Goal: Task Accomplishment & Management: Manage account settings

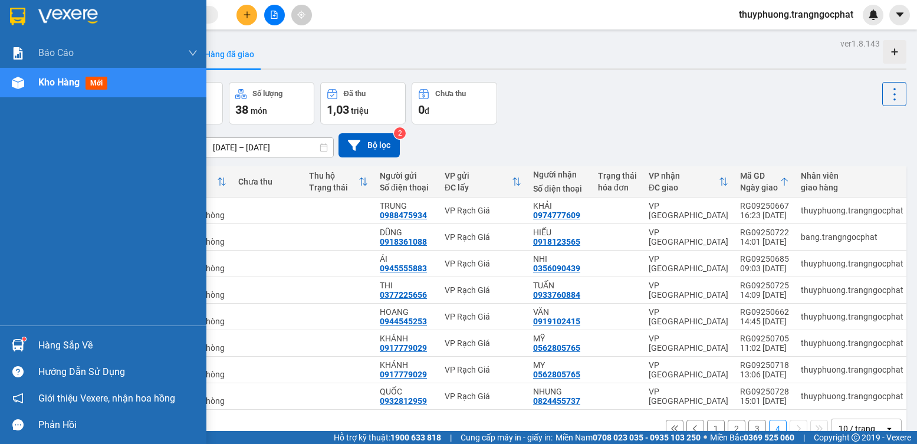
scroll to position [54, 0]
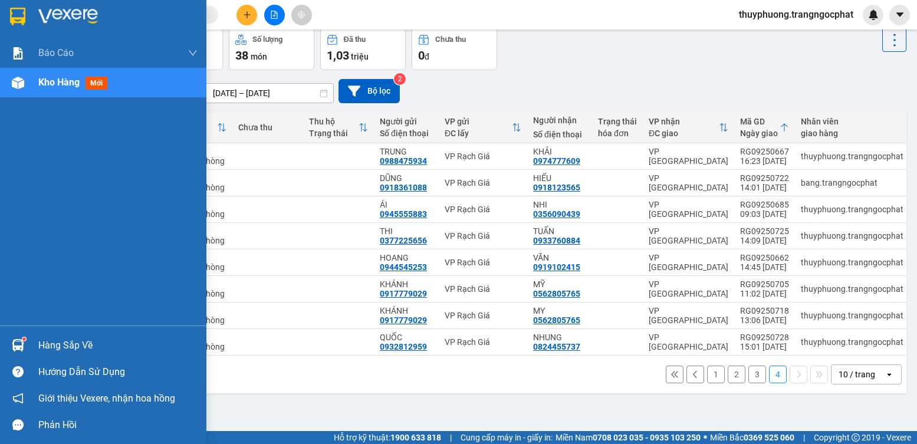
click at [55, 348] on div "Hàng sắp về" at bounding box center [117, 346] width 159 height 18
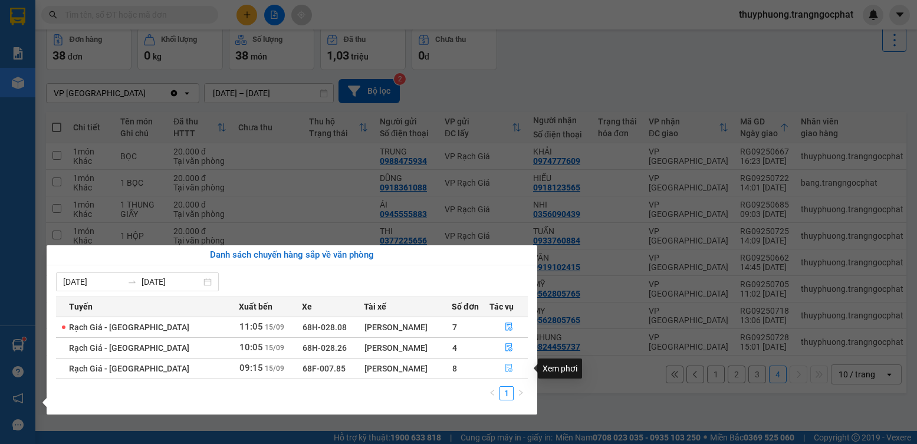
click at [511, 373] on button "button" at bounding box center [509, 368] width 38 height 19
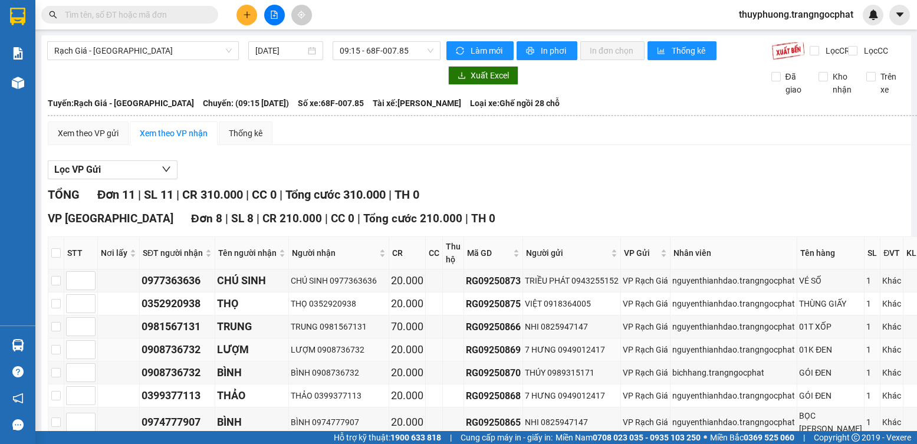
scroll to position [118, 0]
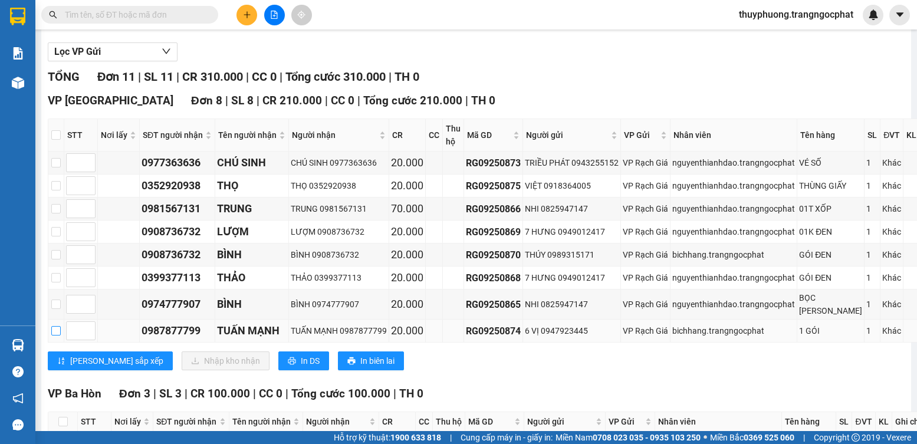
click at [55, 336] on input "checkbox" at bounding box center [55, 330] width 9 height 9
checkbox input "true"
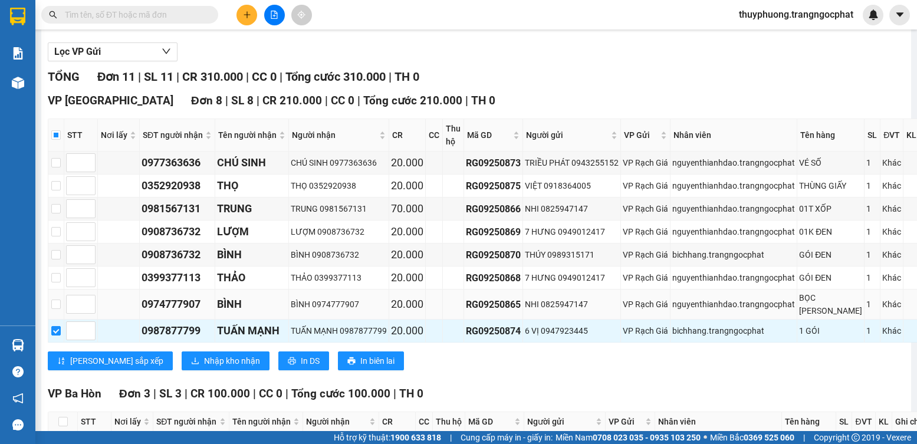
click at [51, 320] on td at bounding box center [56, 305] width 16 height 30
click at [59, 283] on input "checkbox" at bounding box center [55, 277] width 9 height 9
checkbox input "true"
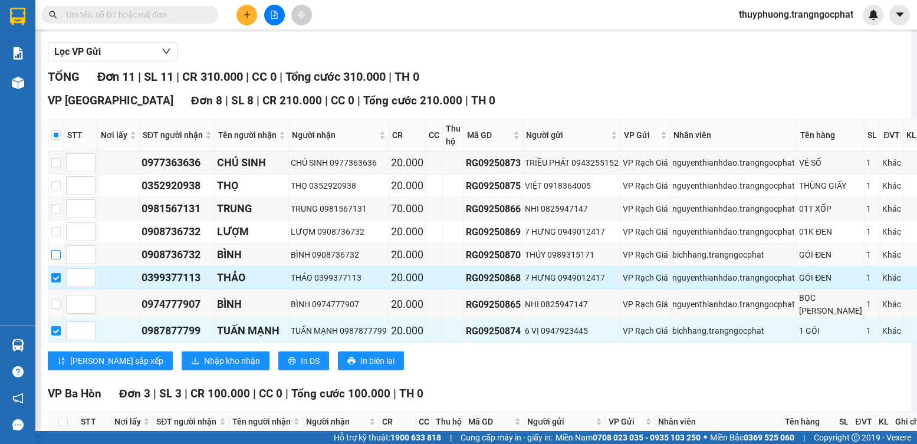
drag, startPoint x: 57, startPoint y: 292, endPoint x: 57, endPoint y: 310, distance: 17.7
click at [58, 260] on input "checkbox" at bounding box center [55, 254] width 9 height 9
checkbox input "true"
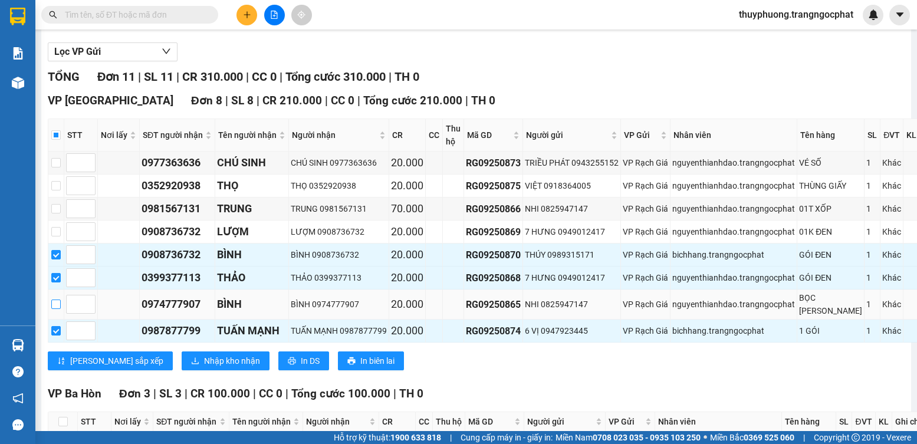
click at [54, 309] on input "checkbox" at bounding box center [55, 304] width 9 height 9
checkbox input "true"
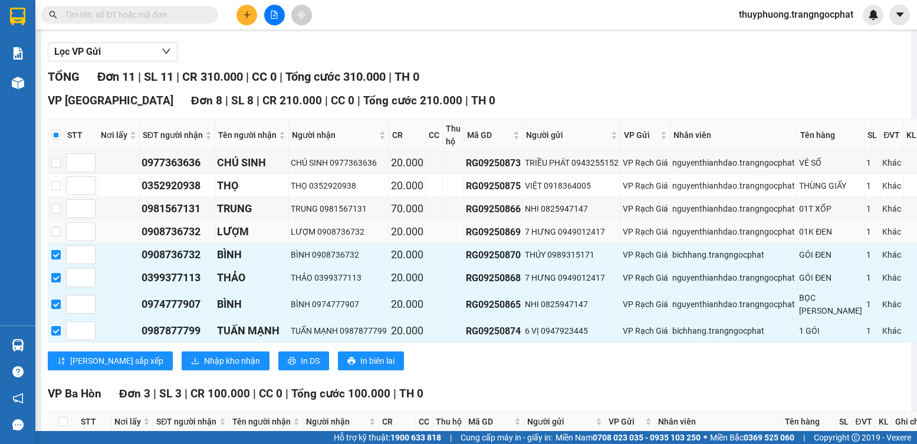
click at [50, 244] on td at bounding box center [56, 232] width 16 height 23
click at [58, 168] on input "checkbox" at bounding box center [55, 162] width 9 height 9
checkbox input "true"
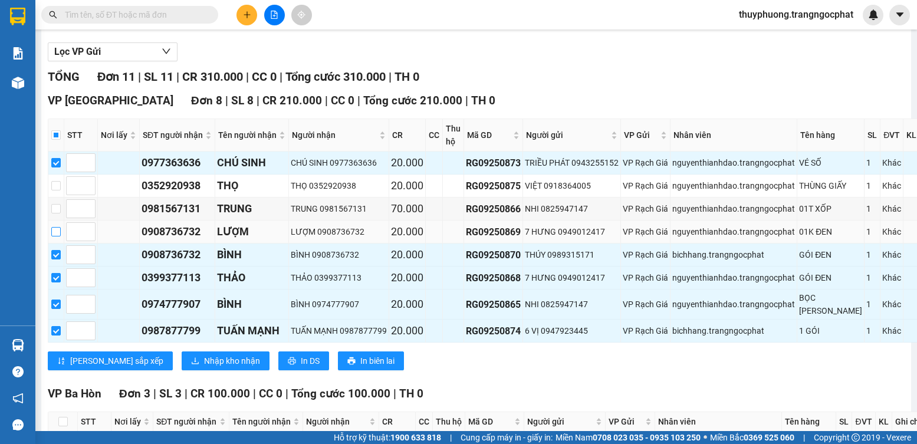
click at [54, 237] on input "checkbox" at bounding box center [55, 231] width 9 height 9
checkbox input "true"
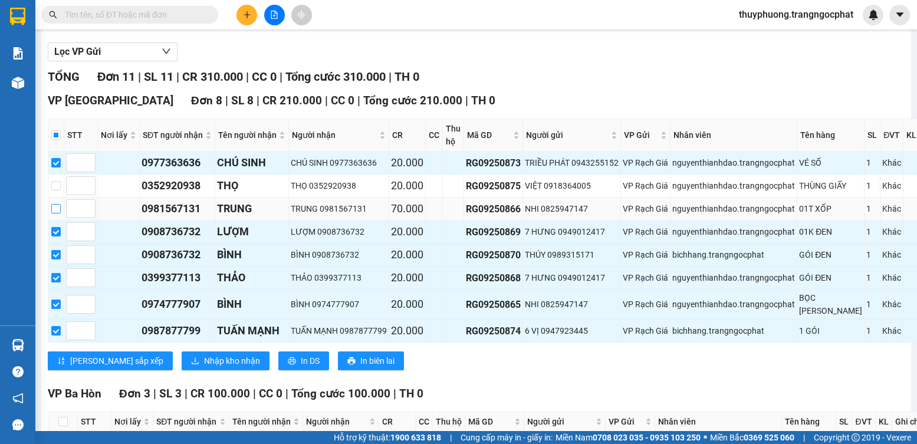
click at [59, 214] on input "checkbox" at bounding box center [55, 208] width 9 height 9
checkbox input "true"
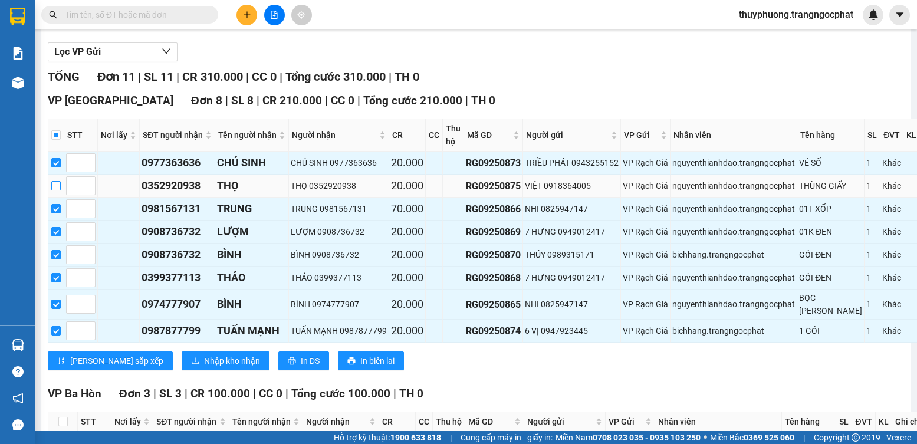
click at [57, 191] on input "checkbox" at bounding box center [55, 185] width 9 height 9
checkbox input "true"
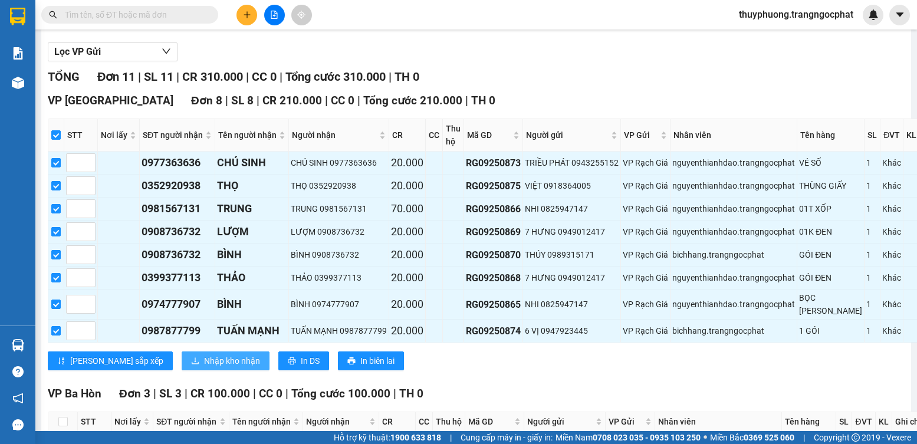
click at [185, 370] on button "Nhập kho nhận" at bounding box center [226, 361] width 88 height 19
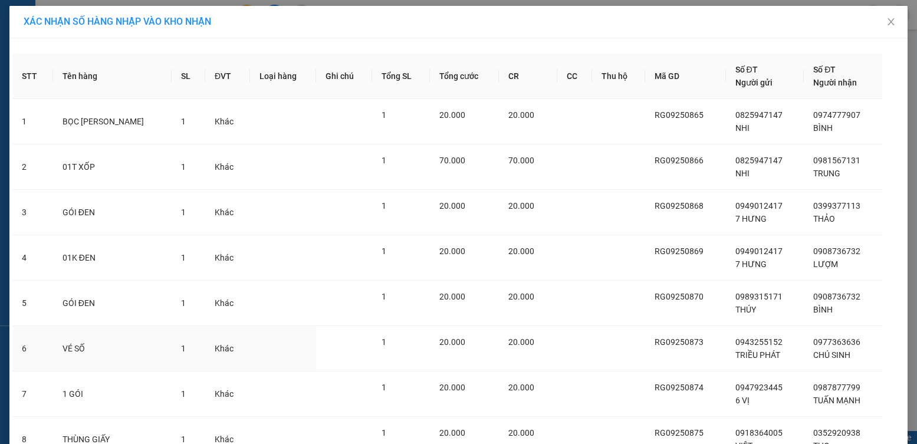
scroll to position [104, 0]
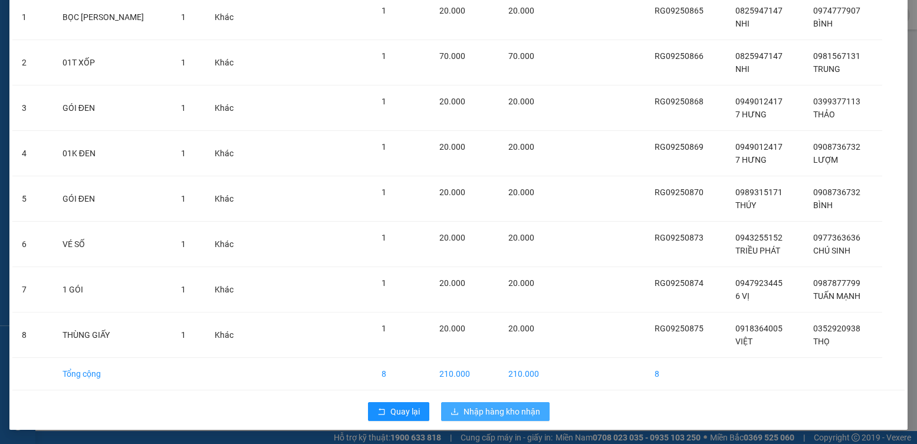
click at [529, 407] on span "Nhập hàng kho nhận" at bounding box center [502, 411] width 77 height 13
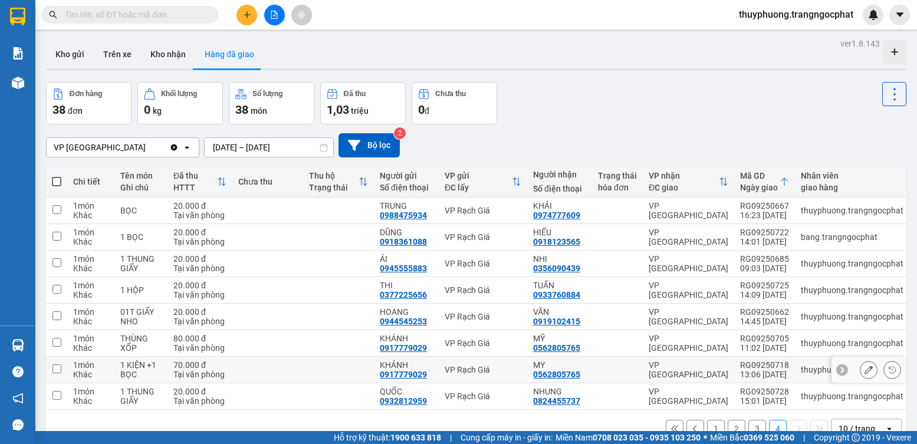
scroll to position [54, 0]
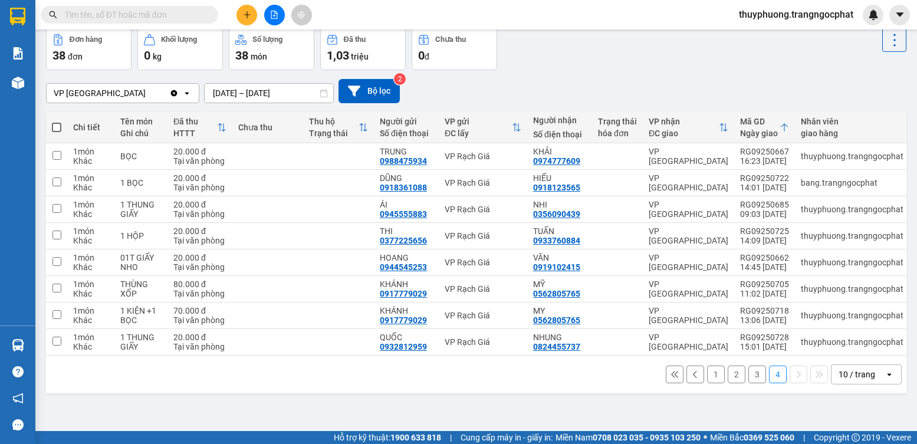
click at [123, 26] on div "Kết quả tìm kiếm ( 11 ) Bộ lọc Mã ĐH Trạng thái Món hàng Tổng cước Chưa cước Ng…" at bounding box center [458, 14] width 917 height 29
click at [123, 14] on input "text" at bounding box center [134, 14] width 139 height 13
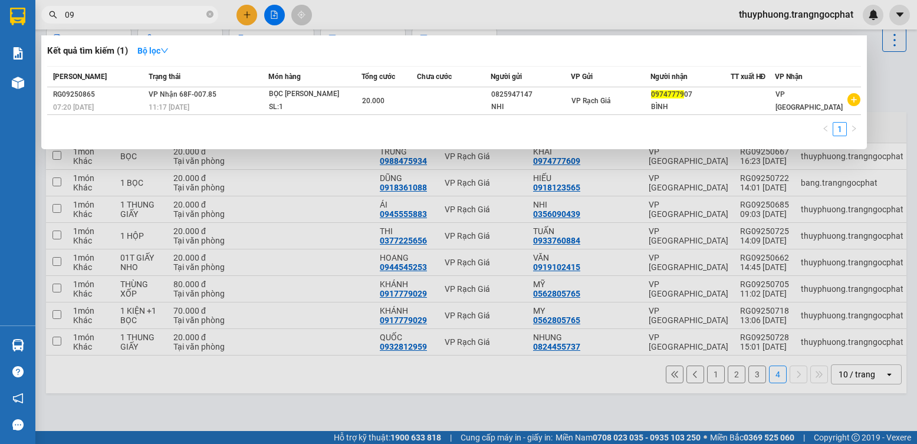
type input "0"
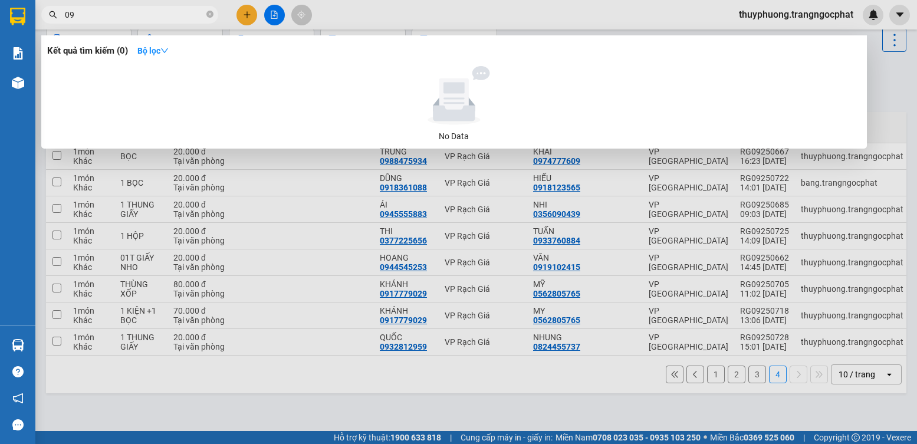
type input "0"
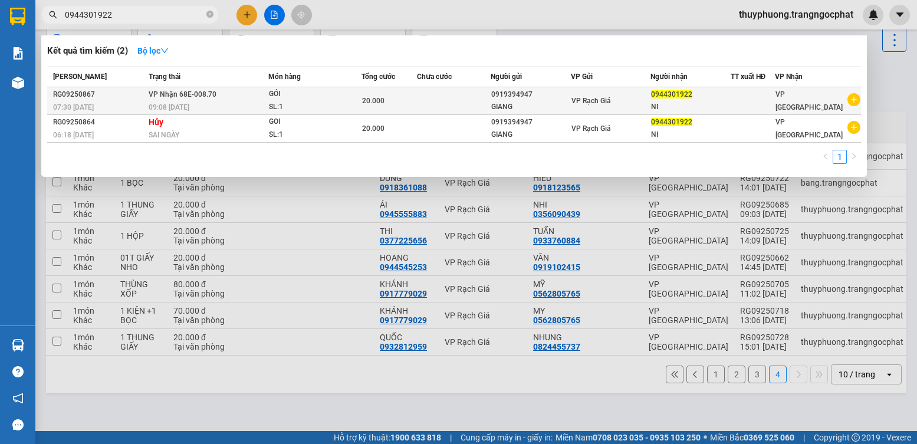
type input "0944301922"
click at [528, 103] on div "GIANG" at bounding box center [530, 107] width 78 height 12
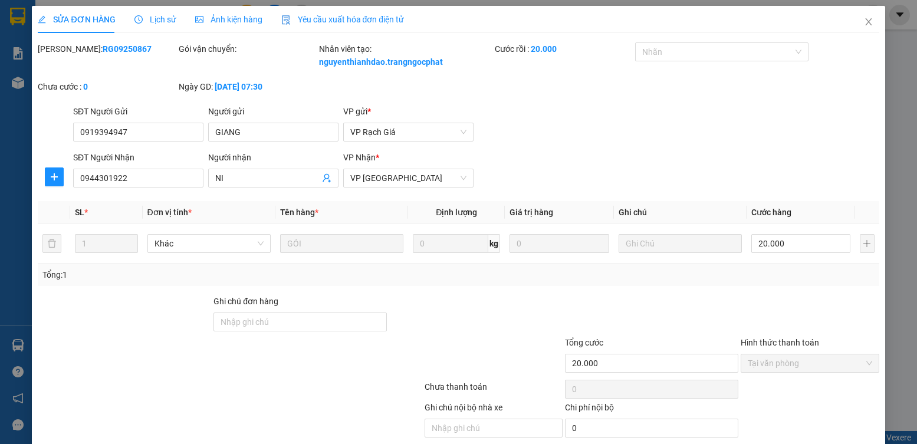
type input "0919394947"
type input "GIANG"
type input "0944301922"
type input "NI"
type input "20.000"
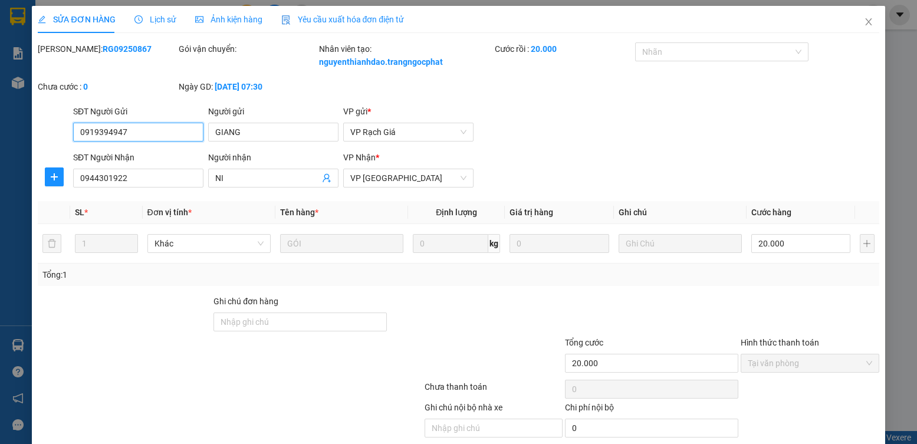
scroll to position [44, 0]
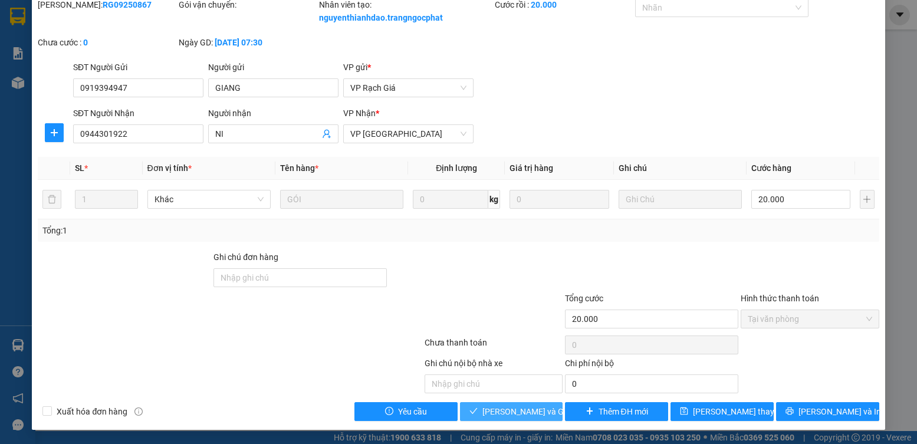
click at [522, 405] on span "Lưu và Giao hàng" at bounding box center [539, 411] width 113 height 13
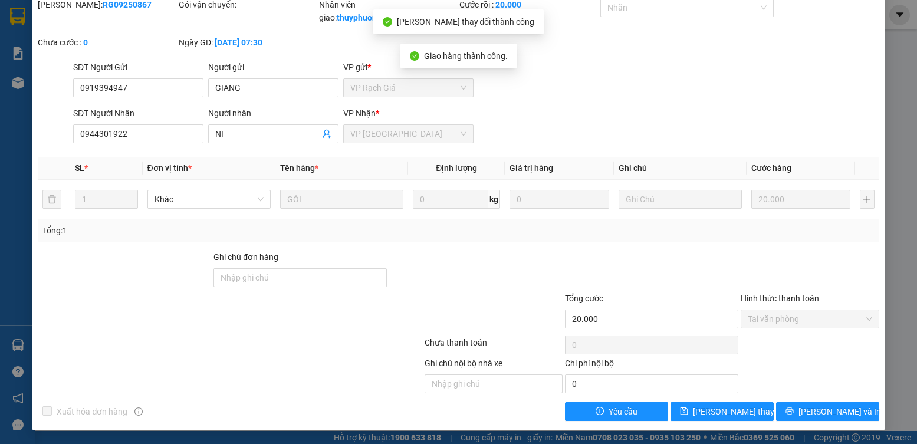
scroll to position [0, 0]
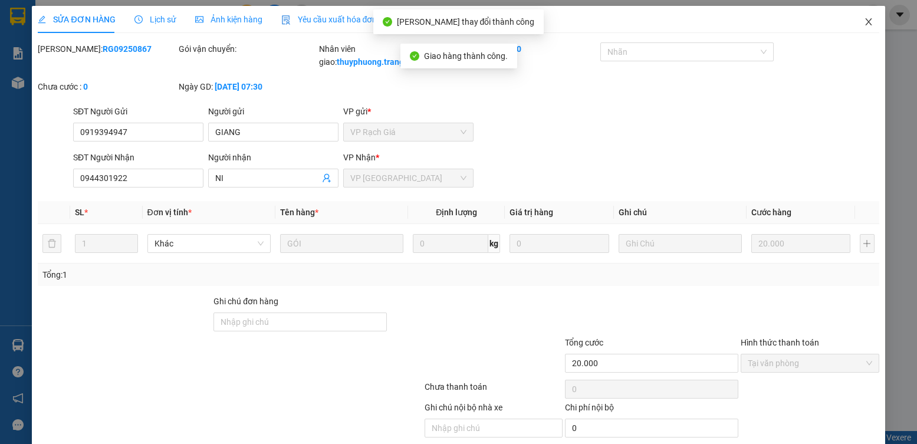
click at [864, 20] on icon "close" at bounding box center [868, 21] width 9 height 9
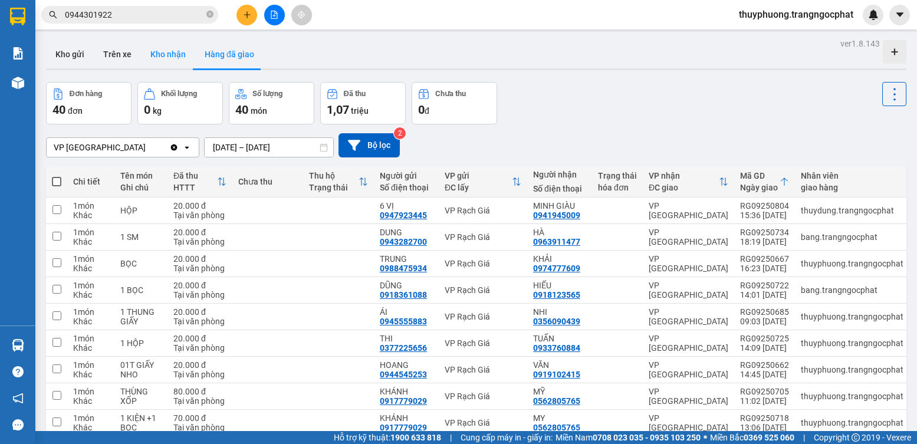
click at [160, 50] on button "Kho nhận" at bounding box center [168, 54] width 54 height 28
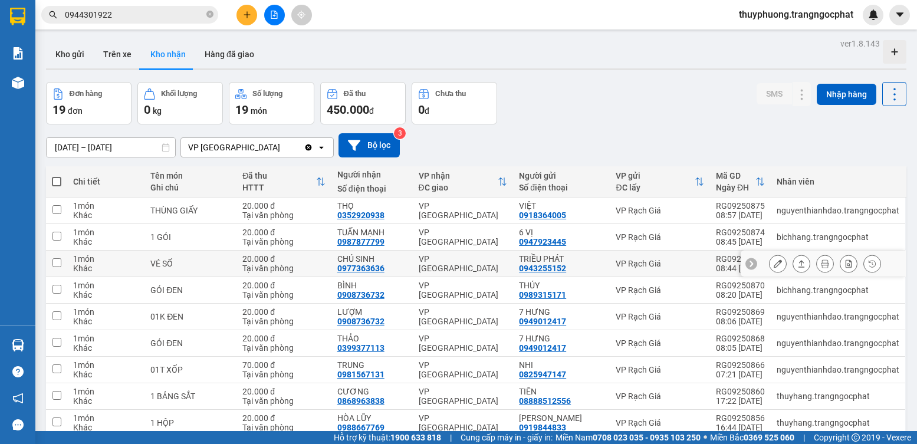
scroll to position [59, 0]
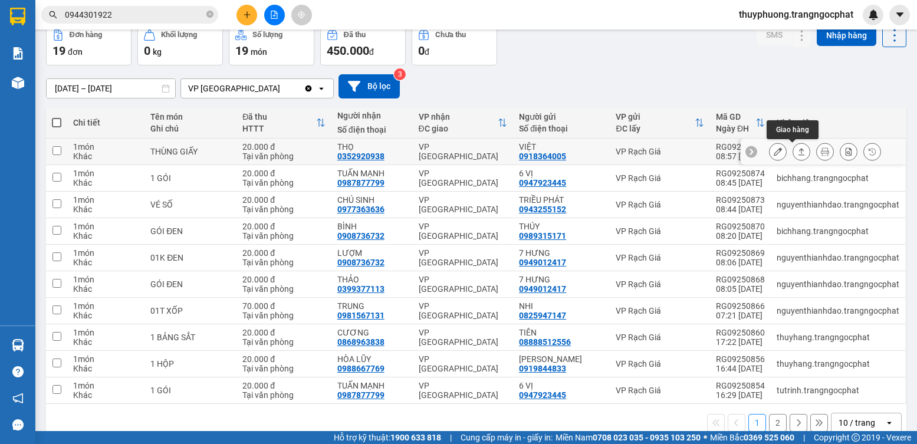
click at [798, 155] on icon at bounding box center [802, 151] width 8 height 8
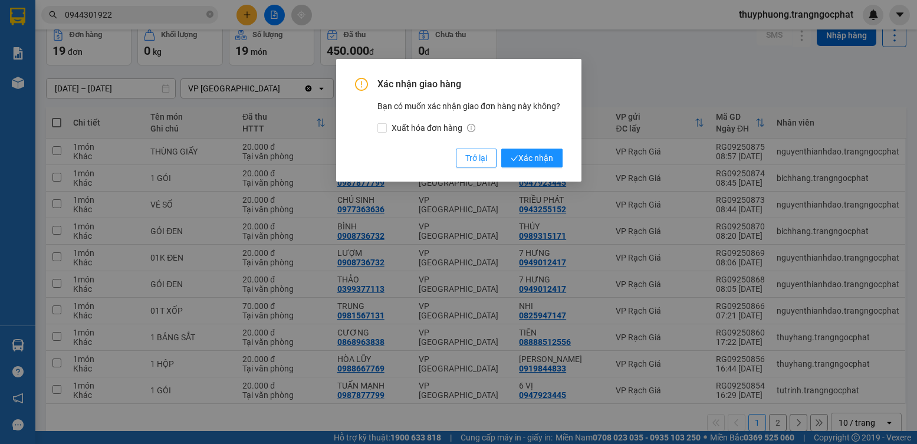
click at [501, 149] on button "Xác nhận" at bounding box center [531, 158] width 61 height 19
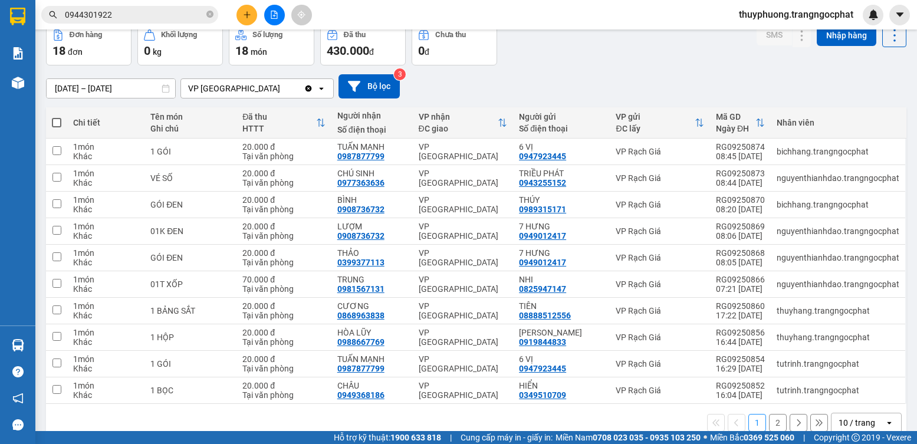
click at [770, 424] on button "2" at bounding box center [778, 423] width 18 height 18
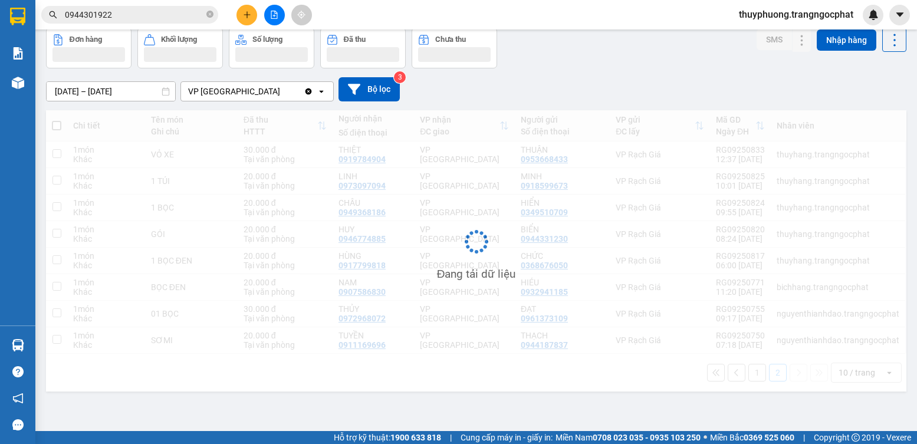
scroll to position [54, 0]
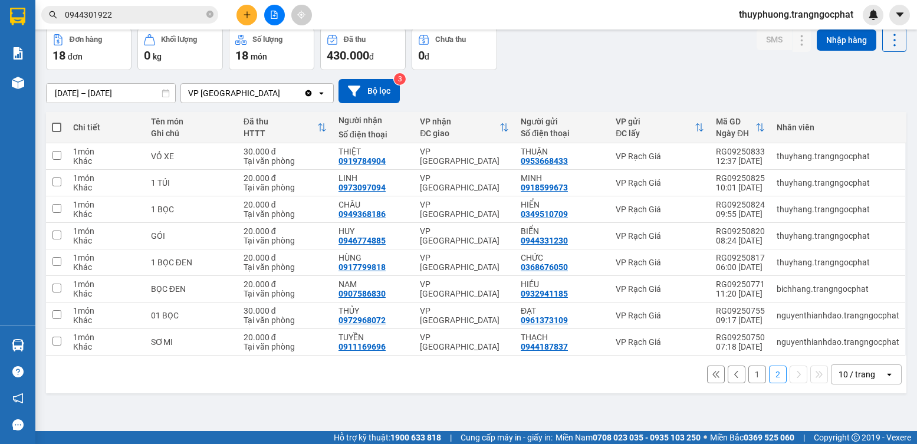
click at [749, 376] on button "1" at bounding box center [758, 375] width 18 height 18
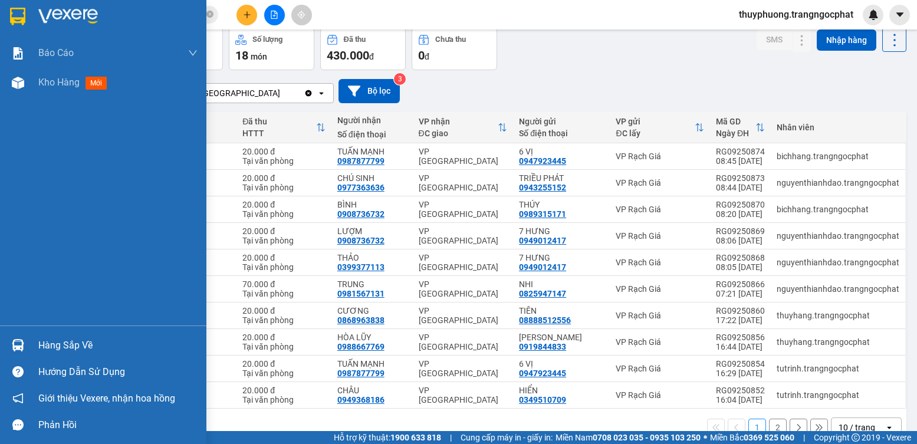
click at [71, 336] on div "Hàng sắp về" at bounding box center [103, 345] width 206 height 27
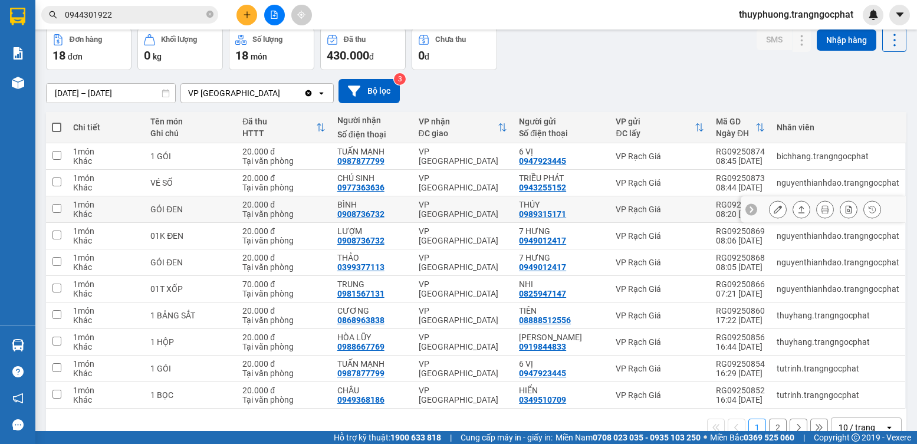
click at [540, 219] on section "Kết quả tìm kiếm ( 2 ) Bộ lọc Mã ĐH Trạng thái Món hàng Tổng cước Chưa cước Ngư…" at bounding box center [458, 222] width 917 height 444
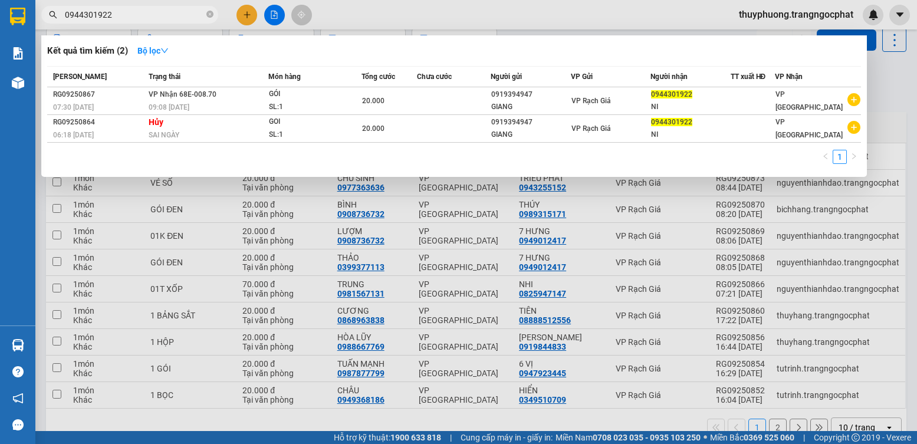
click at [200, 13] on input "0944301922" at bounding box center [134, 14] width 139 height 13
click at [185, 12] on input "0944301922" at bounding box center [134, 14] width 139 height 13
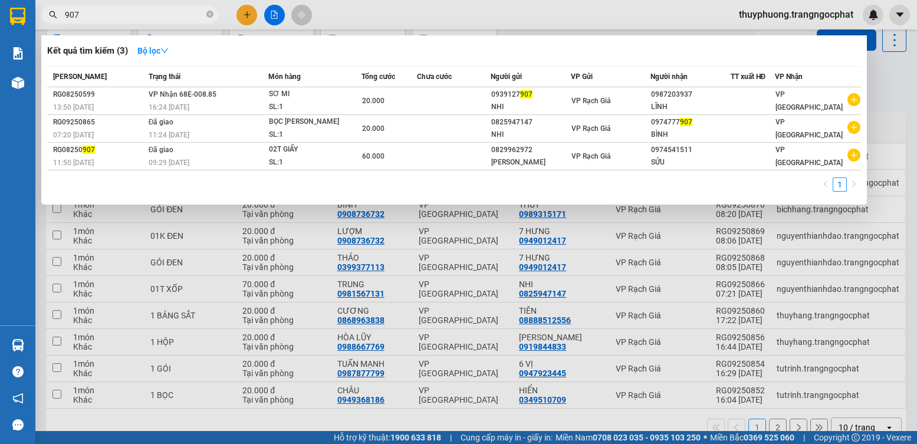
type input "907"
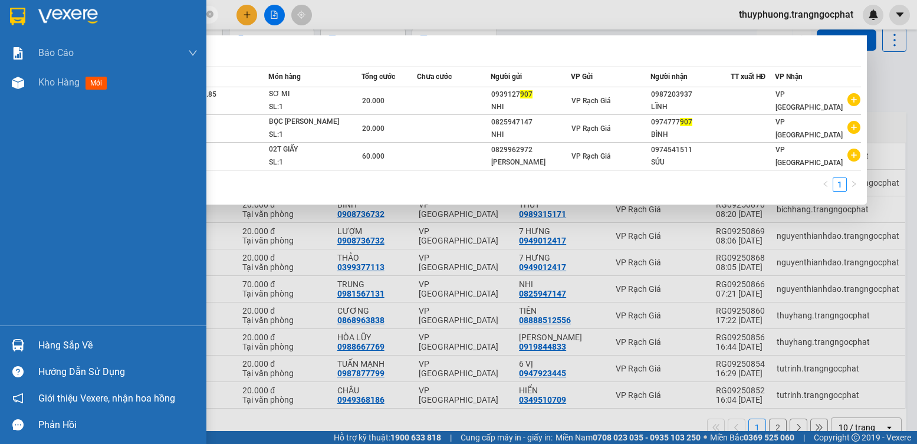
click at [40, 342] on div "Hàng sắp về" at bounding box center [117, 346] width 159 height 18
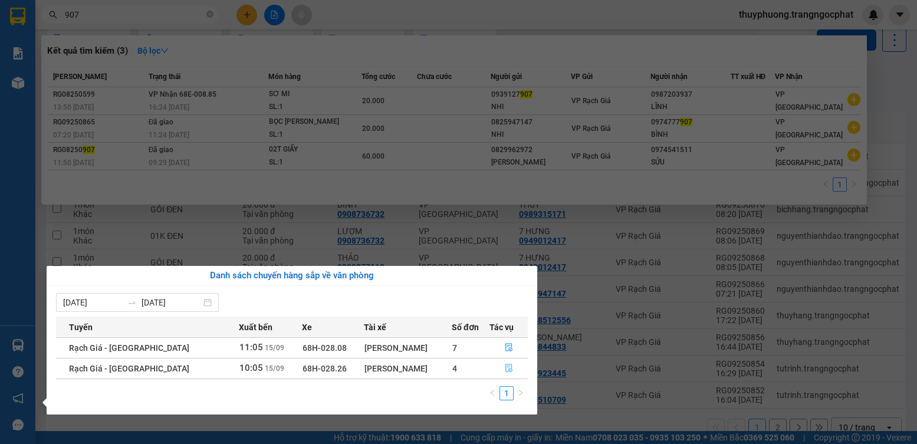
click at [510, 370] on icon "file-done" at bounding box center [509, 368] width 8 height 8
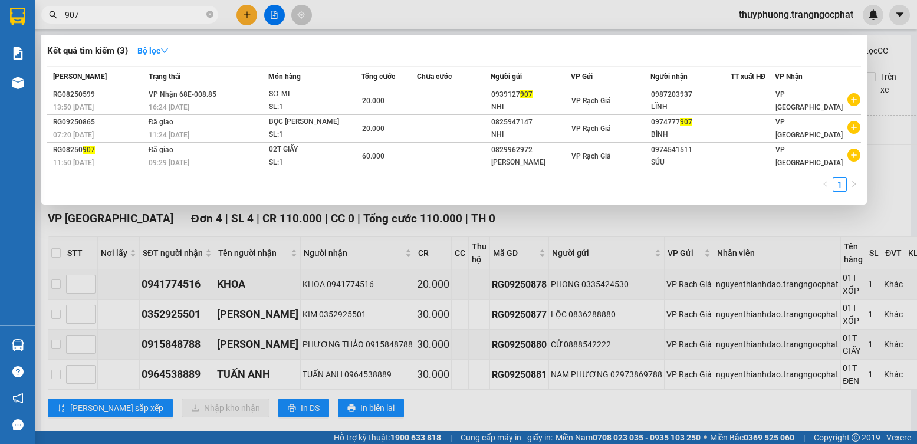
click at [496, 219] on div at bounding box center [458, 222] width 917 height 444
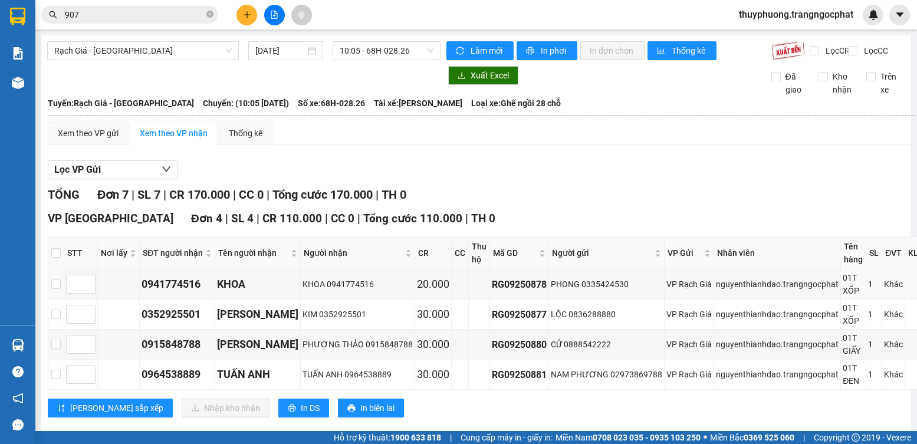
scroll to position [177, 0]
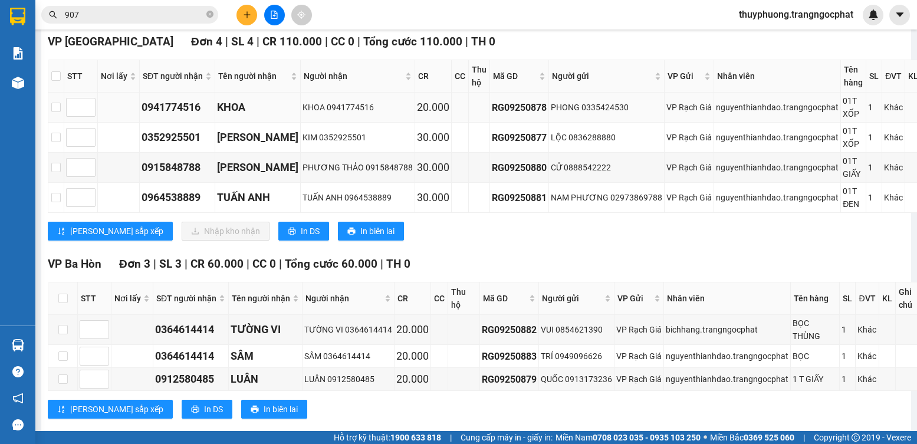
click at [173, 116] on div "0941774516" at bounding box center [177, 107] width 71 height 17
copy div "0941774516"
click at [169, 146] on div "0352925501" at bounding box center [177, 137] width 71 height 17
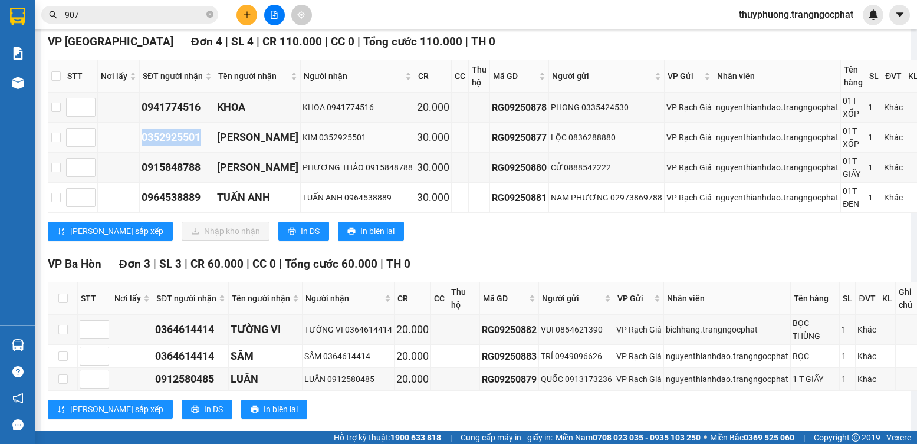
copy div "0352925501"
click at [178, 176] on div "0915848788" at bounding box center [177, 167] width 71 height 17
copy div "0915848788"
click at [169, 213] on td "0964538889" at bounding box center [178, 198] width 76 height 30
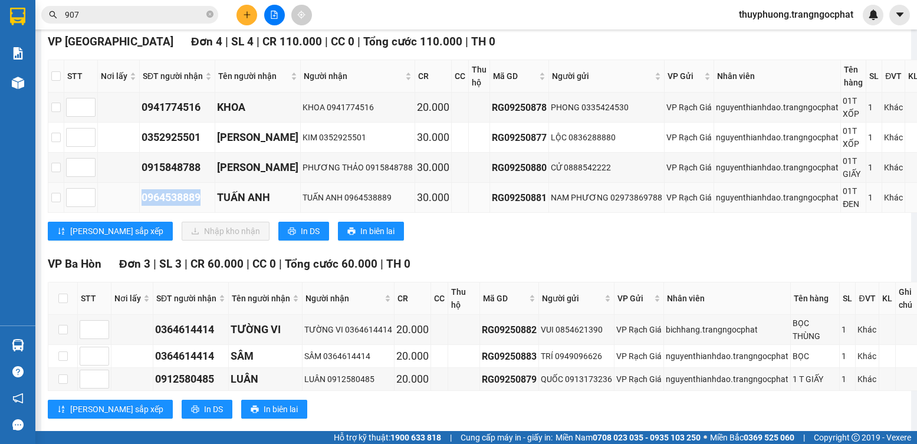
click at [169, 213] on td "0964538889" at bounding box center [178, 198] width 76 height 30
copy div "0964538889"
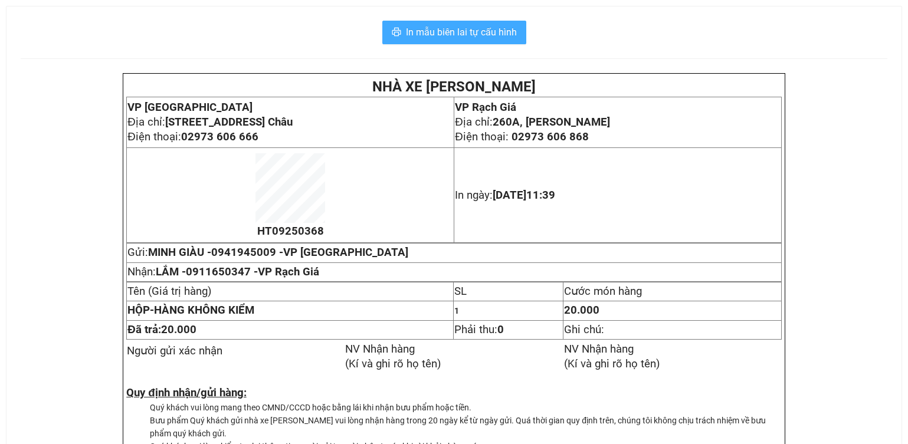
click at [482, 30] on span "In mẫu biên lai tự cấu hình" at bounding box center [461, 32] width 111 height 15
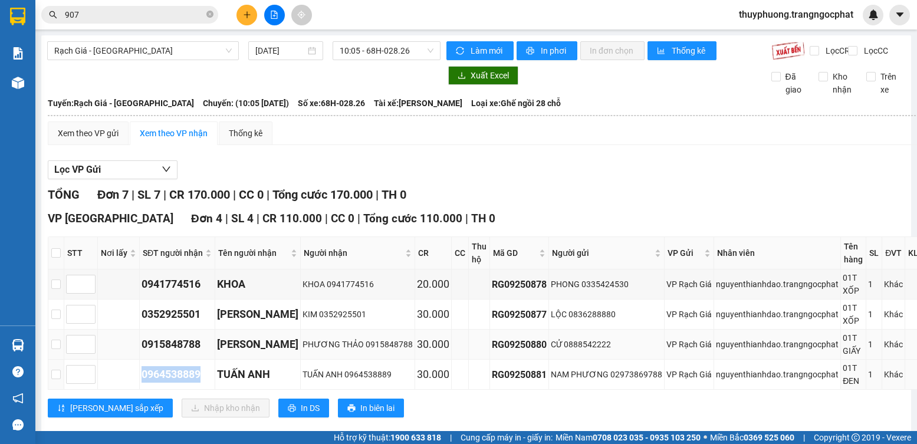
scroll to position [177, 0]
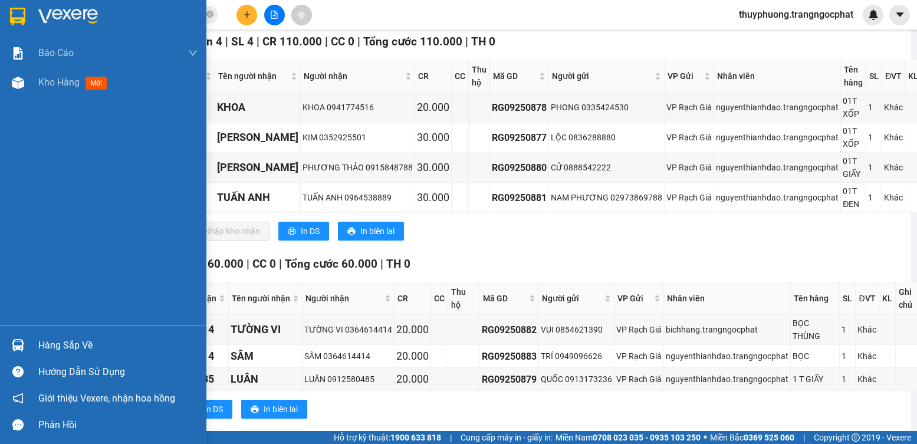
click at [56, 339] on div "Hàng sắp về" at bounding box center [117, 346] width 159 height 18
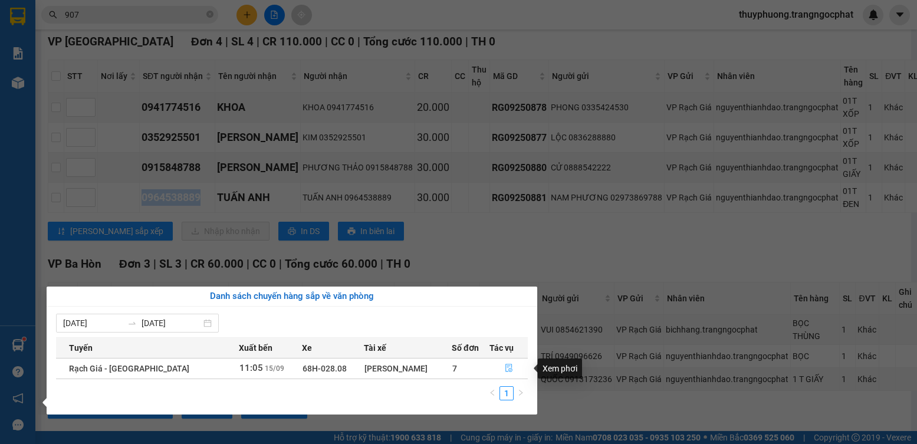
click at [506, 367] on icon "file-done" at bounding box center [509, 368] width 8 height 8
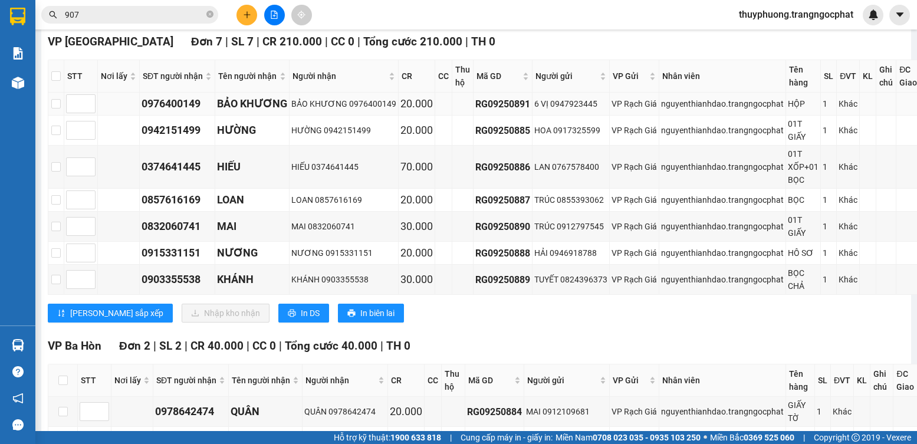
click at [175, 110] on div "0976400149" at bounding box center [177, 104] width 71 height 17
copy div "0976400149"
click at [175, 139] on div "0942151499" at bounding box center [177, 130] width 71 height 17
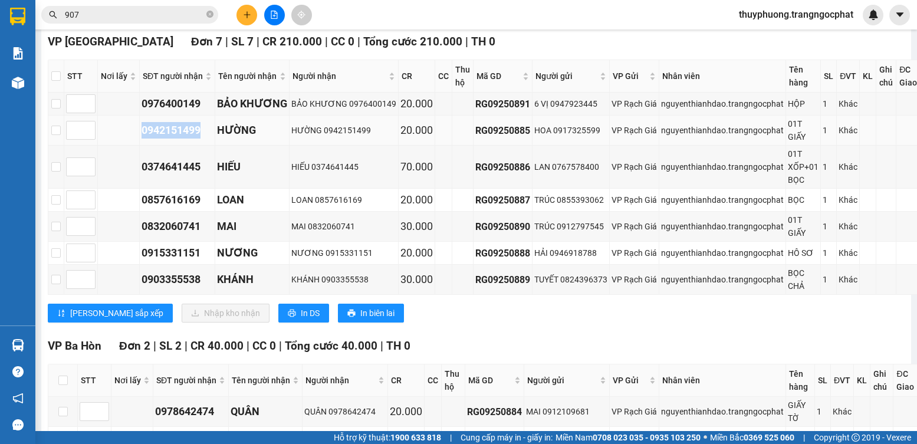
copy div "0942151499"
click at [178, 175] on div "0374641445" at bounding box center [177, 167] width 71 height 17
copy div "0374641445"
click at [172, 208] on div "0857616169" at bounding box center [177, 200] width 71 height 17
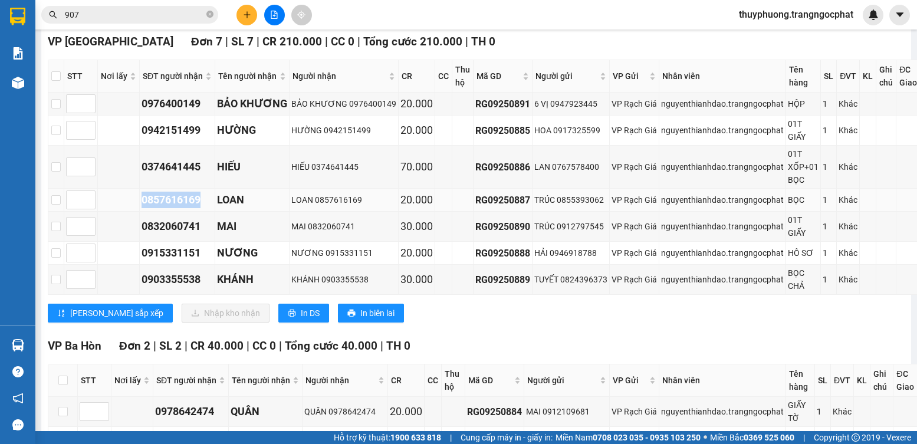
click at [172, 208] on div "0857616169" at bounding box center [177, 200] width 71 height 17
copy div "0857616169"
click at [189, 234] on div "0832060741" at bounding box center [177, 226] width 71 height 17
copy div "0832060741"
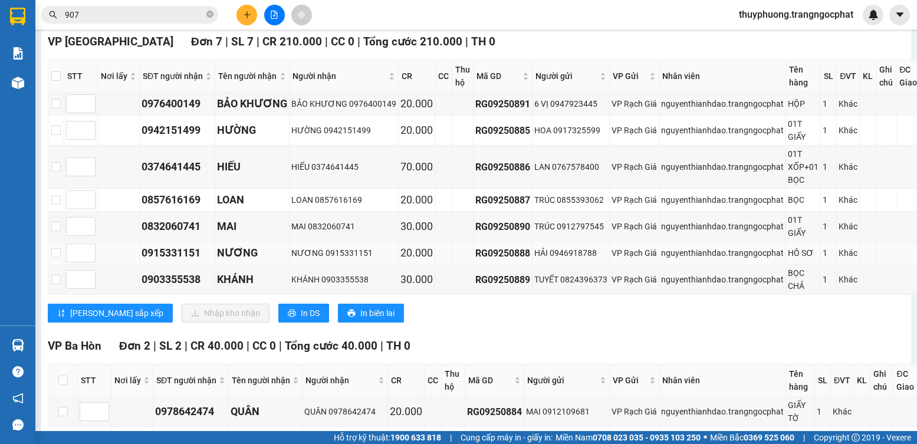
click at [189, 261] on div "0915331151" at bounding box center [177, 253] width 71 height 17
copy div "0915331151"
click at [188, 288] on div "0903355538" at bounding box center [177, 279] width 71 height 17
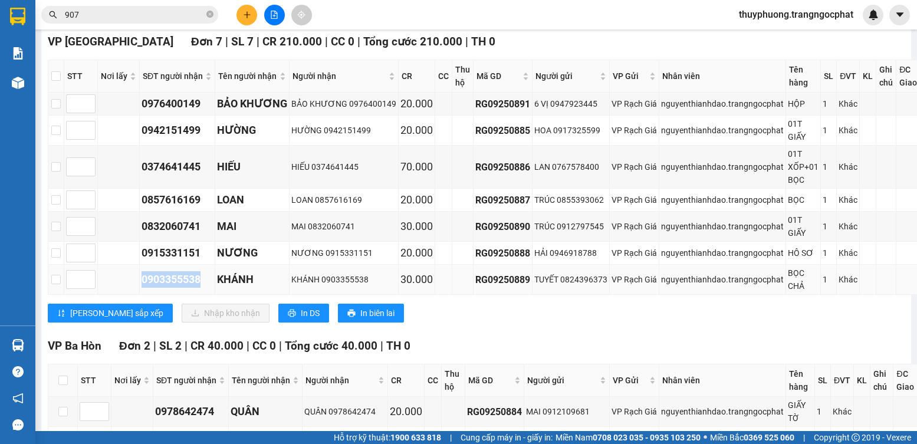
copy div "0903355538"
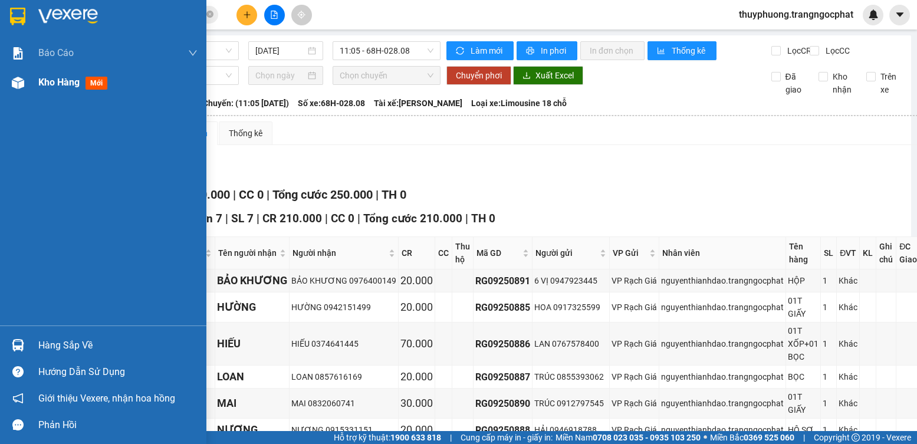
click at [70, 78] on span "Kho hàng" at bounding box center [58, 82] width 41 height 11
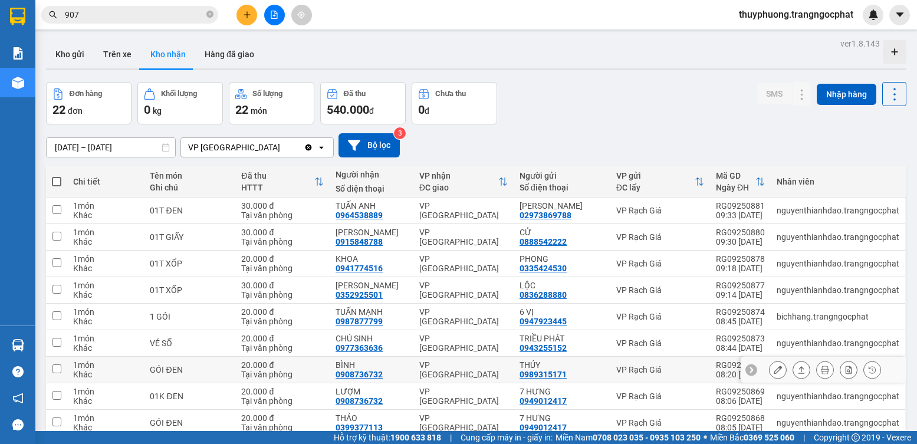
click at [798, 366] on button at bounding box center [801, 370] width 17 height 21
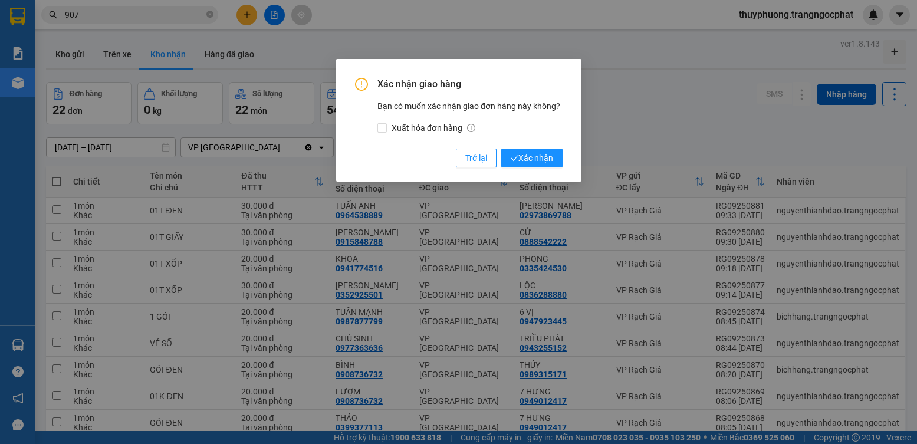
click at [501, 149] on button "Xác nhận" at bounding box center [531, 158] width 61 height 19
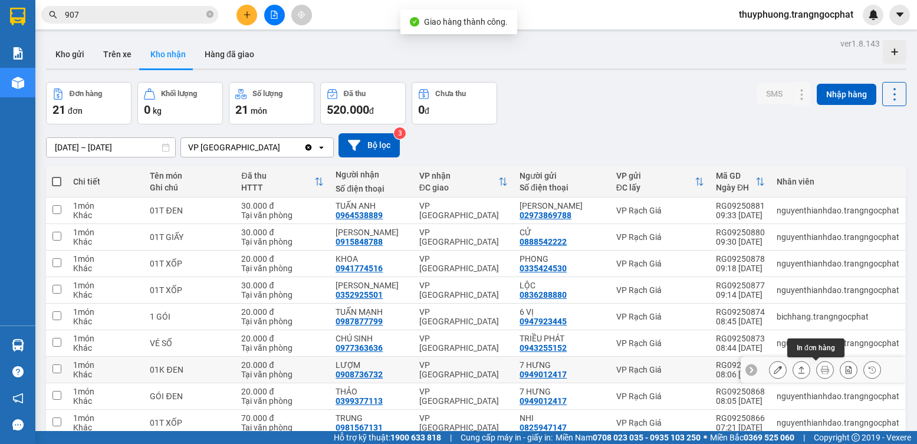
click at [798, 370] on button at bounding box center [801, 370] width 17 height 21
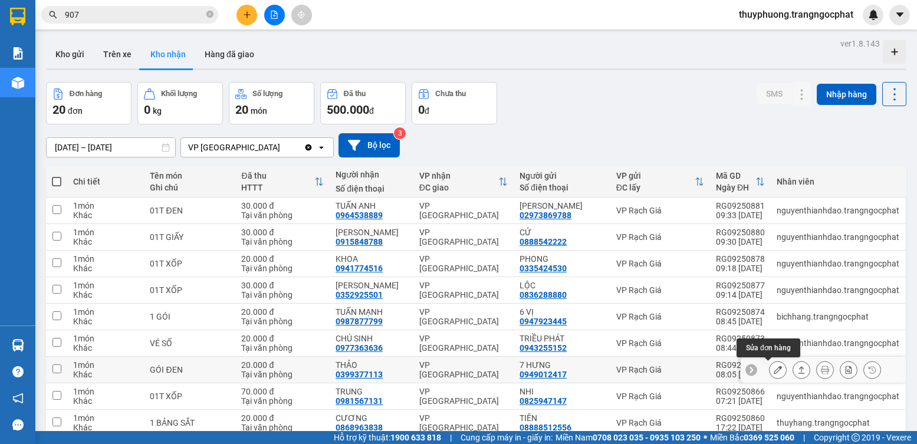
click at [798, 372] on icon at bounding box center [802, 370] width 8 height 8
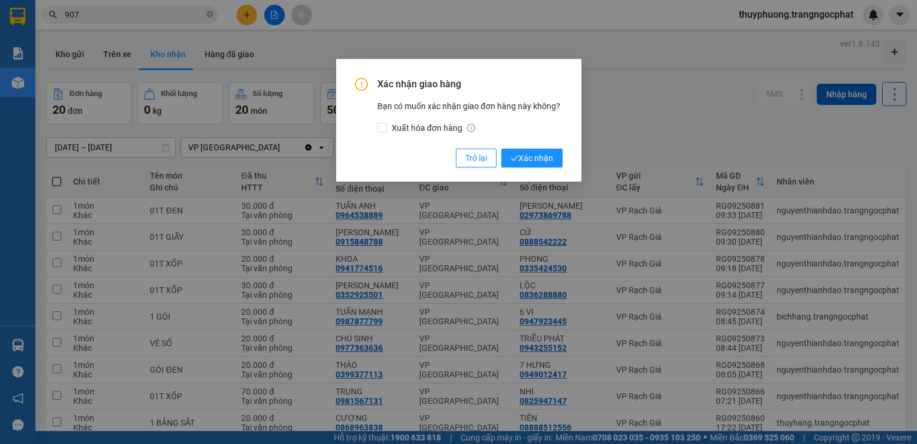
click at [501, 149] on button "Xác nhận" at bounding box center [531, 158] width 61 height 19
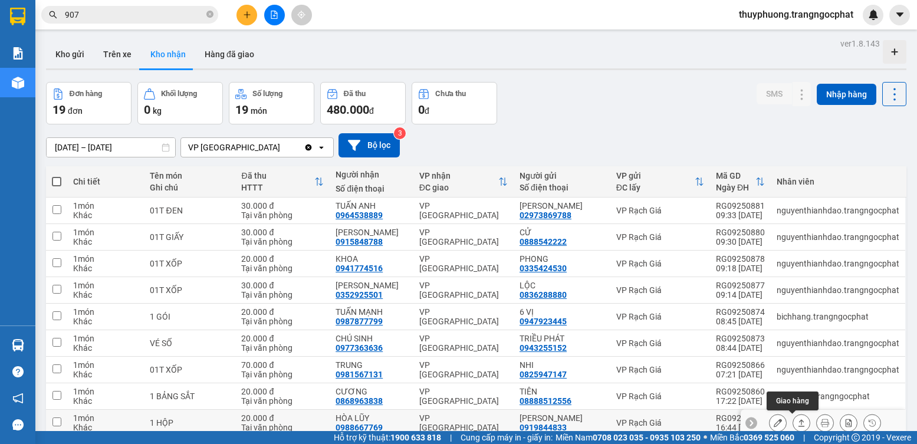
click at [793, 425] on button at bounding box center [801, 423] width 17 height 21
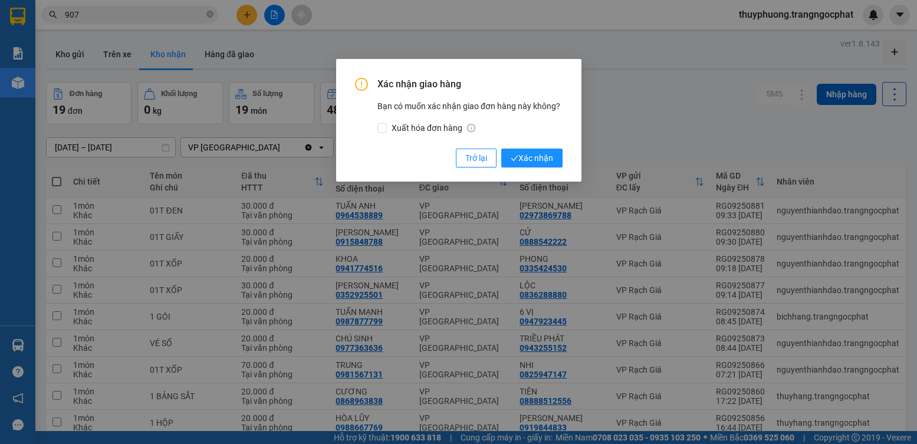
click at [501, 149] on button "Xác nhận" at bounding box center [531, 158] width 61 height 19
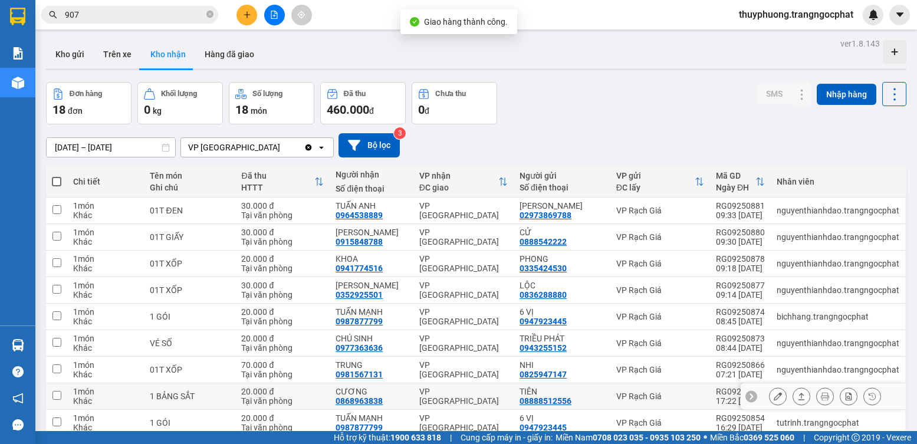
scroll to position [59, 0]
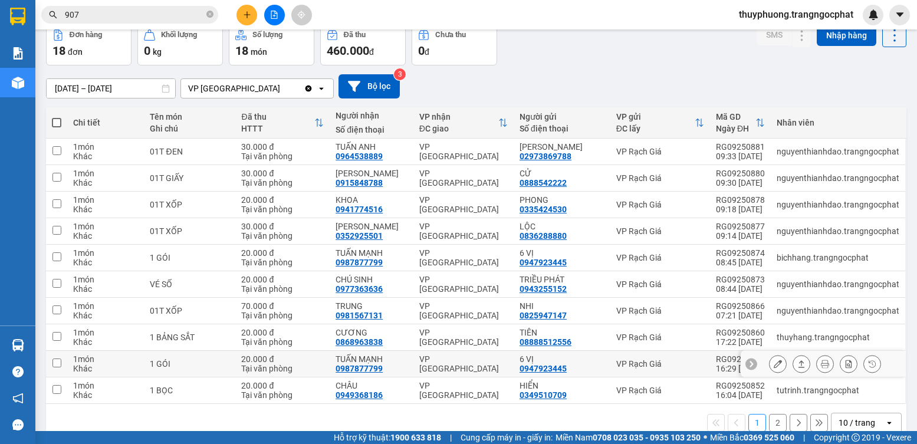
click at [798, 362] on icon at bounding box center [802, 364] width 8 height 8
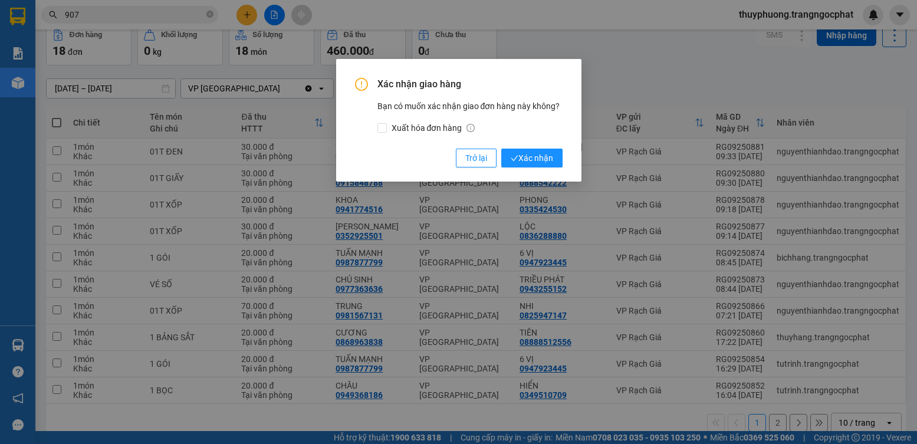
click at [501, 149] on button "Xác nhận" at bounding box center [531, 158] width 61 height 19
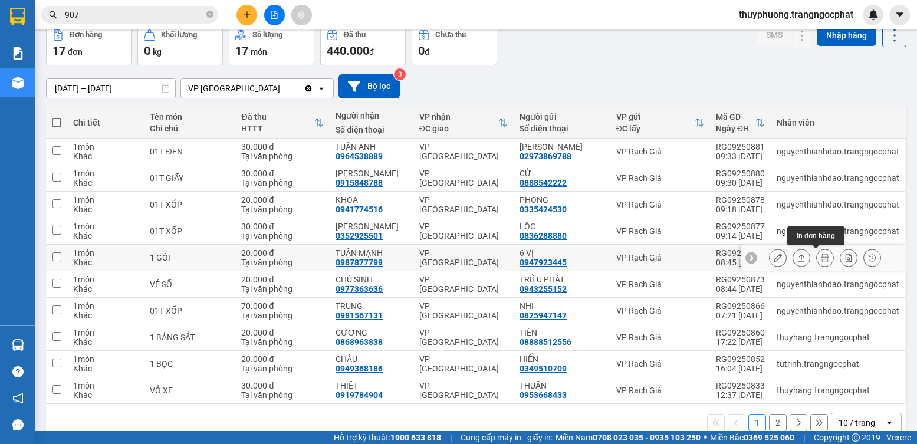
click at [817, 258] on button at bounding box center [825, 258] width 17 height 21
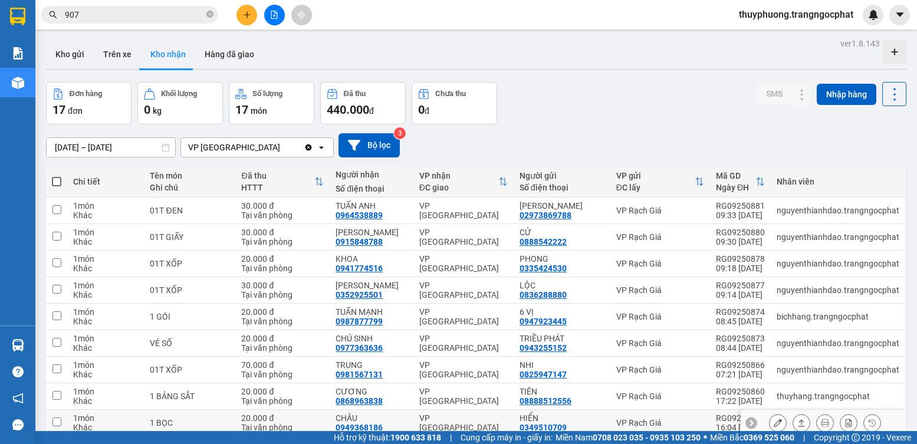
scroll to position [80, 0]
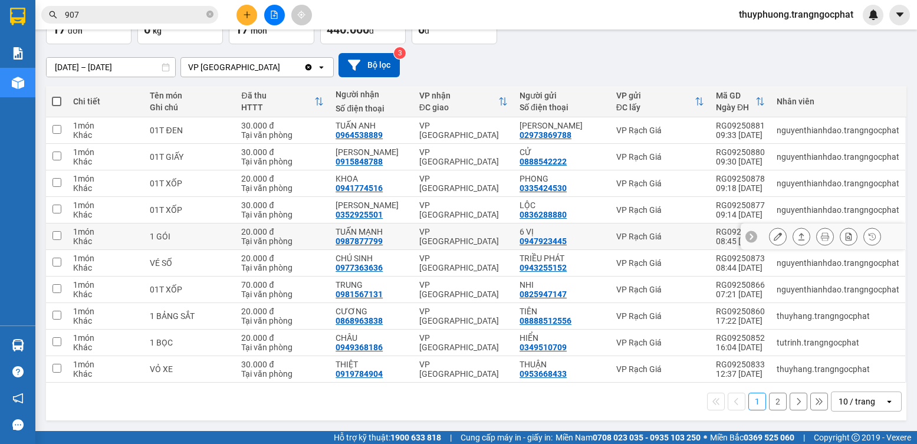
click at [798, 232] on button at bounding box center [801, 237] width 17 height 21
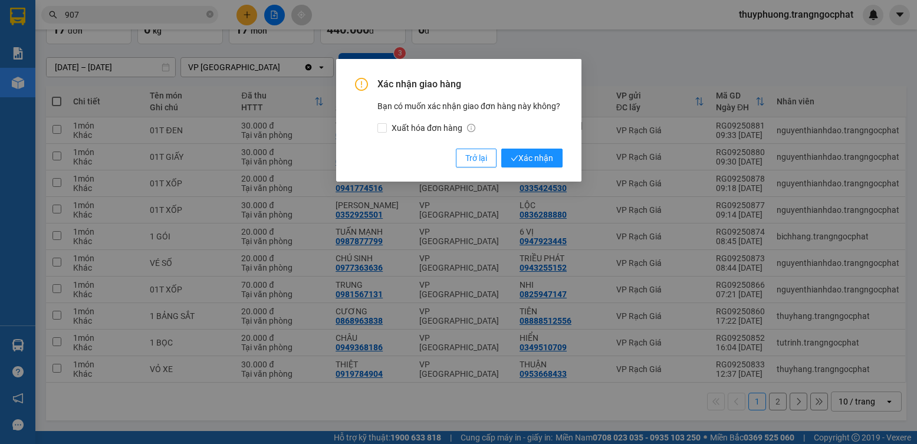
click at [501, 149] on button "Xác nhận" at bounding box center [531, 158] width 61 height 19
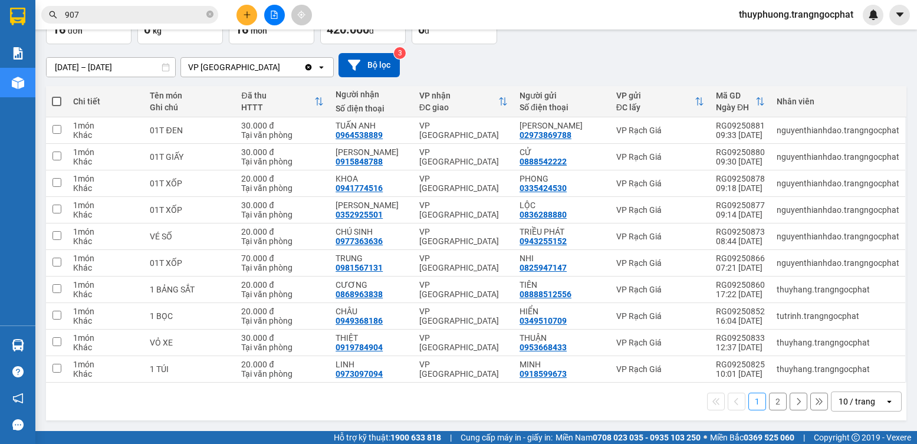
click at [769, 399] on button "2" at bounding box center [778, 402] width 18 height 18
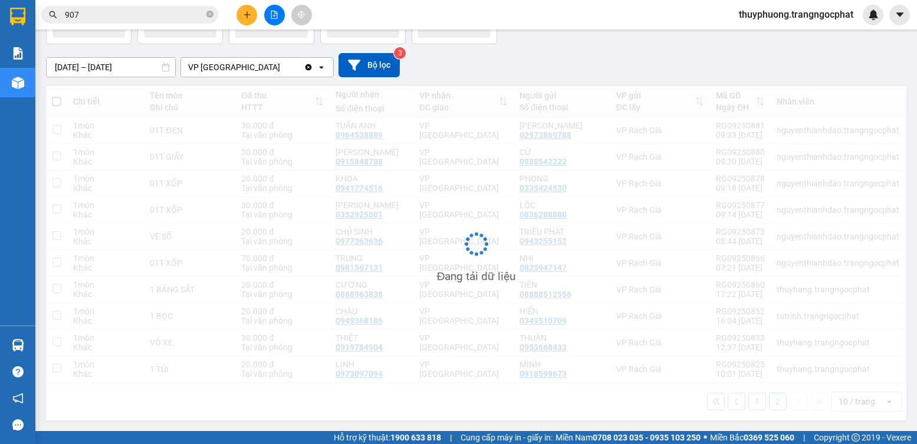
scroll to position [54, 0]
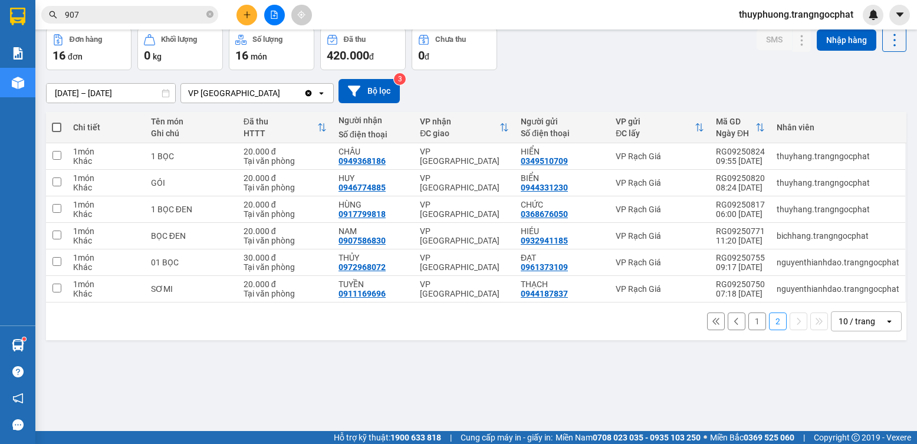
click at [749, 323] on button "1" at bounding box center [758, 322] width 18 height 18
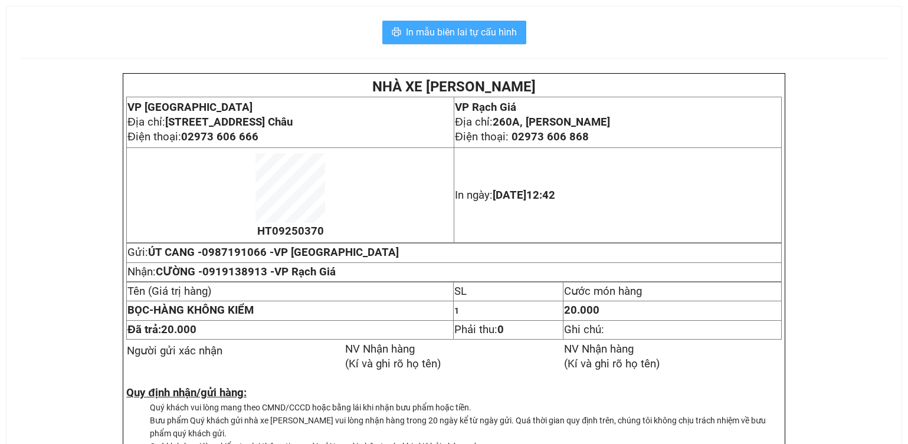
click at [491, 25] on span "In mẫu biên lai tự cấu hình" at bounding box center [461, 32] width 111 height 15
click at [482, 31] on span "In mẫu biên lai tự cấu hình" at bounding box center [461, 32] width 111 height 15
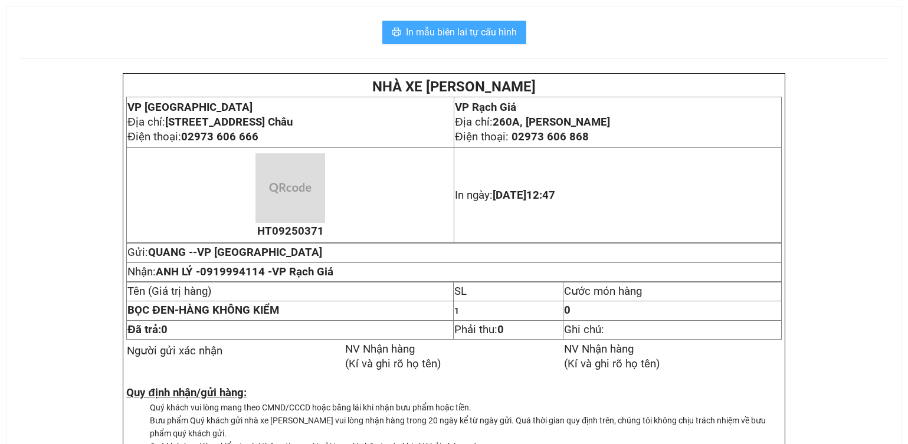
click at [496, 33] on span "In mẫu biên lai tự cấu hình" at bounding box center [461, 32] width 111 height 15
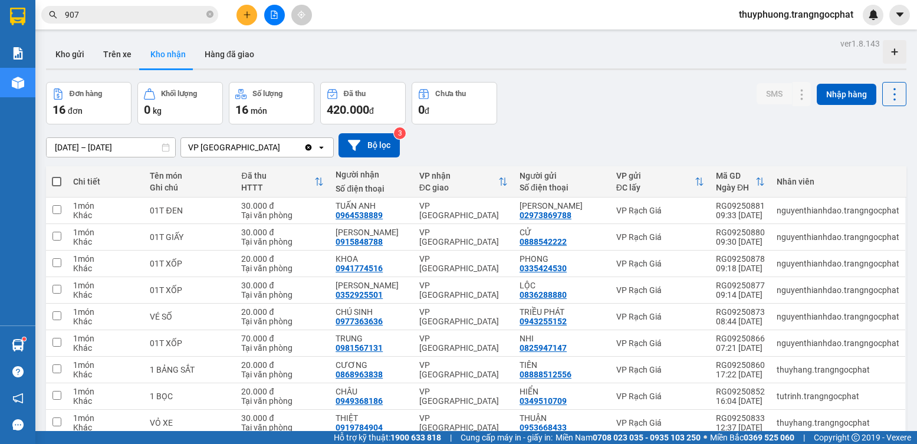
scroll to position [54, 0]
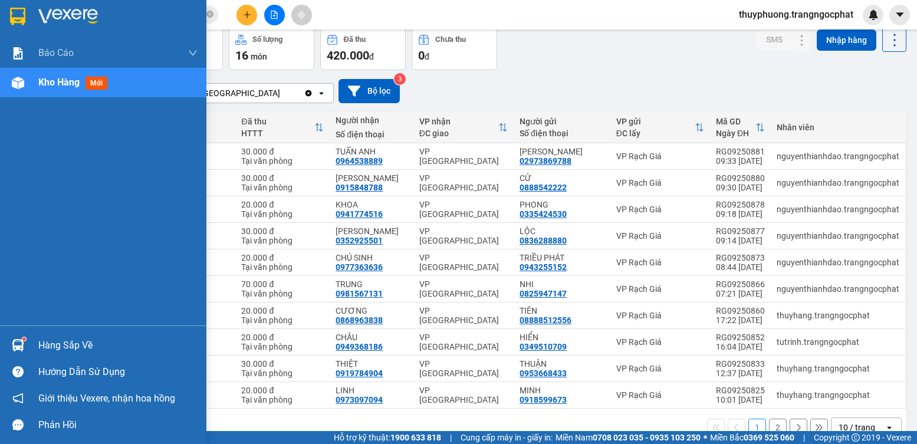
click at [71, 337] on div "Hàng sắp về" at bounding box center [117, 346] width 159 height 18
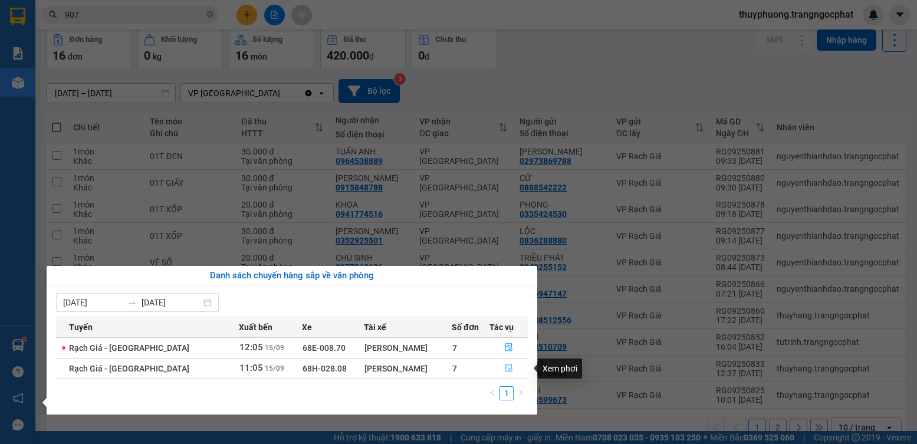
click at [510, 368] on button "button" at bounding box center [509, 368] width 38 height 19
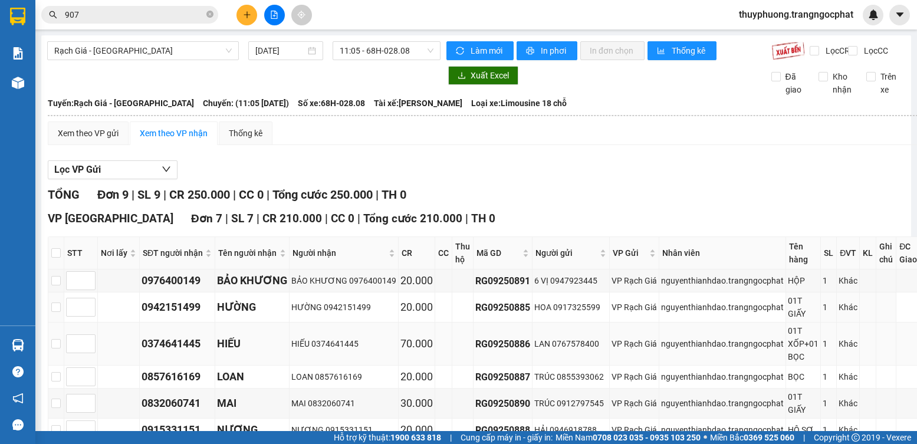
scroll to position [59, 0]
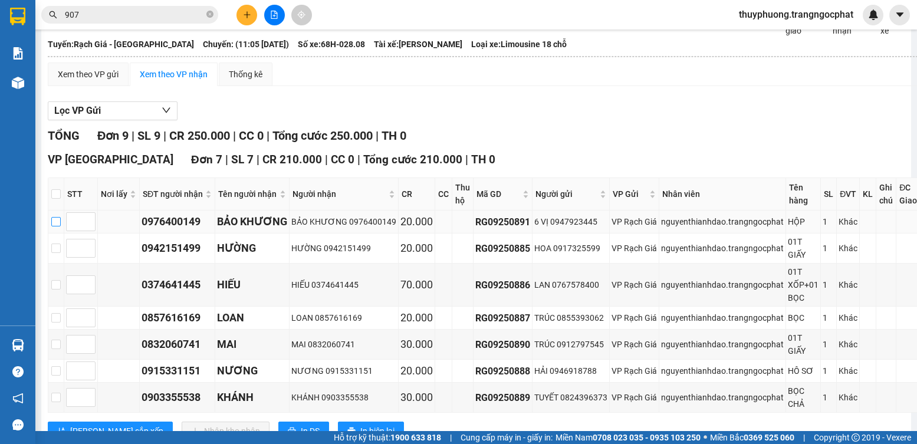
click at [51, 227] on input "checkbox" at bounding box center [55, 221] width 9 height 9
checkbox input "true"
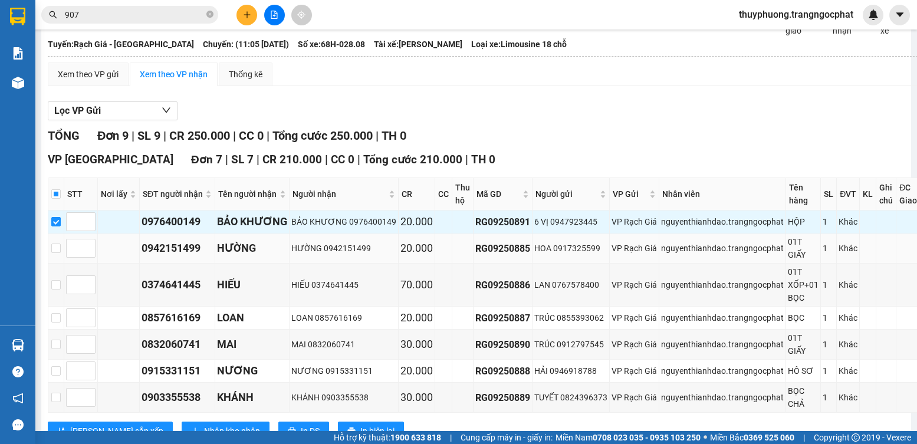
scroll to position [177, 0]
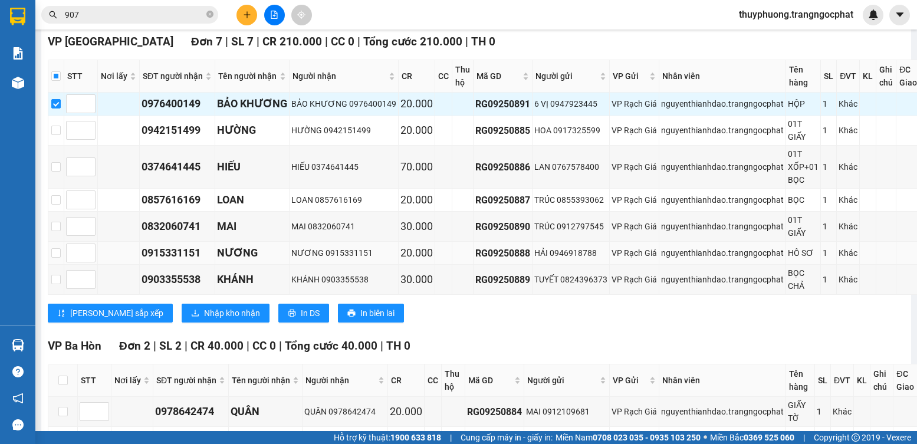
click at [54, 255] on td at bounding box center [56, 253] width 16 height 23
click at [54, 258] on input "checkbox" at bounding box center [55, 252] width 9 height 9
checkbox input "true"
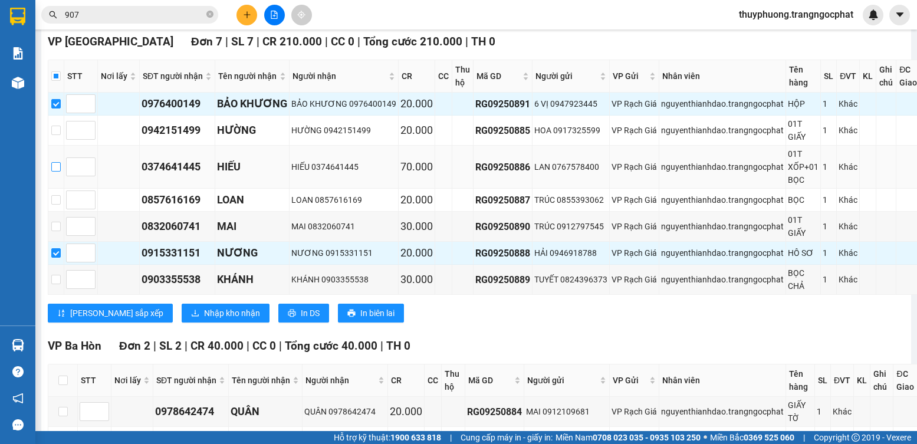
click at [57, 172] on input "checkbox" at bounding box center [55, 166] width 9 height 9
checkbox input "true"
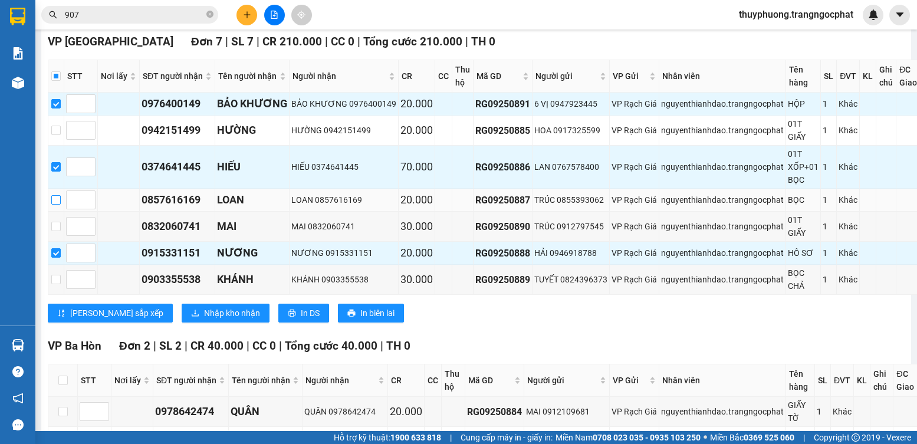
click at [54, 205] on input "checkbox" at bounding box center [55, 199] width 9 height 9
checkbox input "true"
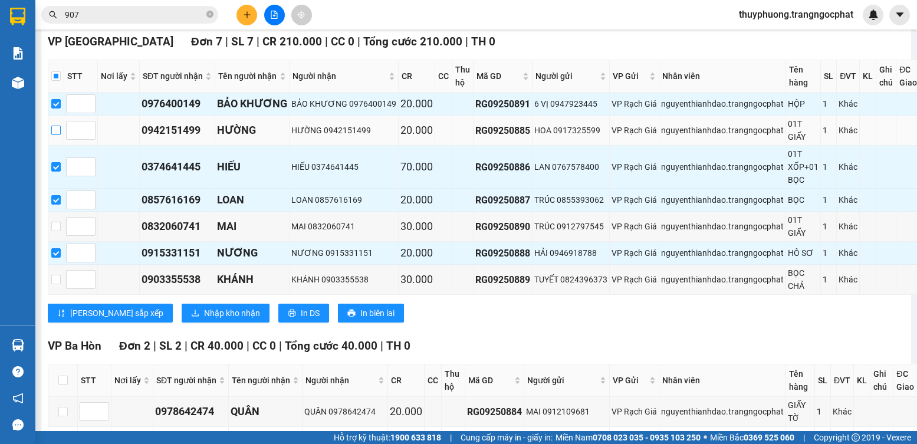
click at [54, 135] on input "checkbox" at bounding box center [55, 130] width 9 height 9
checkbox input "true"
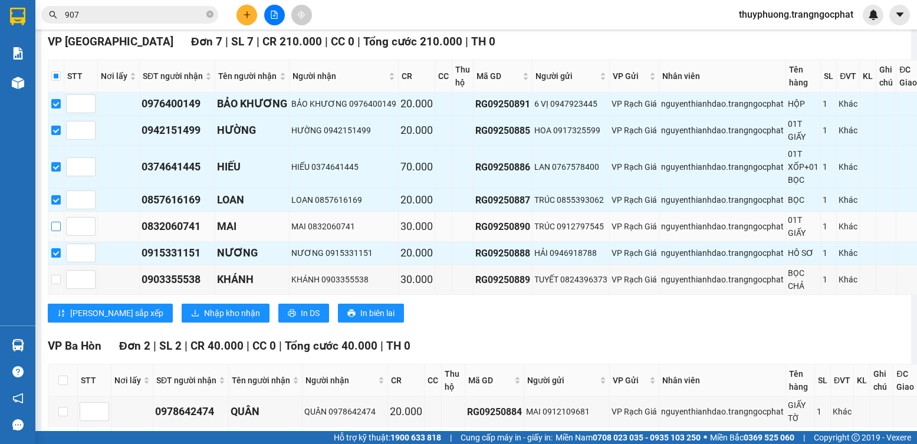
click at [53, 231] on input "checkbox" at bounding box center [55, 226] width 9 height 9
checkbox input "true"
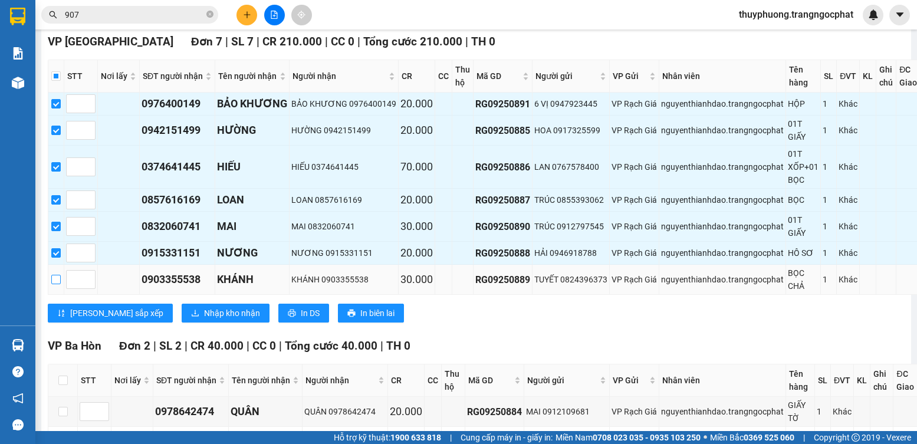
click at [55, 284] on input "checkbox" at bounding box center [55, 279] width 9 height 9
checkbox input "true"
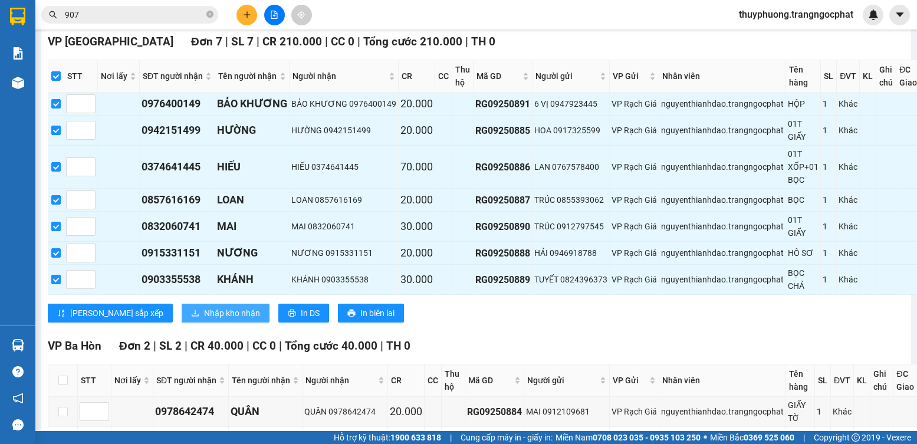
click at [191, 317] on icon "download" at bounding box center [195, 313] width 8 height 8
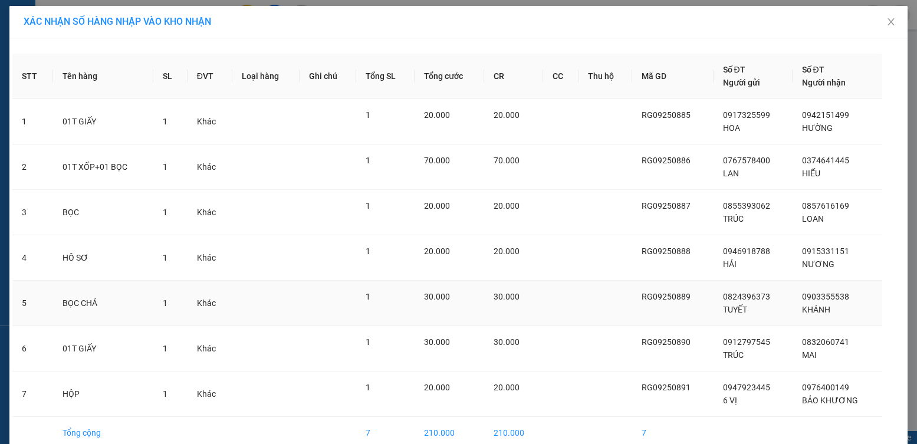
scroll to position [59, 0]
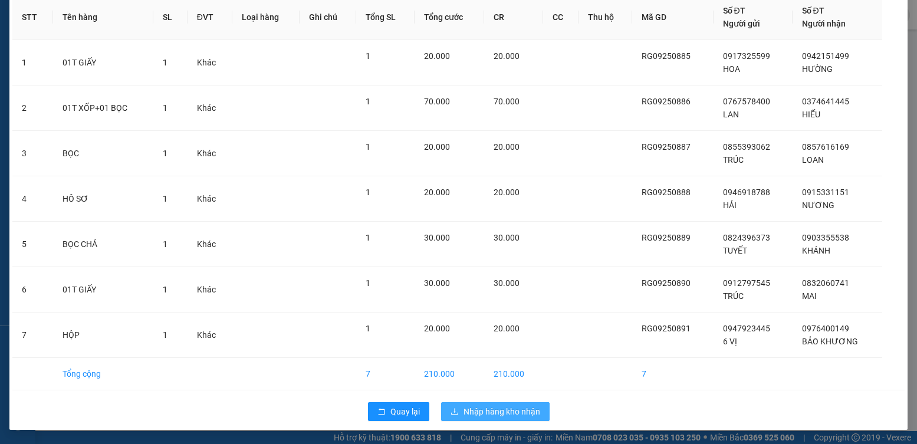
click at [498, 418] on button "Nhập hàng kho nhận" at bounding box center [495, 411] width 109 height 19
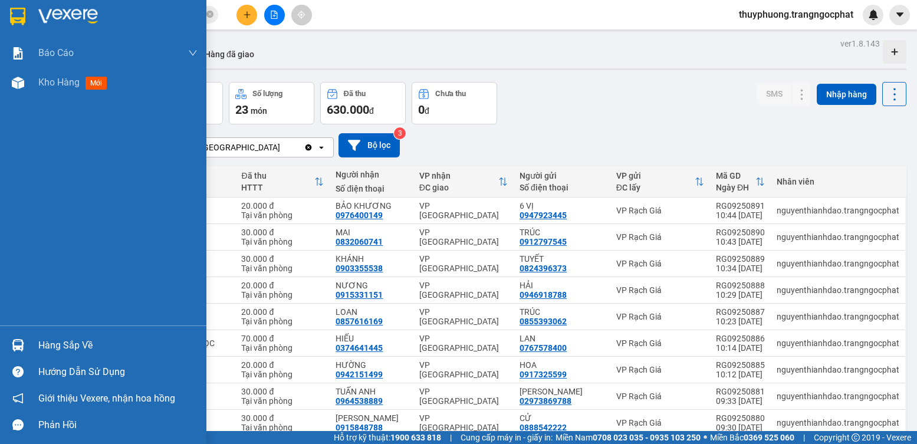
click at [61, 345] on div "Hàng sắp về" at bounding box center [117, 346] width 159 height 18
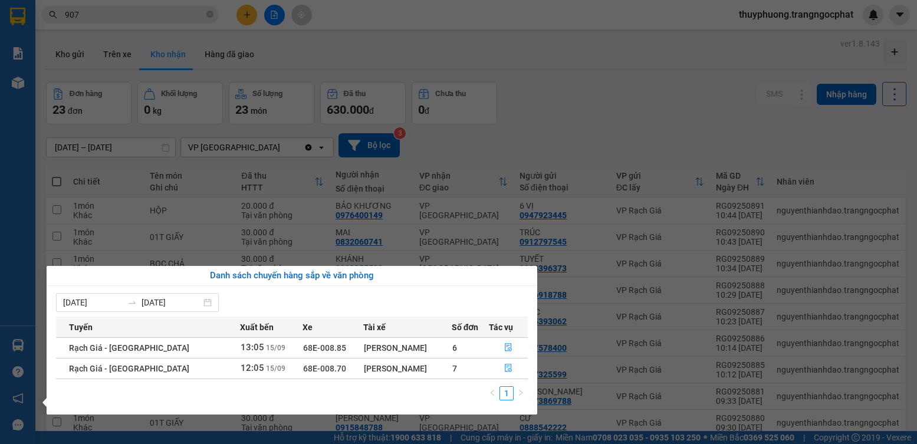
click at [701, 175] on section "Kết quả tìm kiếm ( 3 ) Bộ lọc Mã ĐH Trạng thái Món hàng Tổng cước Chưa cước Ngư…" at bounding box center [458, 222] width 917 height 444
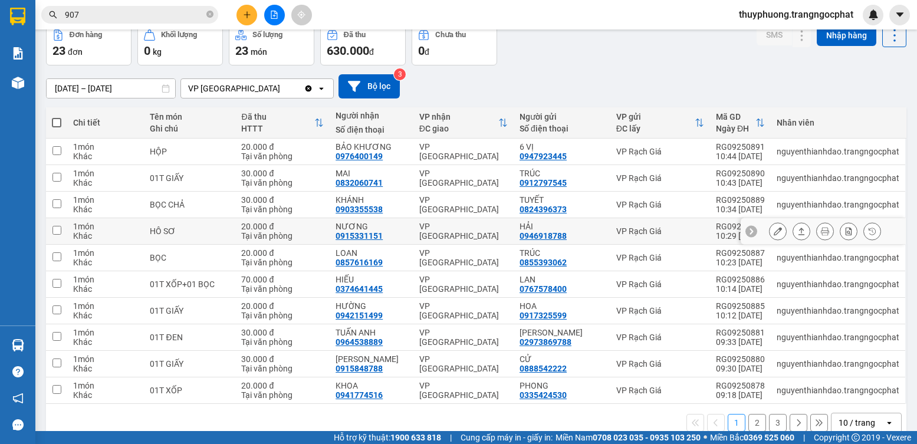
scroll to position [80, 0]
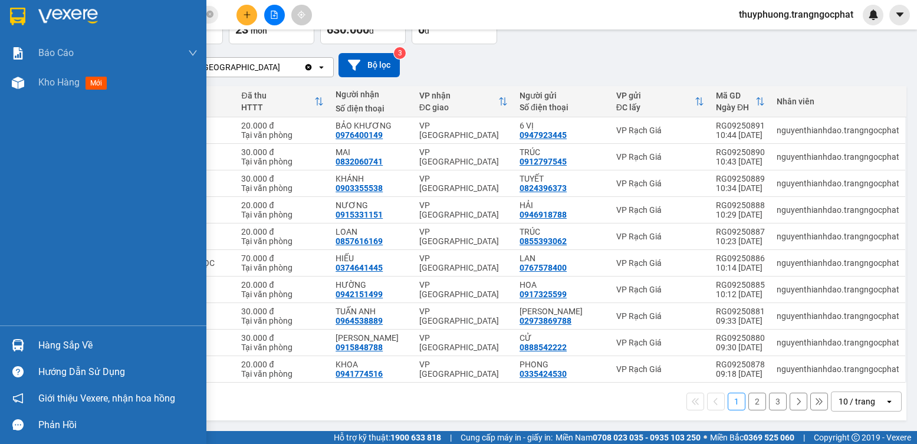
click at [45, 347] on div "Hàng sắp về" at bounding box center [117, 346] width 159 height 18
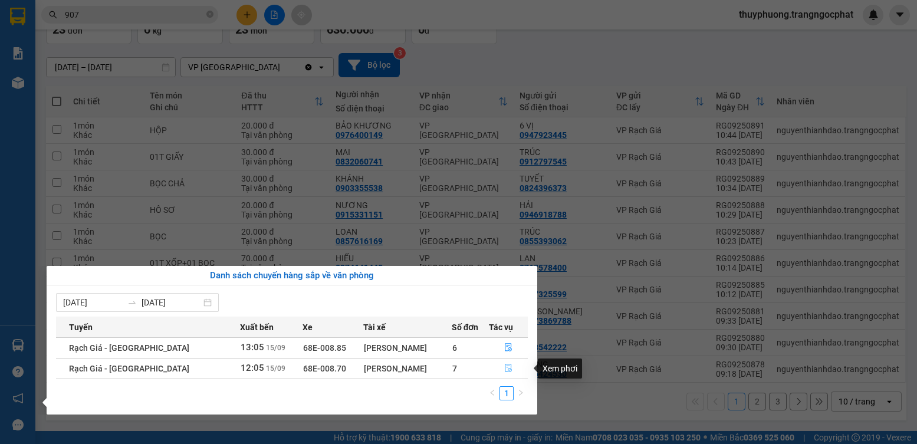
click at [510, 361] on button "button" at bounding box center [509, 368] width 38 height 19
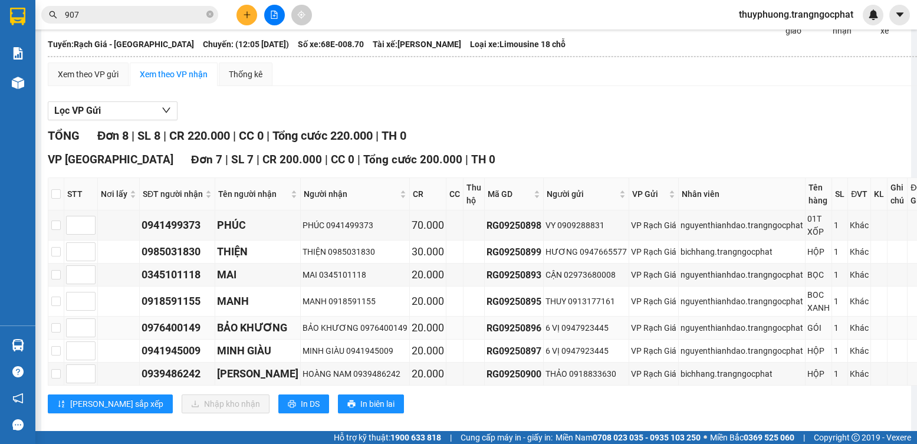
scroll to position [177, 0]
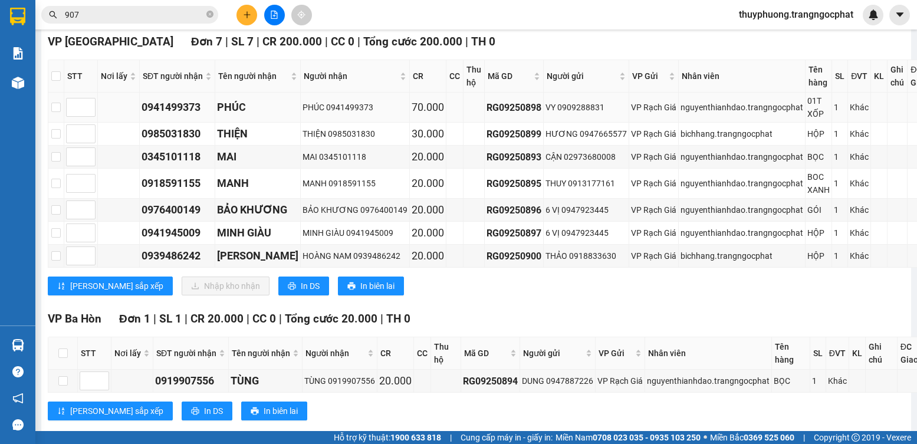
click at [185, 116] on div "0941499373" at bounding box center [177, 107] width 71 height 17
copy div "0941499373"
click at [180, 142] on div "0985031830" at bounding box center [177, 134] width 71 height 17
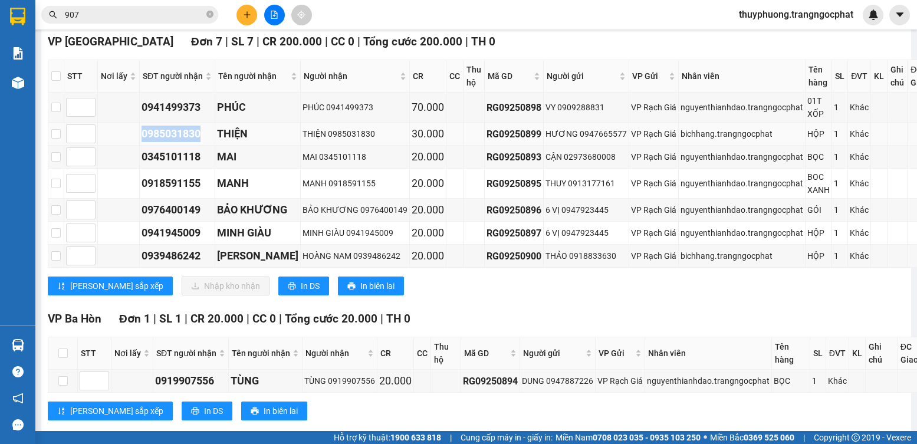
copy div "0985031830"
click at [172, 165] on div "0345101118" at bounding box center [177, 157] width 71 height 17
copy div "0345101118"
click at [172, 185] on div "0918591155" at bounding box center [177, 183] width 71 height 17
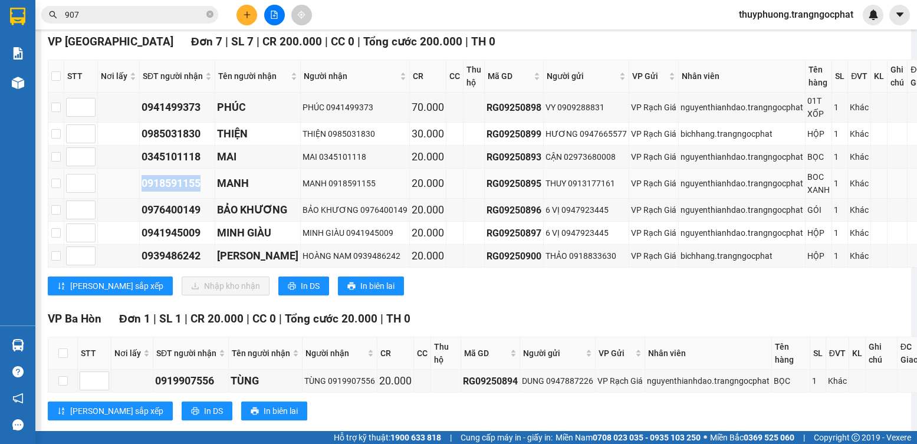
click at [172, 185] on div "0918591155" at bounding box center [177, 183] width 71 height 17
copy div "0918591155"
click at [182, 218] on div "0976400149" at bounding box center [177, 210] width 71 height 17
copy div "0976400149"
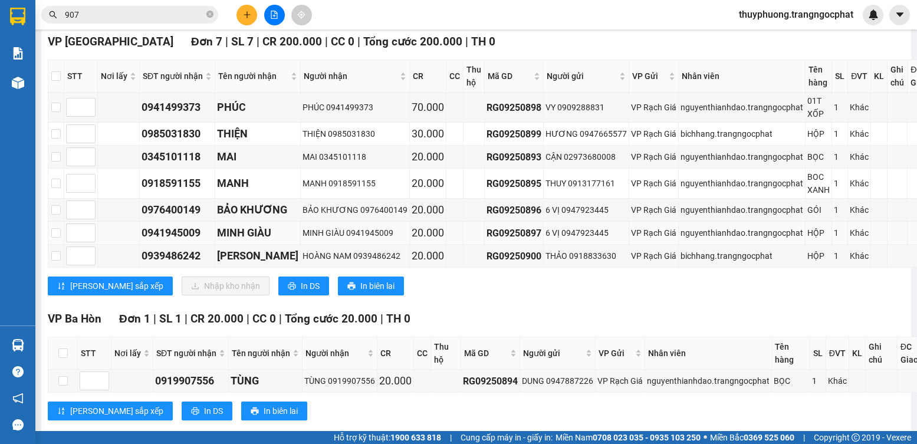
click at [182, 240] on div "0941945009" at bounding box center [177, 233] width 71 height 17
copy div "0941945009"
click at [165, 261] on div "0939486242" at bounding box center [177, 256] width 71 height 17
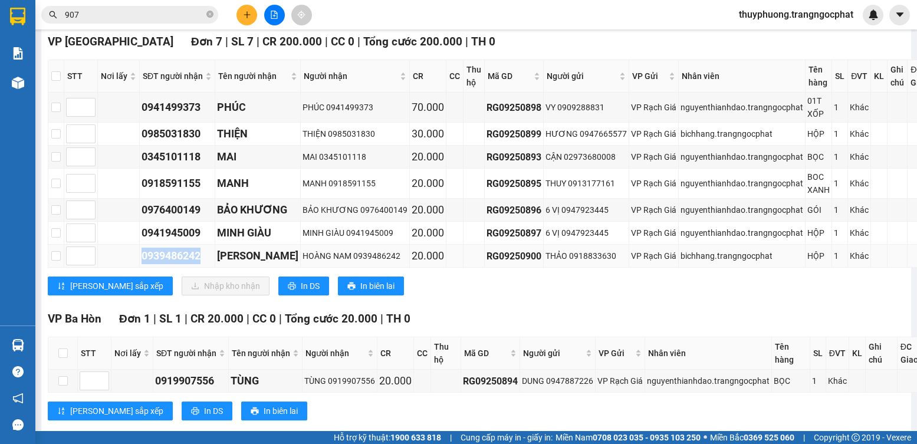
copy div "0939486242"
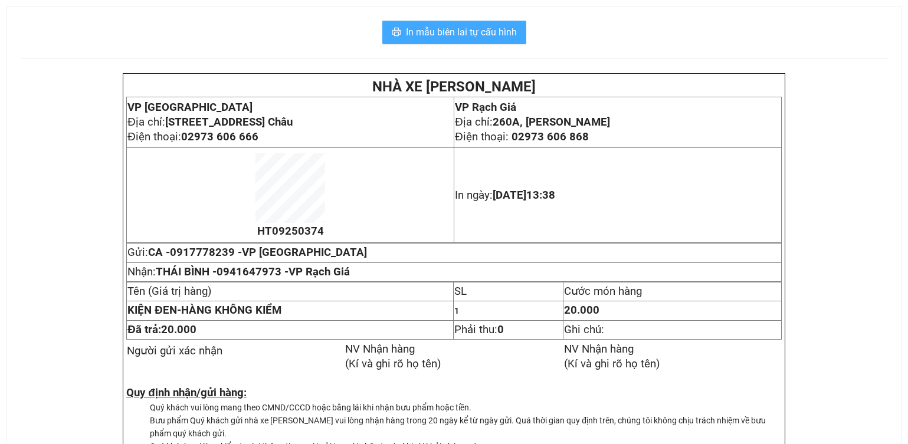
click at [490, 26] on span "In mẫu biên lai tự cấu hình" at bounding box center [461, 32] width 111 height 15
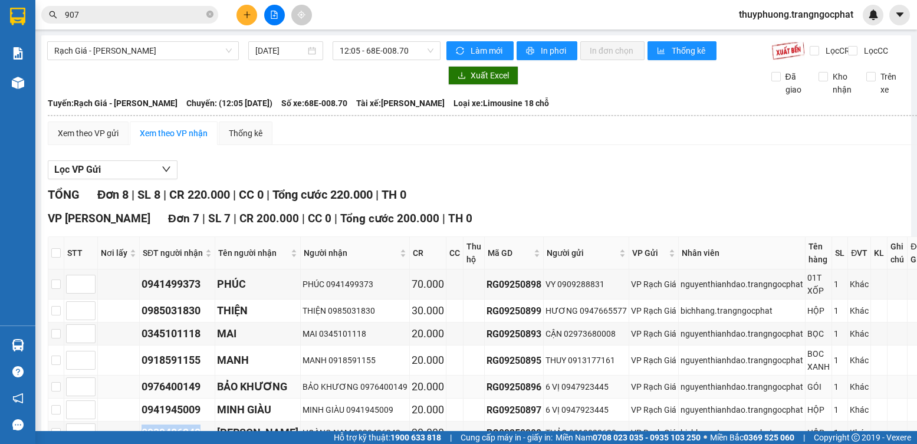
scroll to position [177, 0]
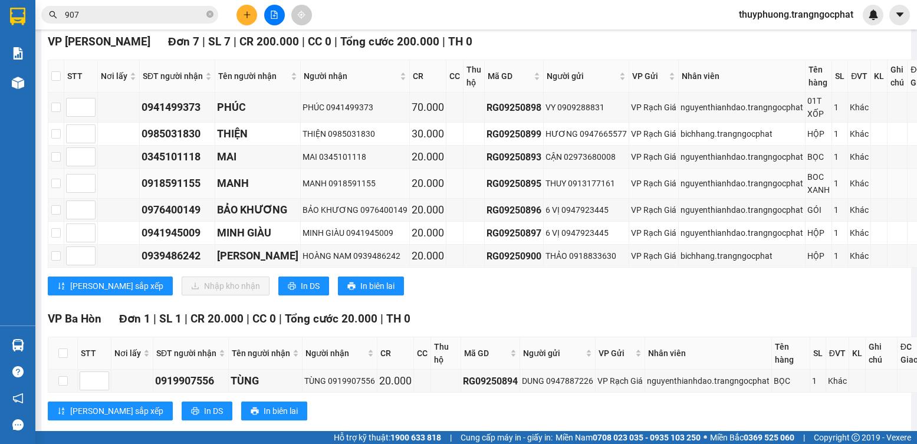
click at [51, 193] on td at bounding box center [56, 184] width 16 height 30
click at [57, 188] on input "checkbox" at bounding box center [55, 183] width 9 height 9
checkbox input "true"
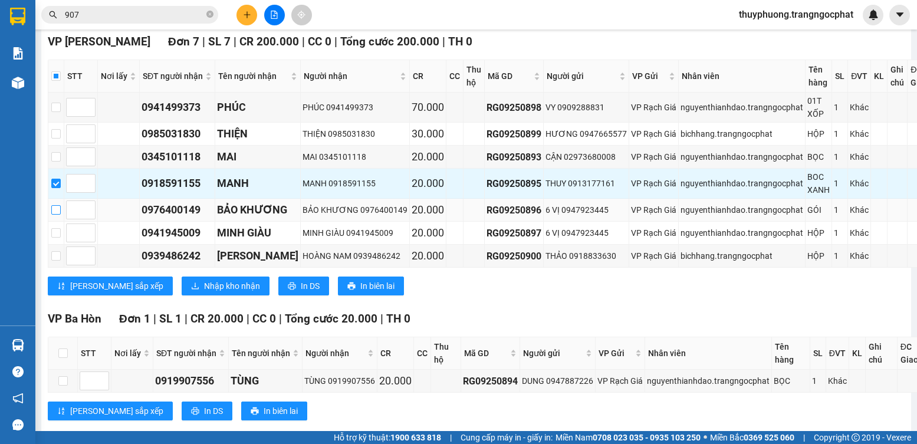
click at [60, 215] on input "checkbox" at bounding box center [55, 209] width 9 height 9
checkbox input "true"
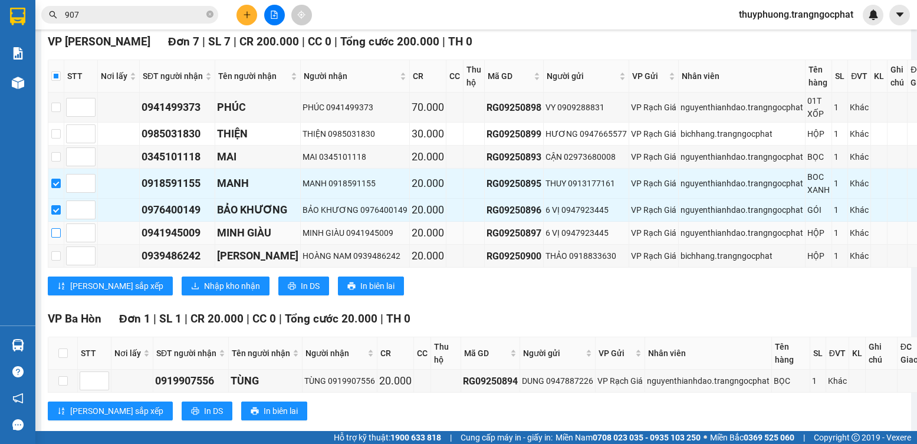
click at [56, 238] on input "checkbox" at bounding box center [55, 232] width 9 height 9
checkbox input "true"
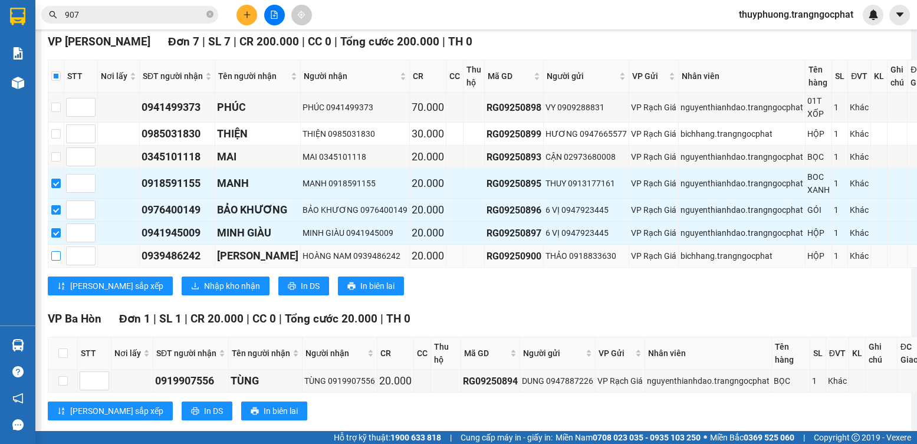
click at [58, 261] on input "checkbox" at bounding box center [55, 255] width 9 height 9
checkbox input "true"
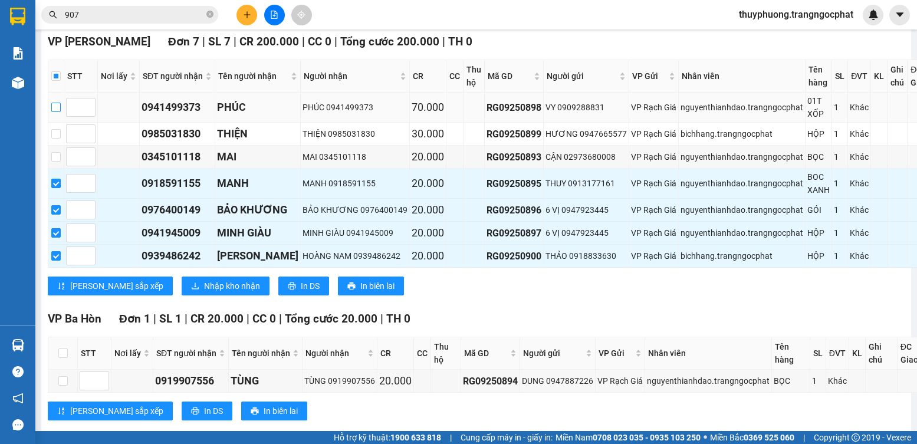
click at [54, 112] on input "checkbox" at bounding box center [55, 107] width 9 height 9
checkbox input "true"
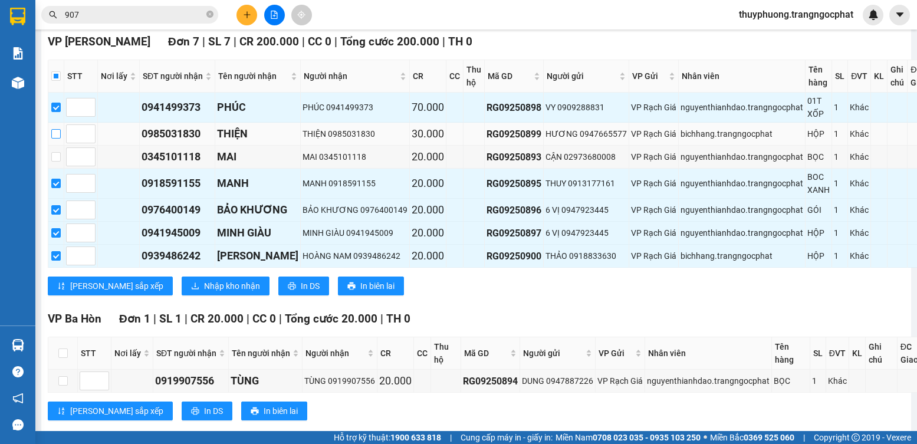
click at [58, 139] on input "checkbox" at bounding box center [55, 133] width 9 height 9
checkbox input "true"
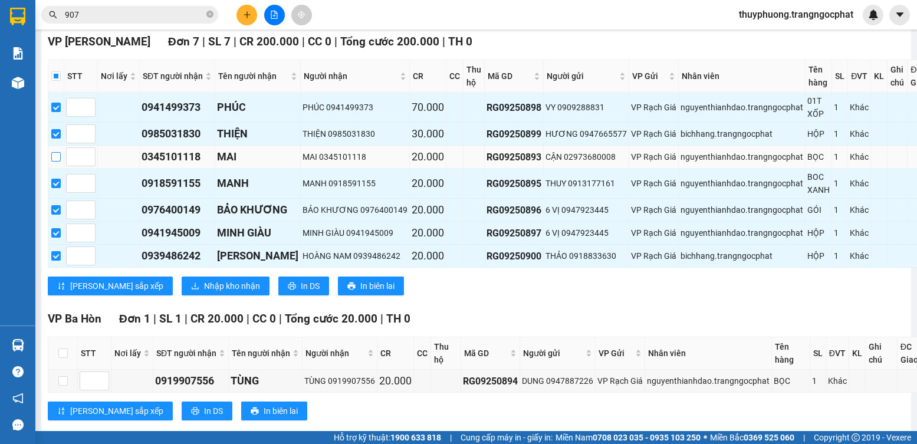
click at [55, 162] on input "checkbox" at bounding box center [55, 156] width 9 height 9
checkbox input "true"
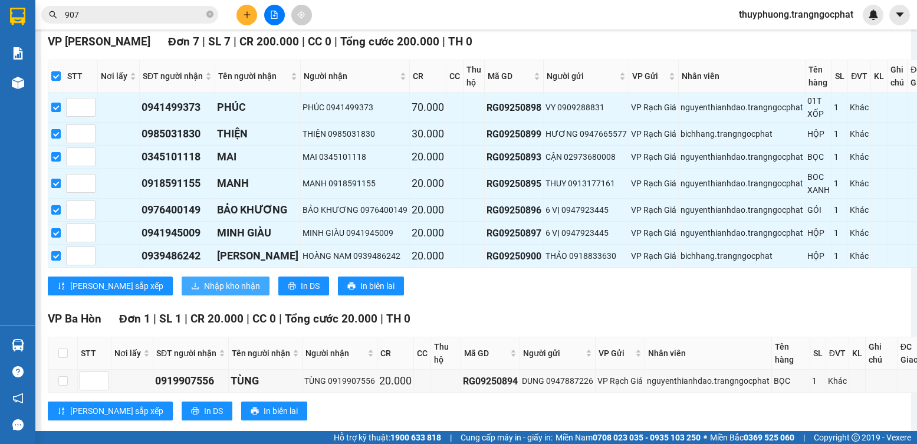
click at [204, 293] on span "Nhập kho nhận" at bounding box center [232, 286] width 56 height 13
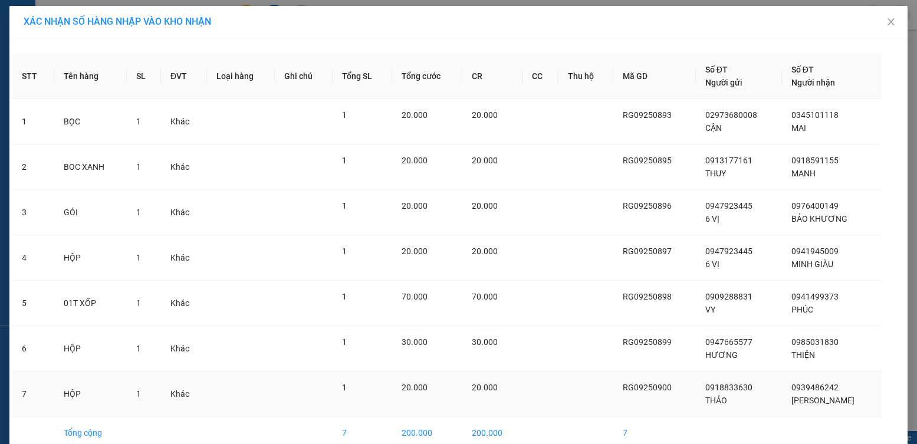
scroll to position [59, 0]
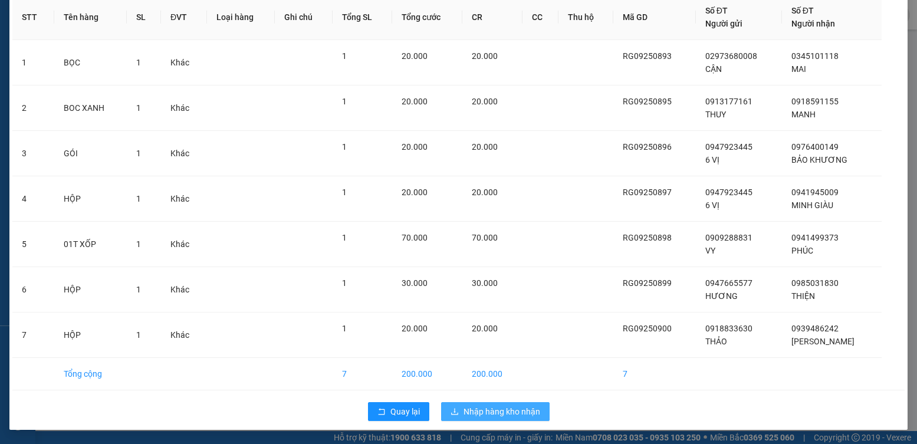
click at [499, 408] on span "Nhập hàng kho nhận" at bounding box center [502, 411] width 77 height 13
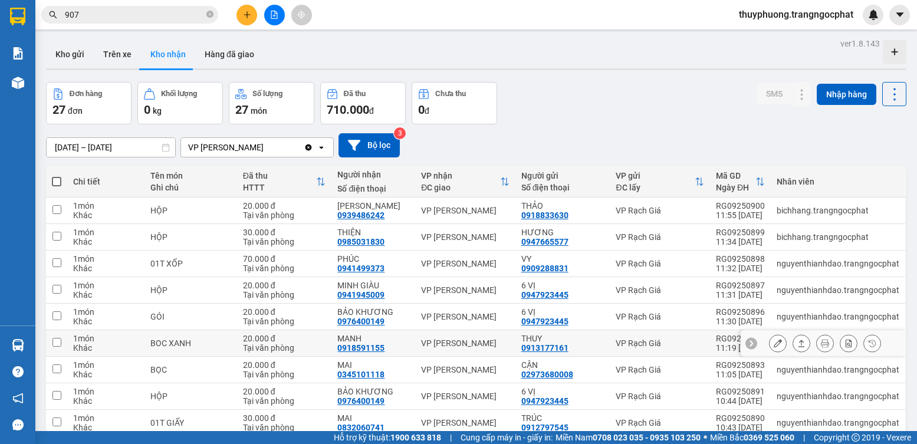
scroll to position [80, 0]
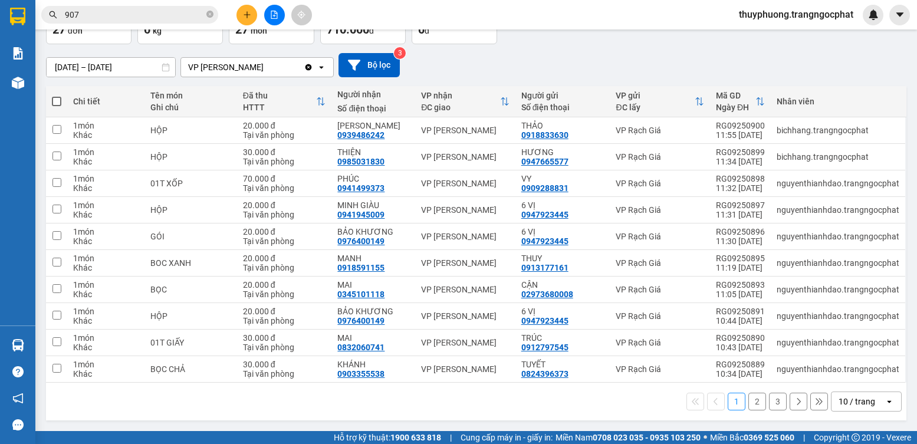
click at [749, 396] on button "2" at bounding box center [758, 402] width 18 height 18
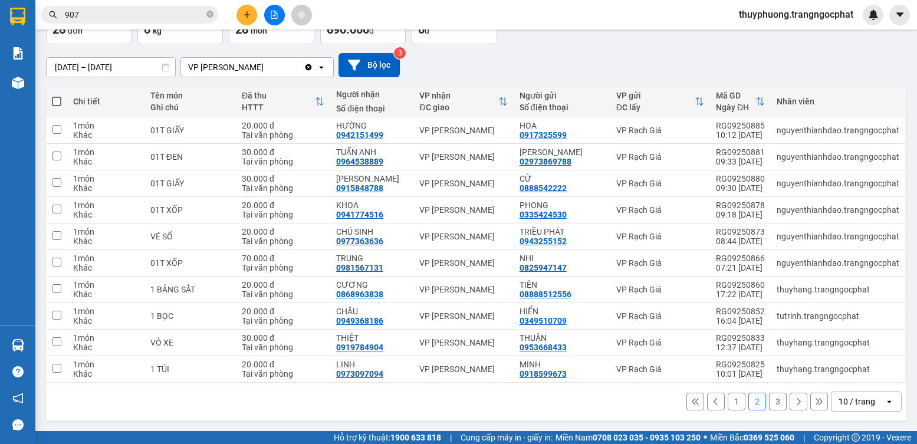
click at [769, 398] on button "3" at bounding box center [778, 402] width 18 height 18
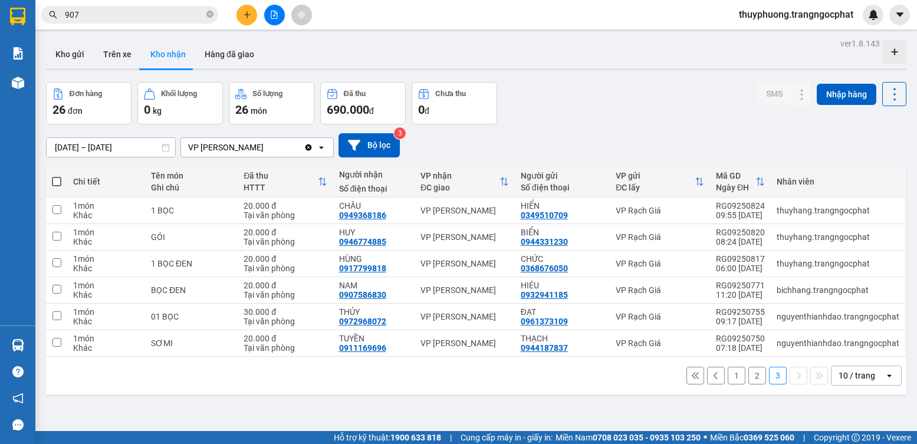
scroll to position [54, 0]
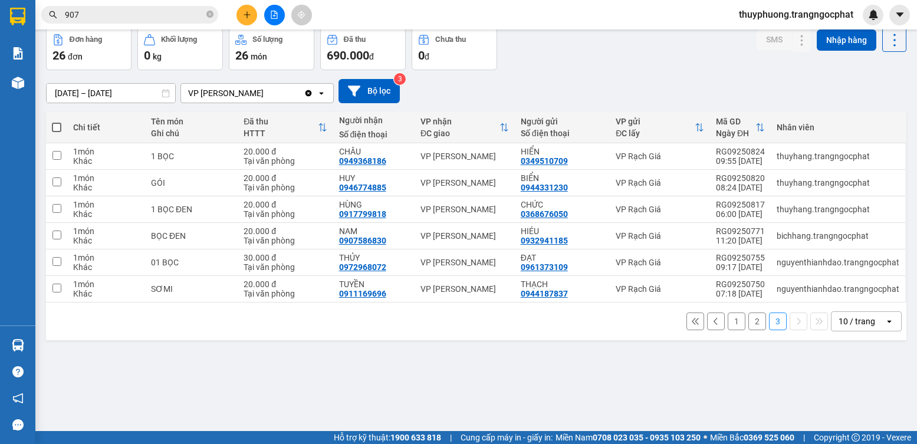
click at [728, 319] on button "1" at bounding box center [737, 322] width 18 height 18
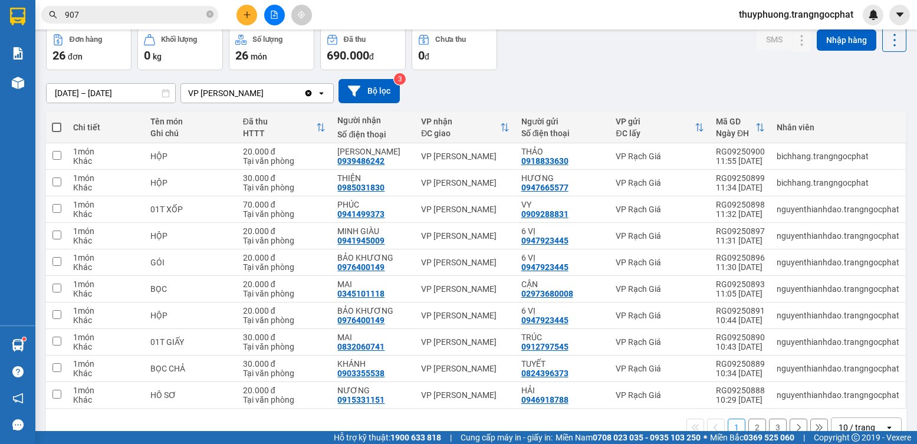
click at [752, 424] on button "2" at bounding box center [758, 428] width 18 height 18
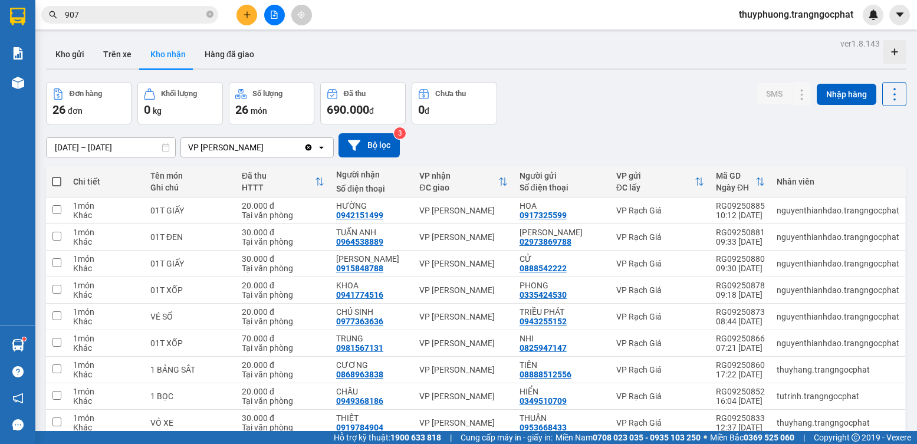
scroll to position [80, 0]
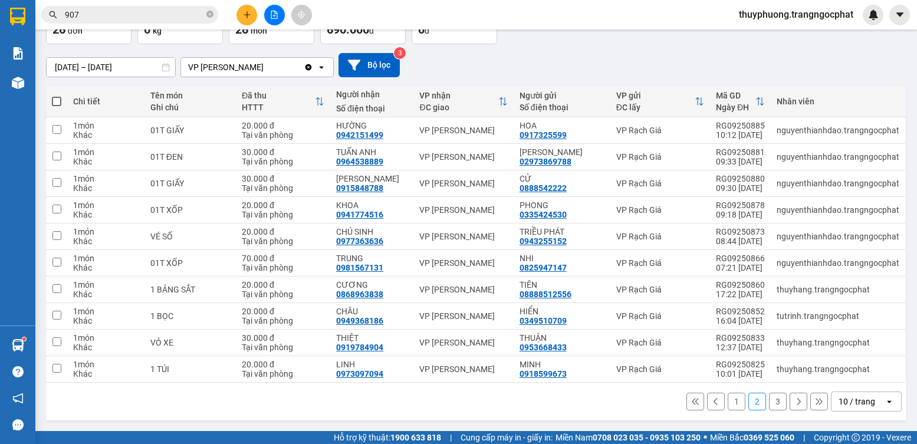
click at [728, 404] on button "1" at bounding box center [737, 402] width 18 height 18
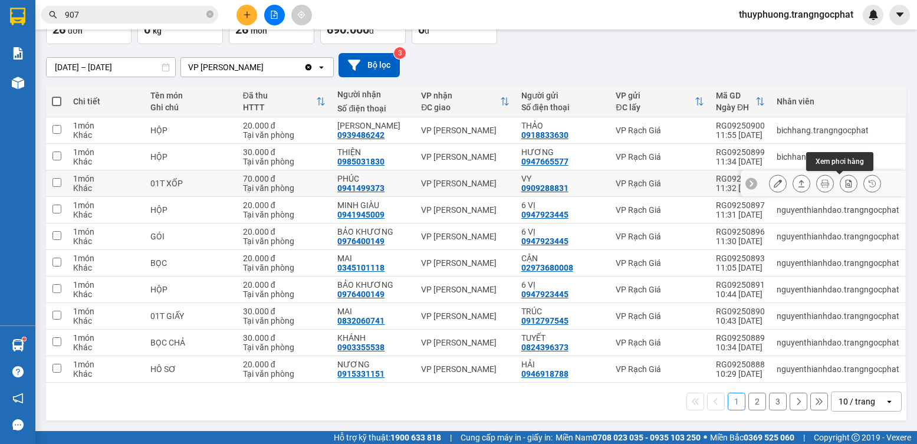
click at [846, 181] on icon at bounding box center [849, 183] width 6 height 8
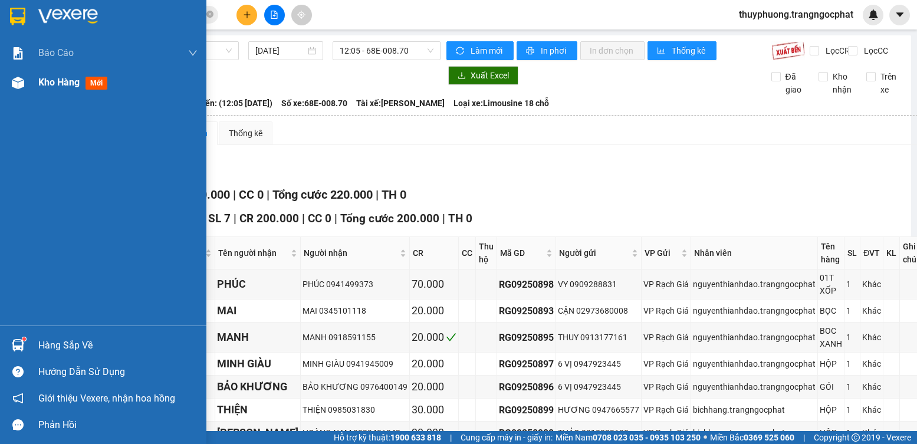
click at [82, 83] on div "Kho hàng mới" at bounding box center [75, 82] width 74 height 15
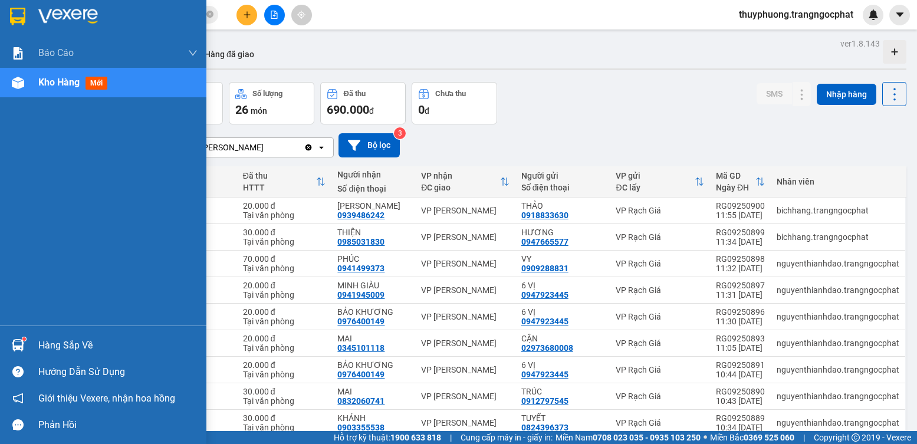
drag, startPoint x: 65, startPoint y: 341, endPoint x: 73, endPoint y: 341, distance: 7.1
click at [66, 341] on div "Hàng sắp về" at bounding box center [117, 346] width 159 height 18
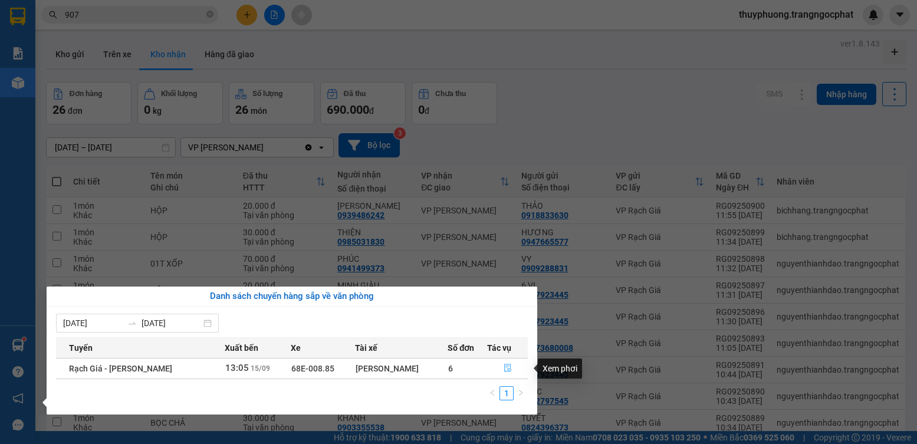
click at [504, 369] on icon "file-done" at bounding box center [508, 368] width 8 height 8
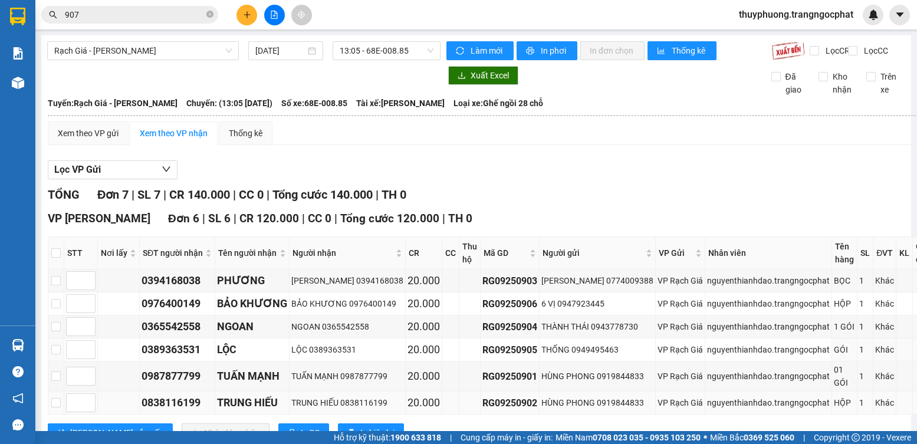
scroll to position [118, 0]
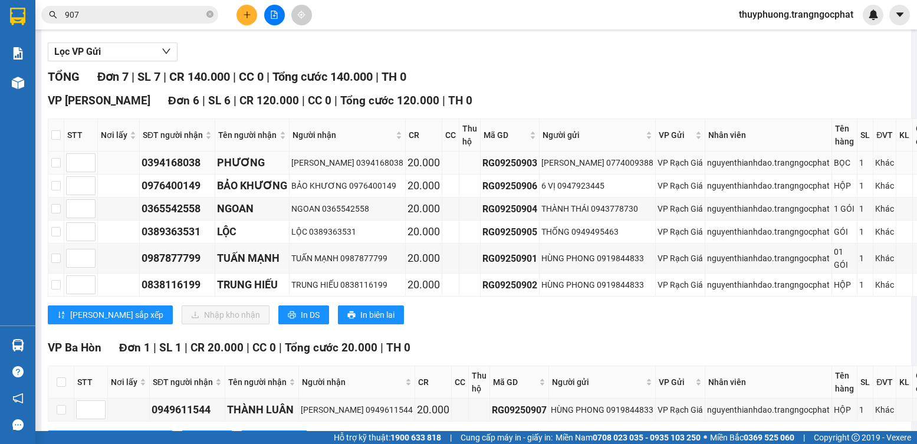
click at [167, 165] on div "0394168038" at bounding box center [177, 163] width 71 height 17
click at [167, 166] on div "0394168038" at bounding box center [177, 163] width 71 height 17
copy div "0394168038"
click at [190, 194] on div "0976400149" at bounding box center [177, 186] width 71 height 17
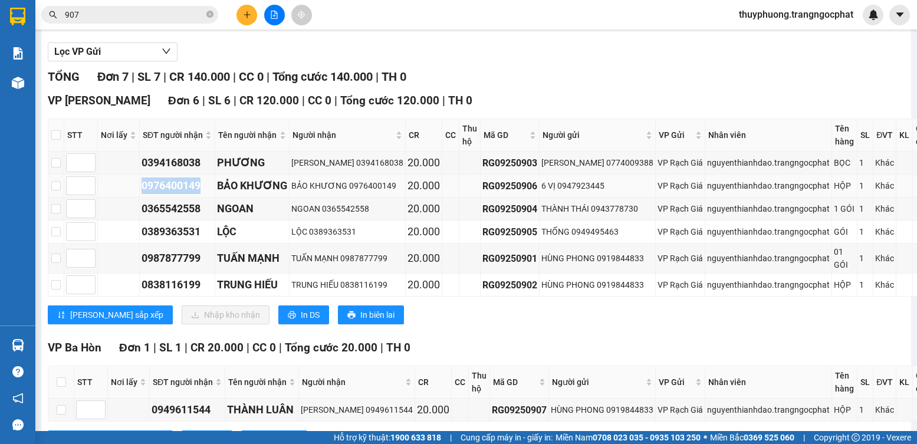
copy div "0976400149"
click at [165, 215] on div "0365542558" at bounding box center [177, 209] width 71 height 17
copy div "0365542558"
click at [165, 240] on div "0389363531" at bounding box center [177, 232] width 71 height 17
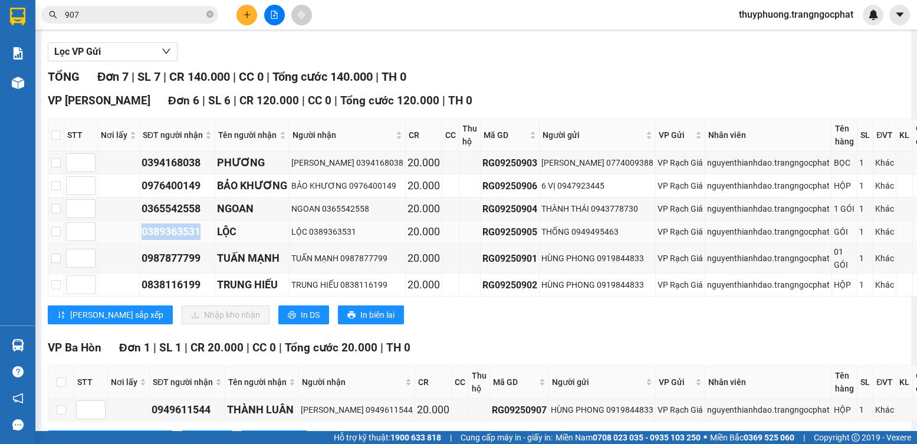
click at [165, 240] on div "0389363531" at bounding box center [177, 232] width 71 height 17
copy div "0389363531"
click at [176, 267] on div "0987877799" at bounding box center [177, 258] width 71 height 17
copy div "0987877799"
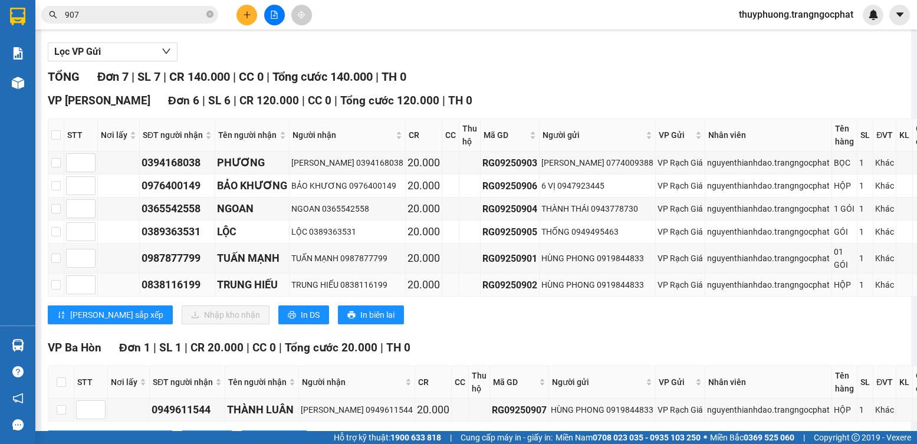
click at [168, 291] on div "0838116199" at bounding box center [177, 285] width 71 height 17
copy div "0838116199"
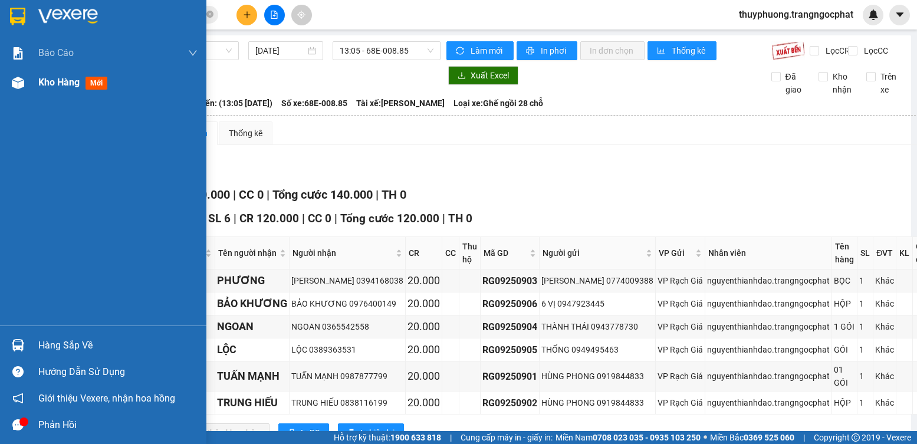
click at [56, 92] on div "Kho hàng mới" at bounding box center [117, 82] width 159 height 29
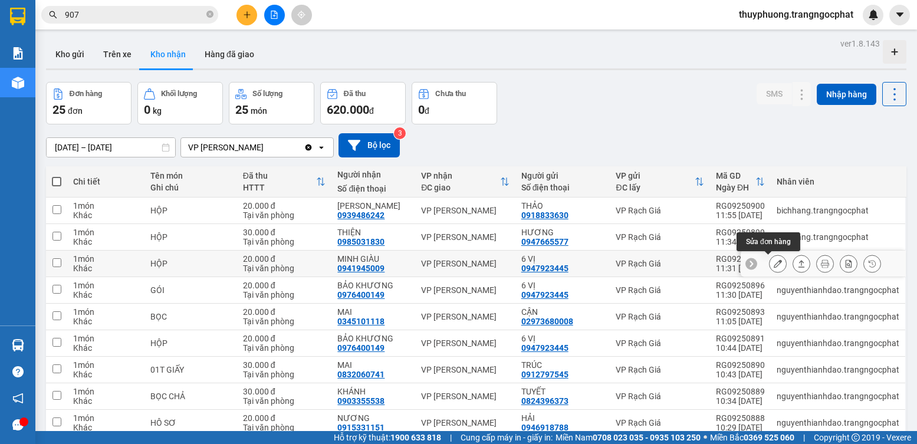
click at [793, 264] on button at bounding box center [801, 264] width 17 height 21
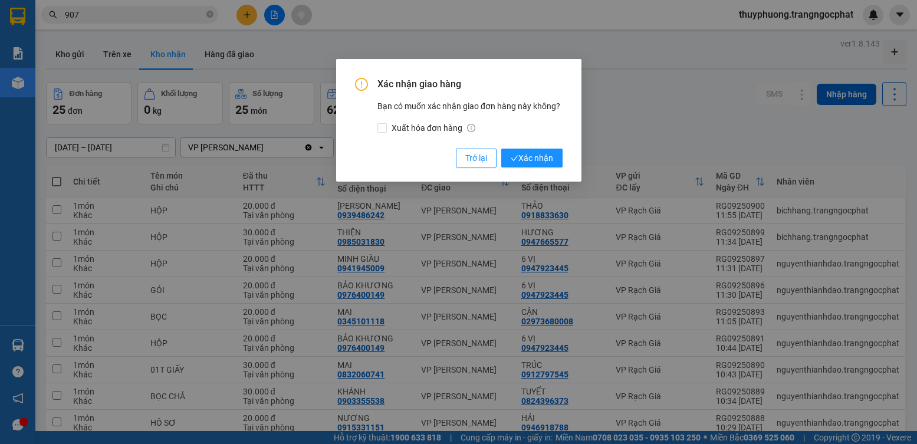
click at [501, 149] on button "Xác nhận" at bounding box center [531, 158] width 61 height 19
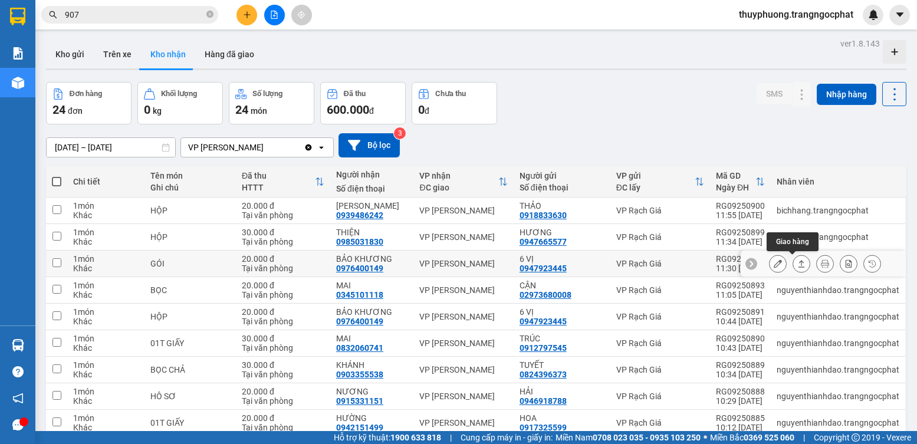
scroll to position [59, 0]
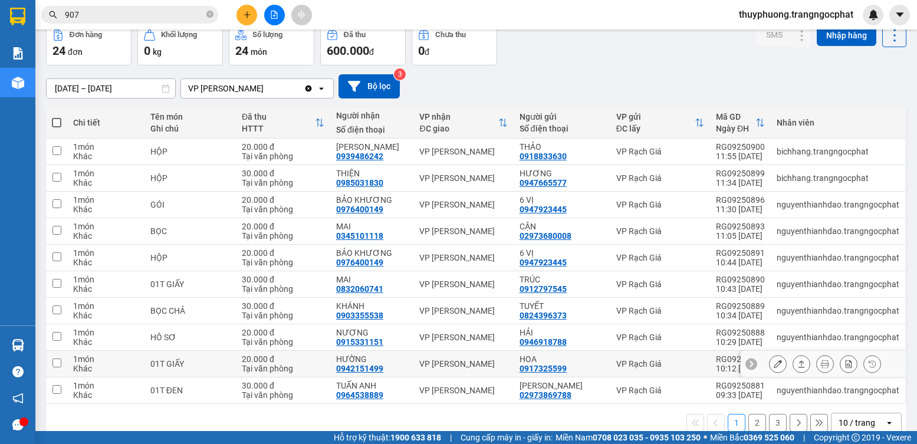
click at [798, 366] on icon at bounding box center [802, 364] width 8 height 8
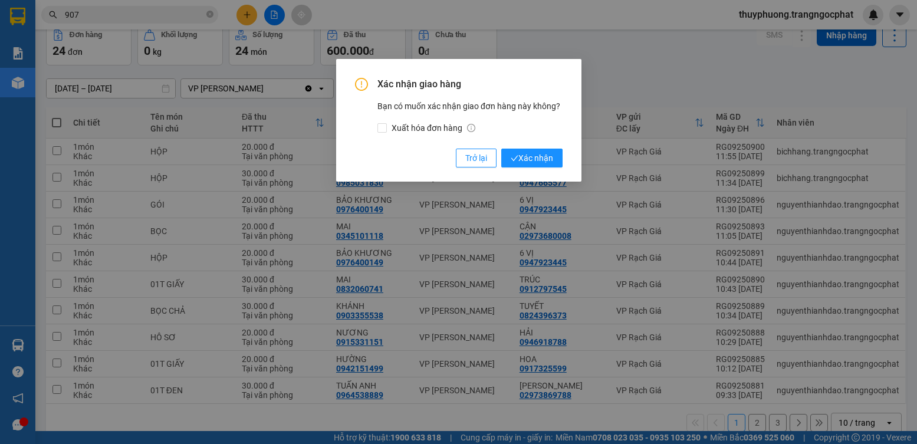
click at [501, 149] on button "Xác nhận" at bounding box center [531, 158] width 61 height 19
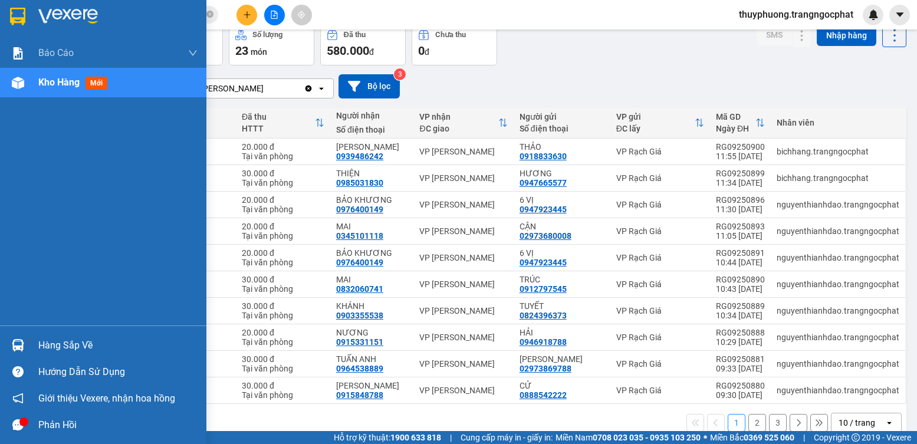
click at [60, 349] on div "Hàng sắp về" at bounding box center [117, 346] width 159 height 18
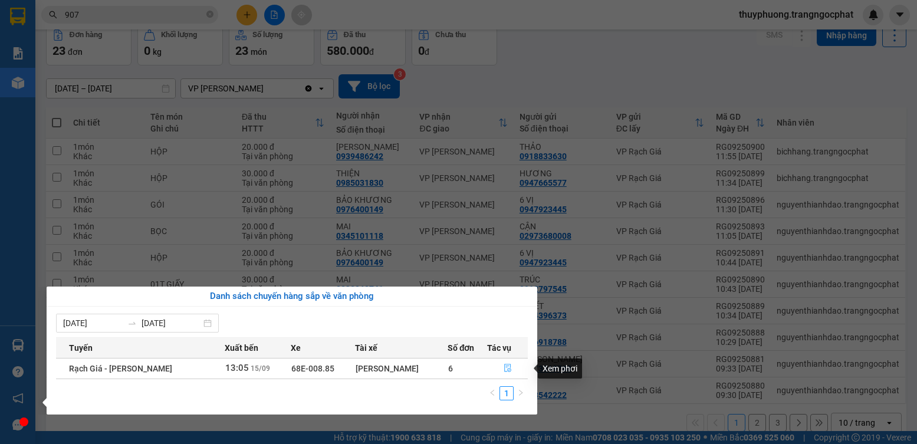
click at [504, 367] on icon "file-done" at bounding box center [508, 368] width 8 height 8
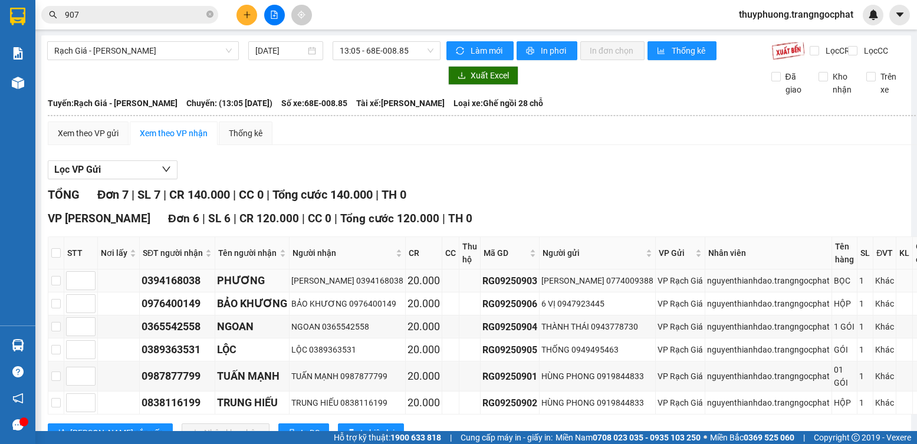
scroll to position [59, 0]
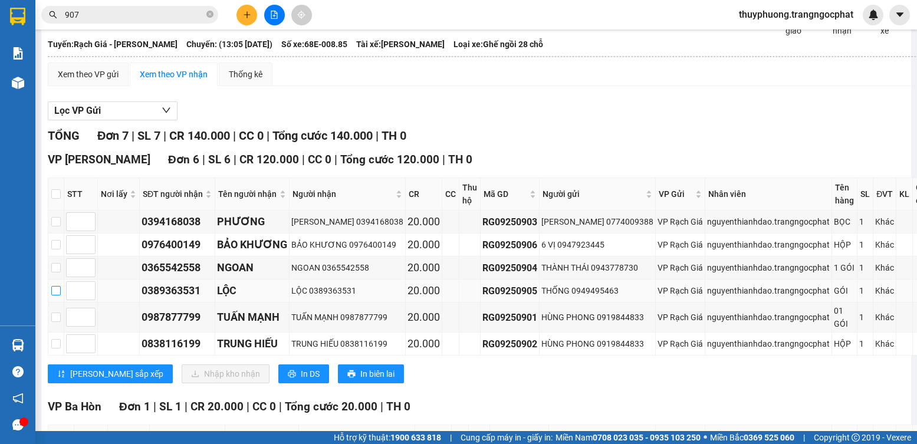
click at [54, 296] on input "checkbox" at bounding box center [55, 290] width 9 height 9
checkbox input "true"
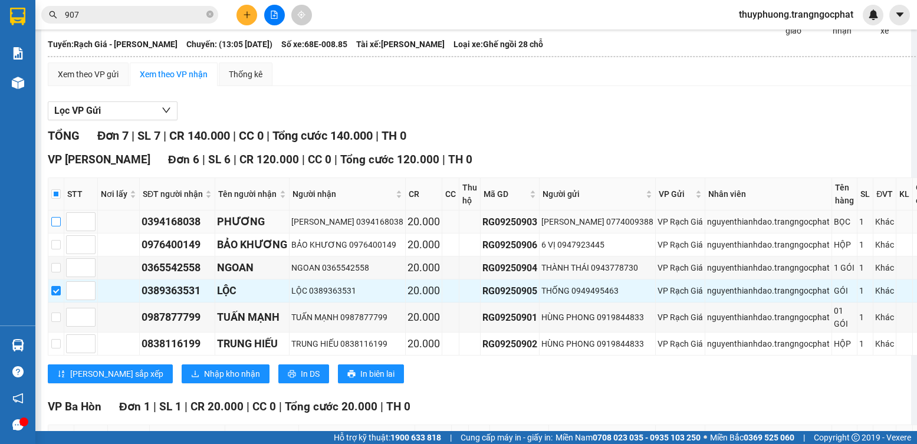
click at [54, 227] on input "checkbox" at bounding box center [55, 221] width 9 height 9
checkbox input "true"
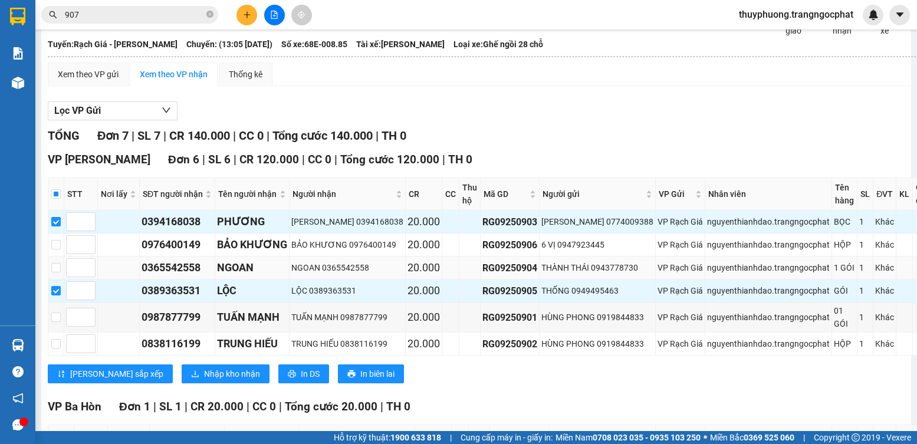
click at [58, 270] on td at bounding box center [56, 268] width 16 height 23
click at [58, 273] on input "checkbox" at bounding box center [55, 267] width 9 height 9
checkbox input "true"
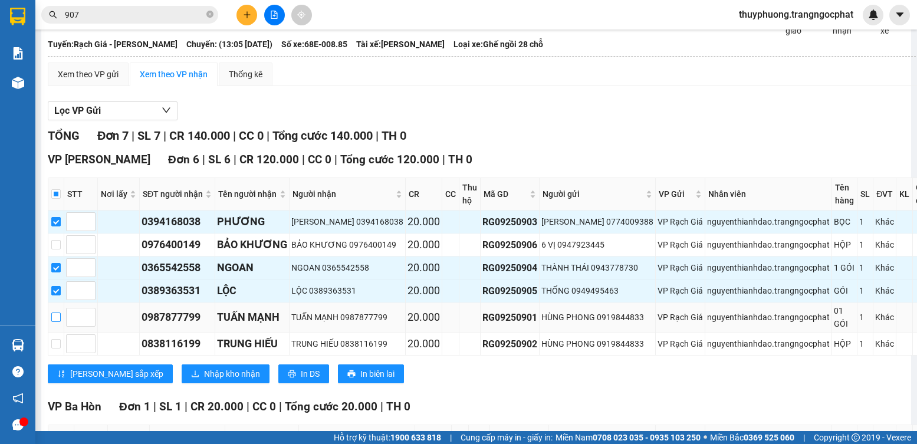
click at [56, 322] on input "checkbox" at bounding box center [55, 317] width 9 height 9
checkbox input "true"
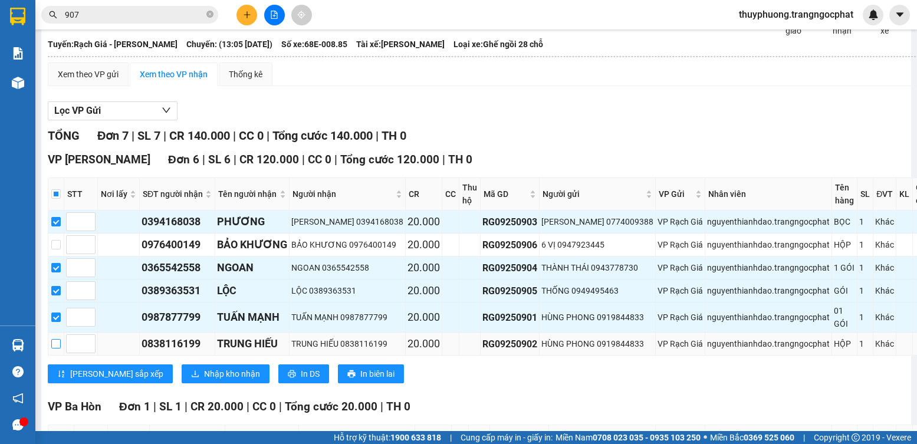
click at [54, 349] on input "checkbox" at bounding box center [55, 343] width 9 height 9
checkbox input "true"
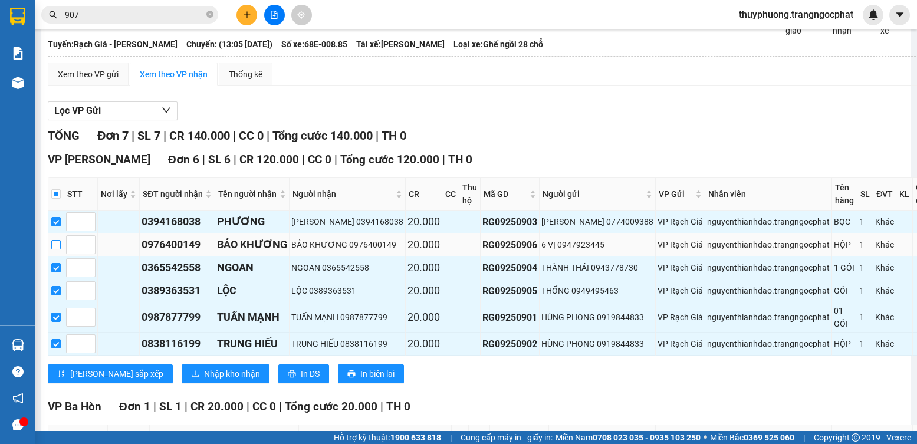
click at [53, 250] on input "checkbox" at bounding box center [55, 244] width 9 height 9
checkbox input "true"
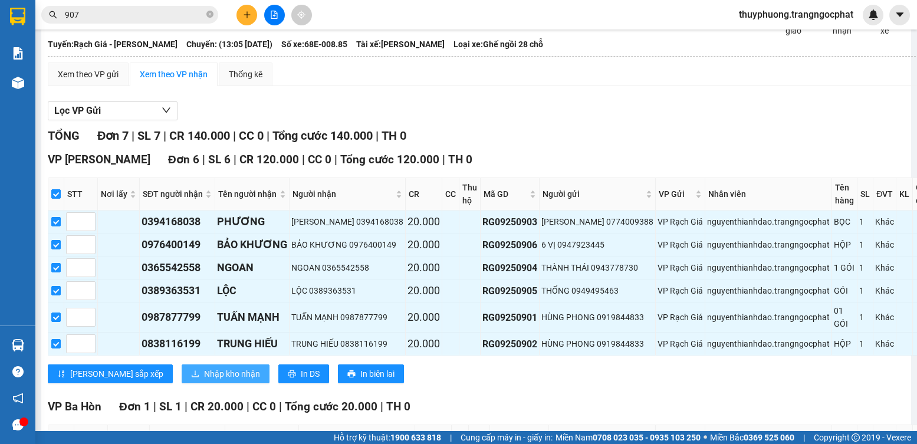
click at [204, 380] on span "Nhập kho nhận" at bounding box center [232, 374] width 56 height 13
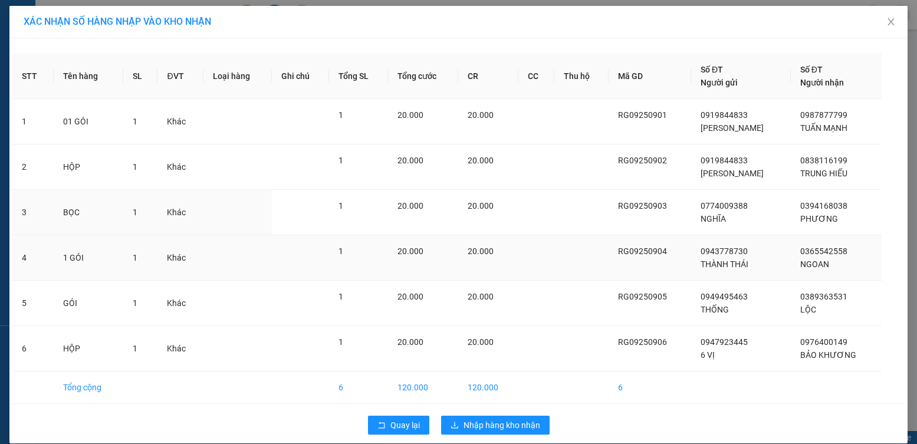
scroll to position [14, 0]
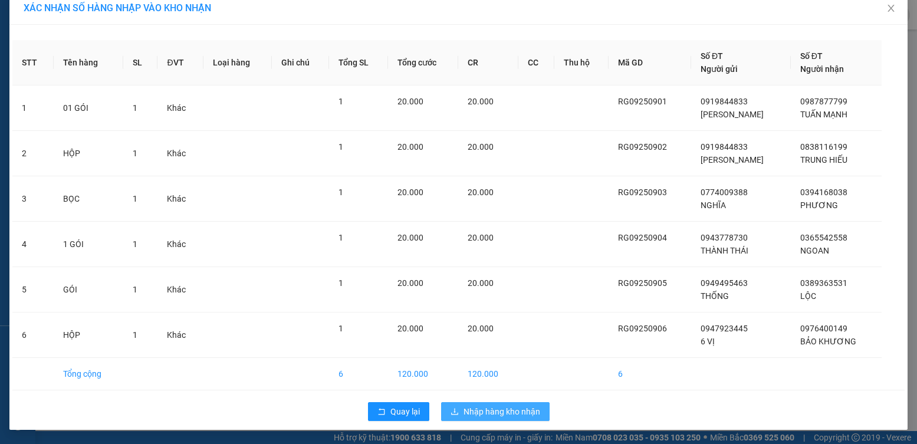
click at [511, 409] on span "Nhập hàng kho nhận" at bounding box center [502, 411] width 77 height 13
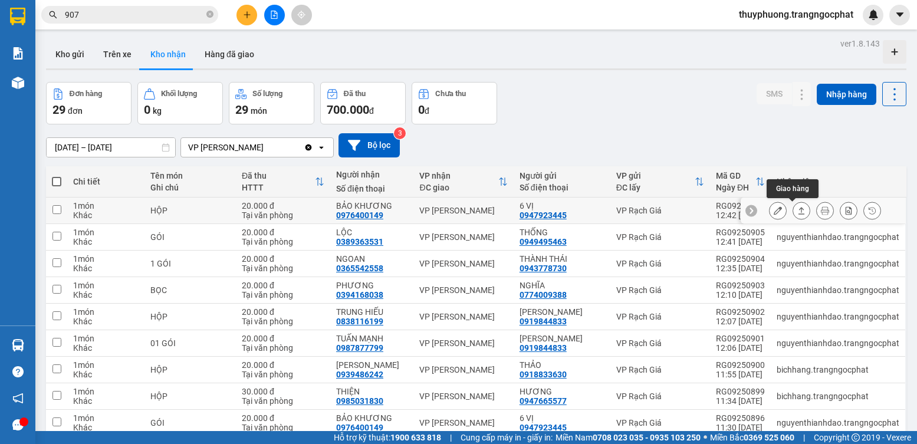
click at [798, 212] on icon at bounding box center [802, 210] width 8 height 8
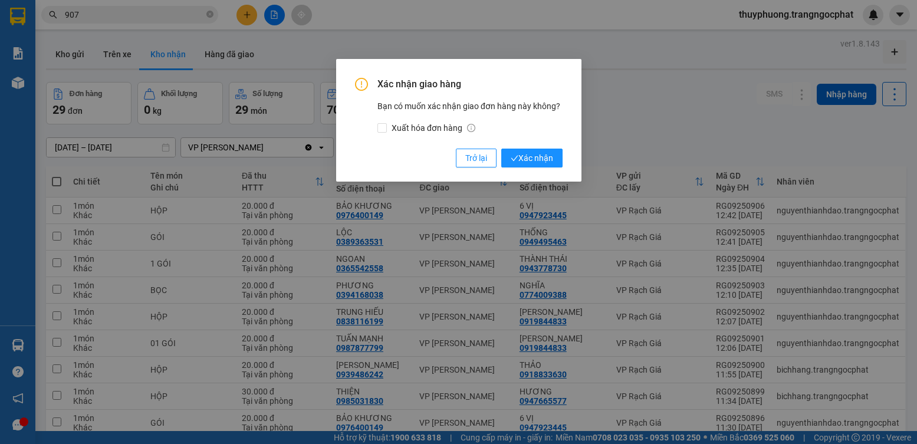
click at [501, 149] on button "Xác nhận" at bounding box center [531, 158] width 61 height 19
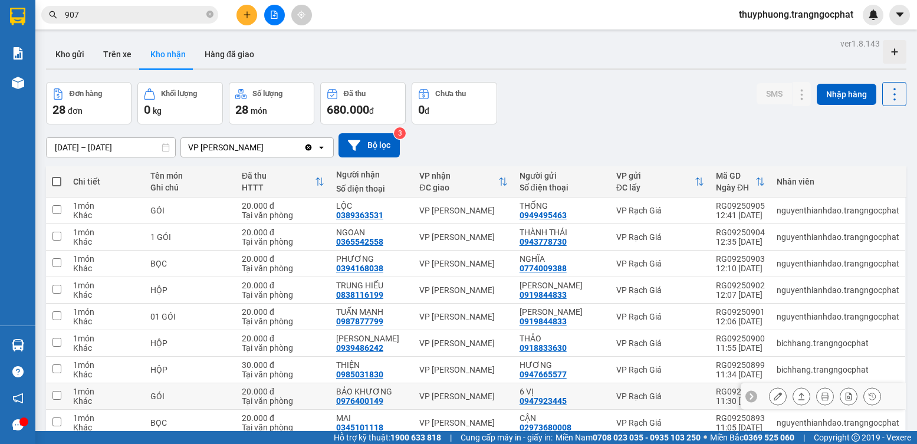
click at [798, 392] on icon at bounding box center [802, 396] width 8 height 8
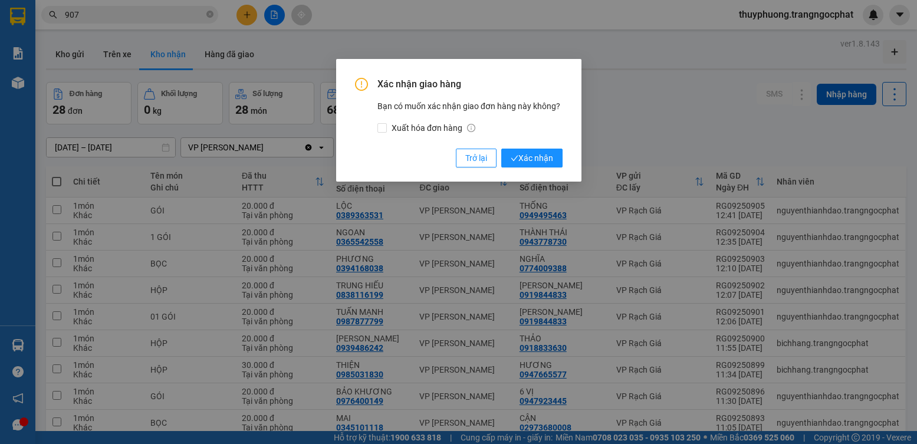
click at [501, 149] on button "Xác nhận" at bounding box center [531, 158] width 61 height 19
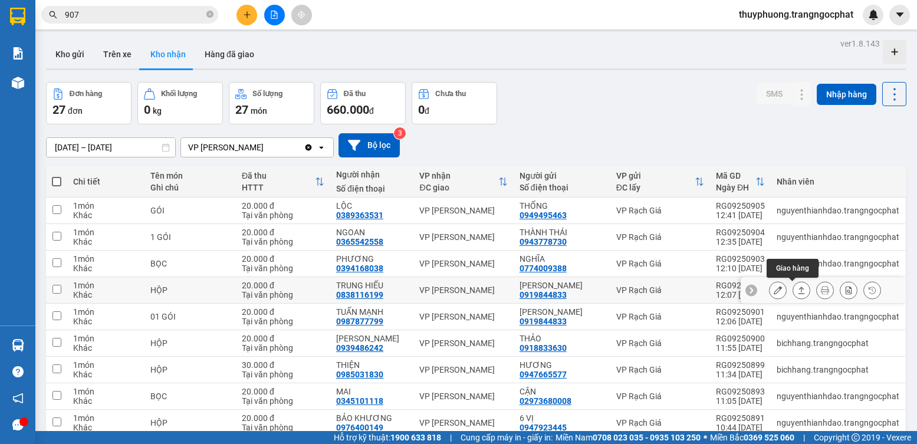
click at [798, 290] on icon at bounding box center [802, 290] width 8 height 8
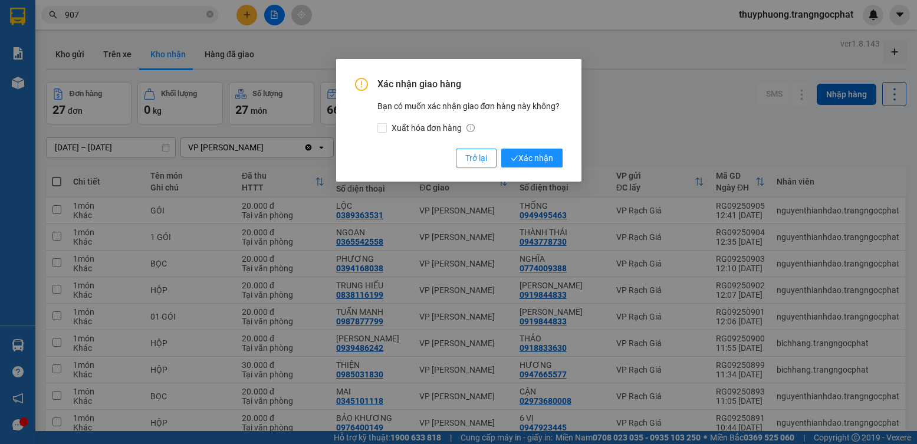
click at [501, 149] on button "Xác nhận" at bounding box center [531, 158] width 61 height 19
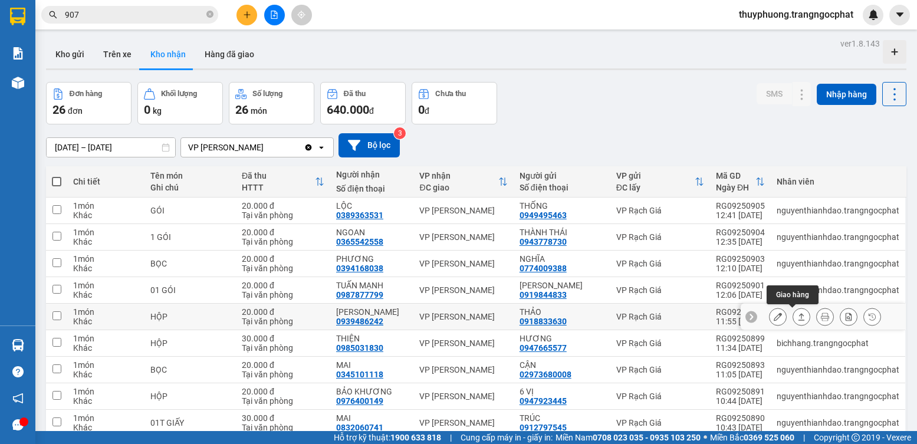
click at [793, 317] on button at bounding box center [801, 317] width 17 height 21
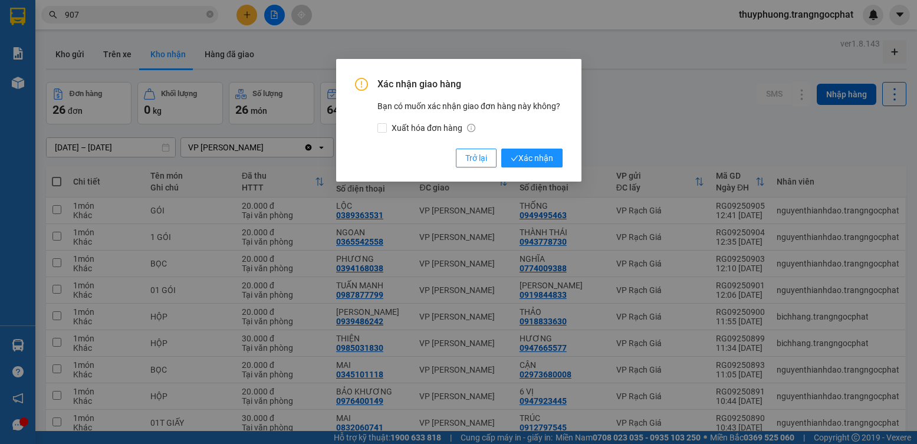
click at [501, 149] on button "Xác nhận" at bounding box center [531, 158] width 61 height 19
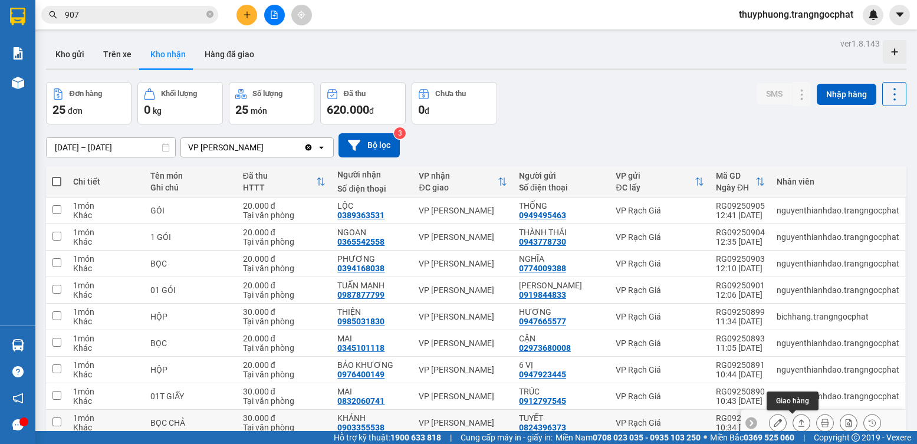
click at [795, 418] on button at bounding box center [801, 423] width 17 height 21
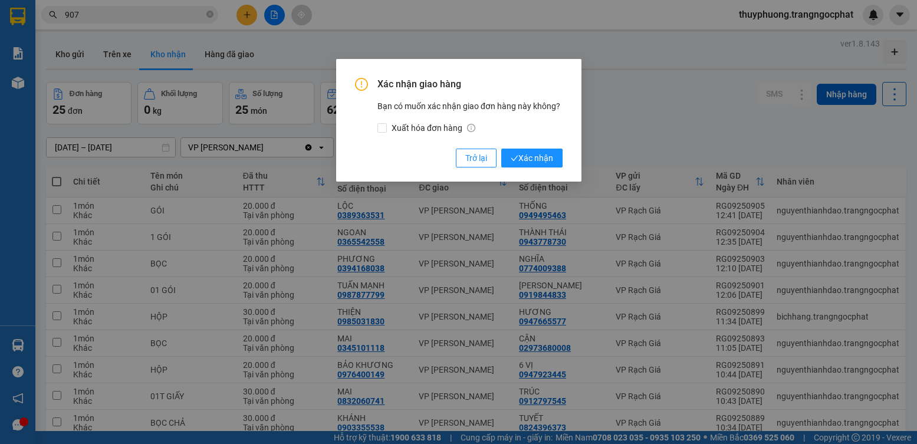
click at [501, 149] on button "Xác nhận" at bounding box center [531, 158] width 61 height 19
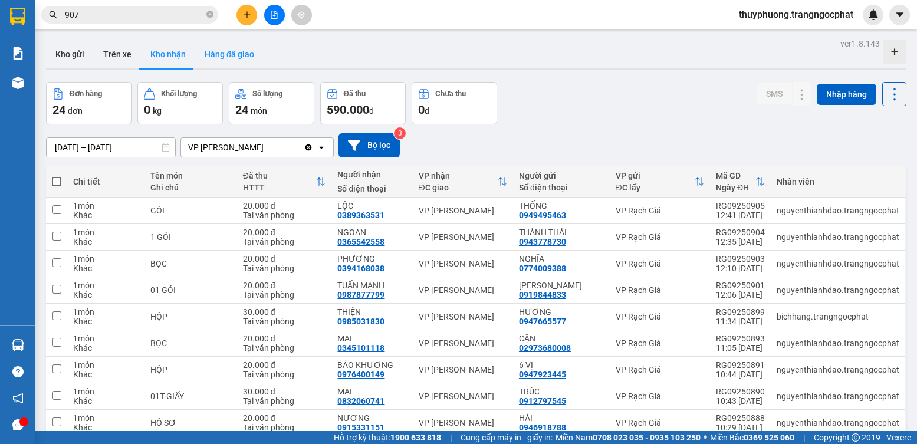
click at [225, 50] on button "Hàng đã giao" at bounding box center [229, 54] width 68 height 28
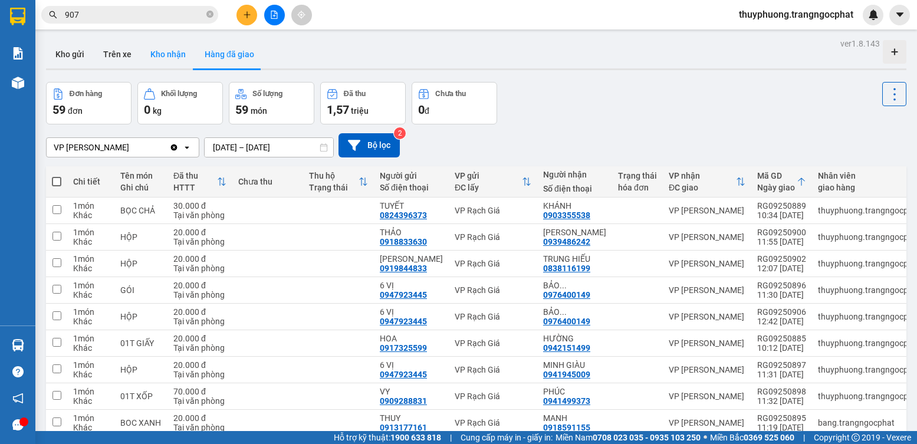
click at [171, 54] on button "Kho nhận" at bounding box center [168, 54] width 54 height 28
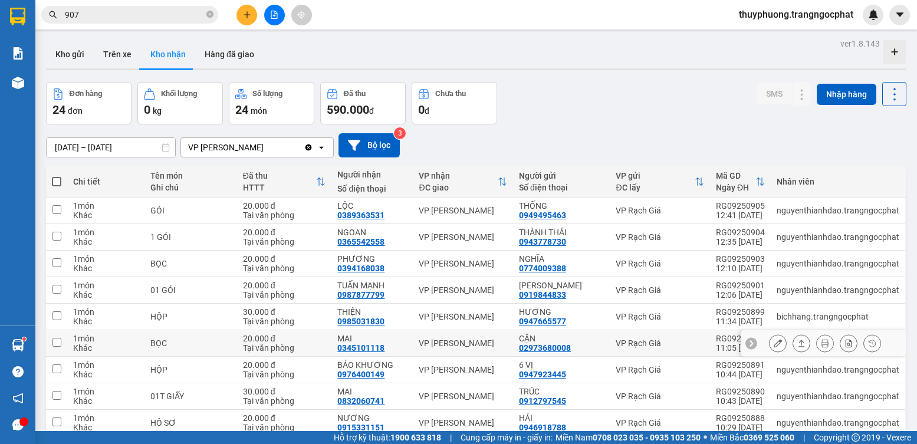
scroll to position [59, 0]
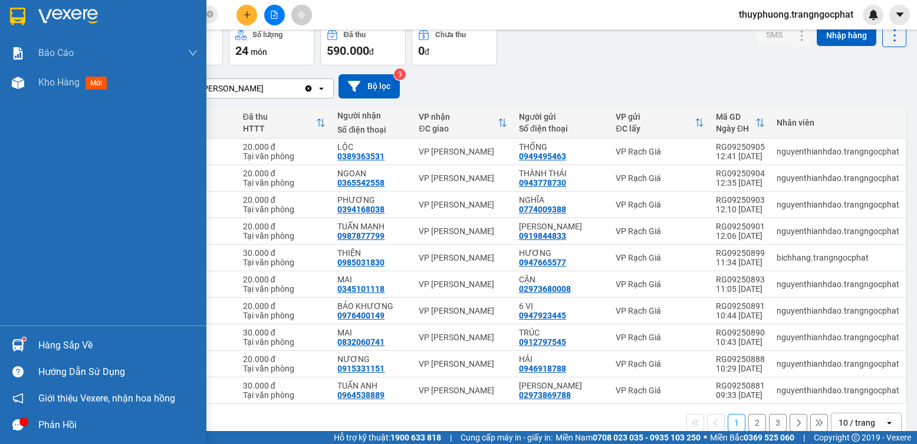
click at [46, 340] on div "Hàng sắp về" at bounding box center [117, 346] width 159 height 18
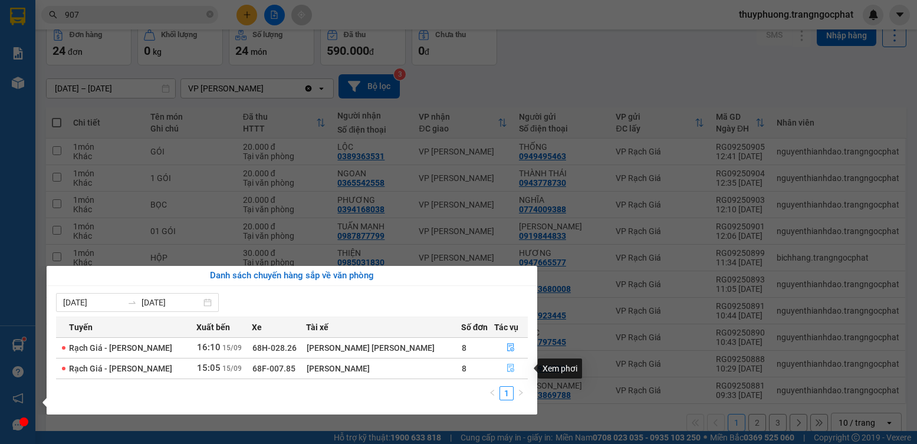
click at [507, 368] on icon "file-done" at bounding box center [511, 368] width 8 height 8
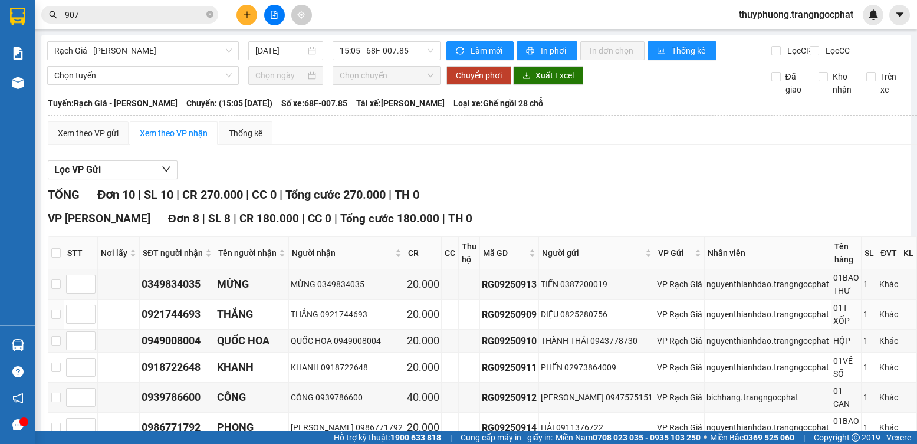
scroll to position [177, 0]
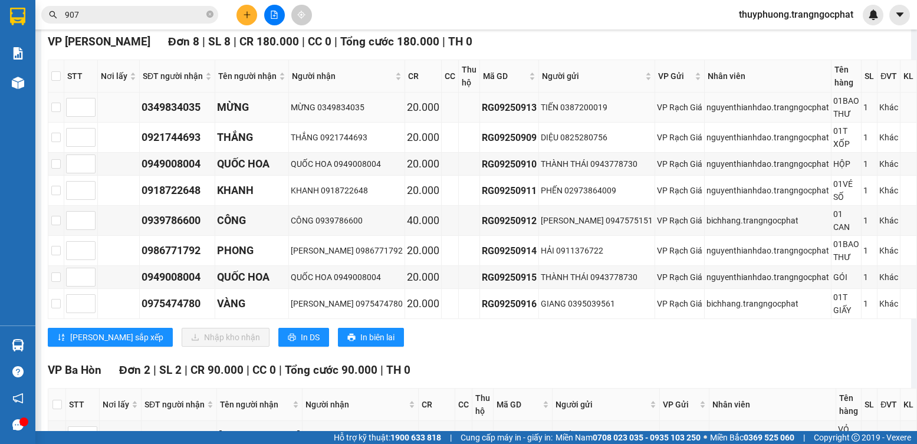
click at [176, 116] on div "0349834035" at bounding box center [177, 107] width 71 height 17
copy div "0349834035"
click at [197, 146] on div "0921744693" at bounding box center [177, 137] width 71 height 17
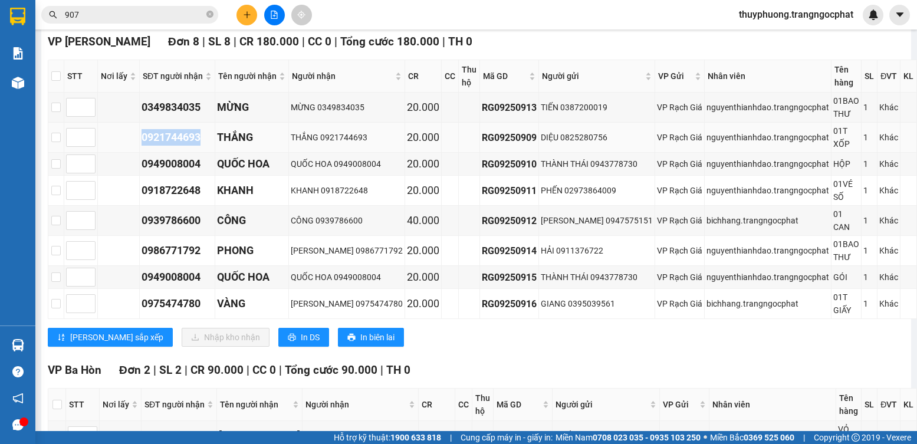
copy div "0921744693"
click at [182, 160] on div "0949008004" at bounding box center [177, 164] width 71 height 17
copy div "0949008004"
click at [189, 197] on td "0918722648" at bounding box center [178, 191] width 76 height 30
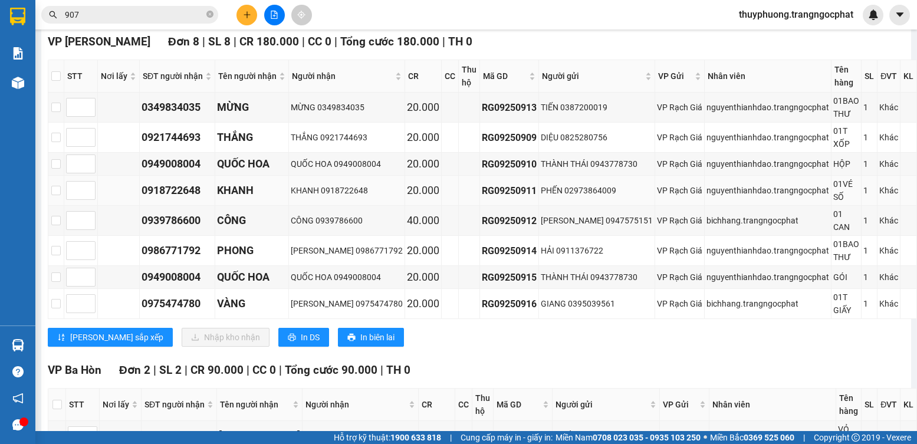
click at [188, 196] on div "0918722648" at bounding box center [177, 190] width 71 height 17
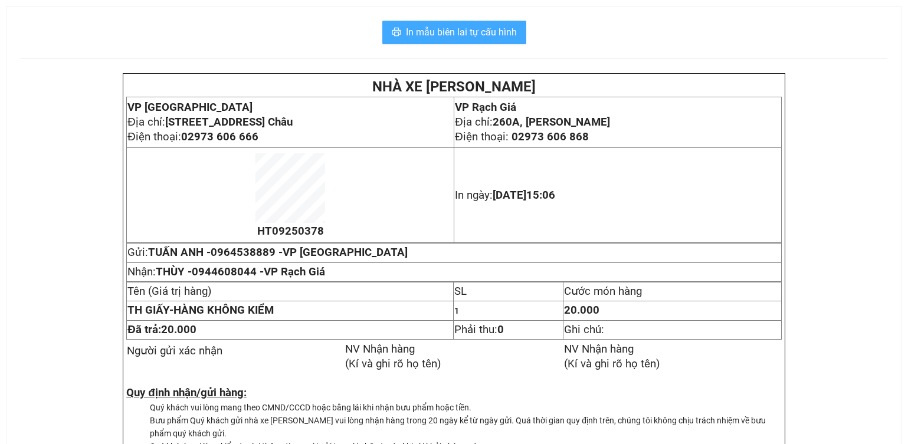
click at [441, 29] on span "In mẫu biên lai tự cấu hình" at bounding box center [461, 32] width 111 height 15
click at [432, 34] on span "In mẫu biên lai tự cấu hình" at bounding box center [461, 32] width 111 height 15
click at [414, 31] on span "In mẫu biên lai tự cấu hình" at bounding box center [461, 32] width 111 height 15
click at [479, 38] on span "In mẫu biên lai tự cấu hình" at bounding box center [461, 32] width 111 height 15
click at [478, 38] on span "In mẫu biên lai tự cấu hình" at bounding box center [461, 32] width 111 height 15
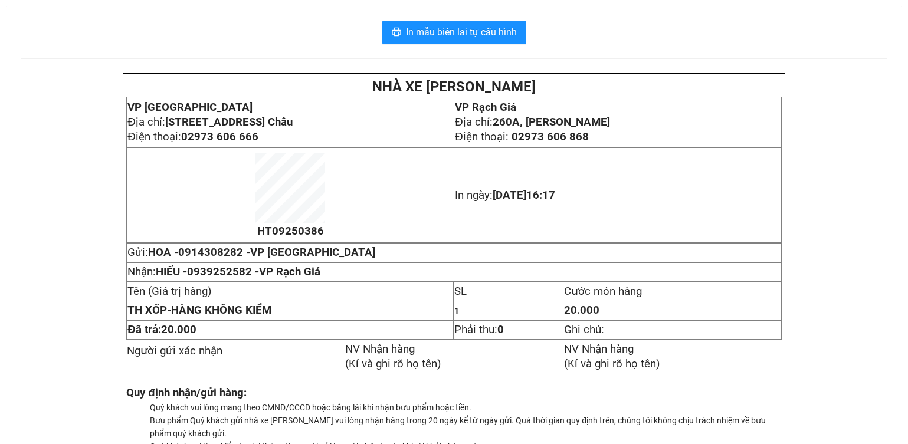
click at [463, 12] on div "In mẫu biên lai tự cấu hình NHÀ XE [PERSON_NAME] VP [GEOGRAPHIC_DATA] chỉ: [STR…" at bounding box center [453, 256] width 895 height 501
click at [467, 28] on span "In mẫu biên lai tự cấu hình" at bounding box center [461, 32] width 111 height 15
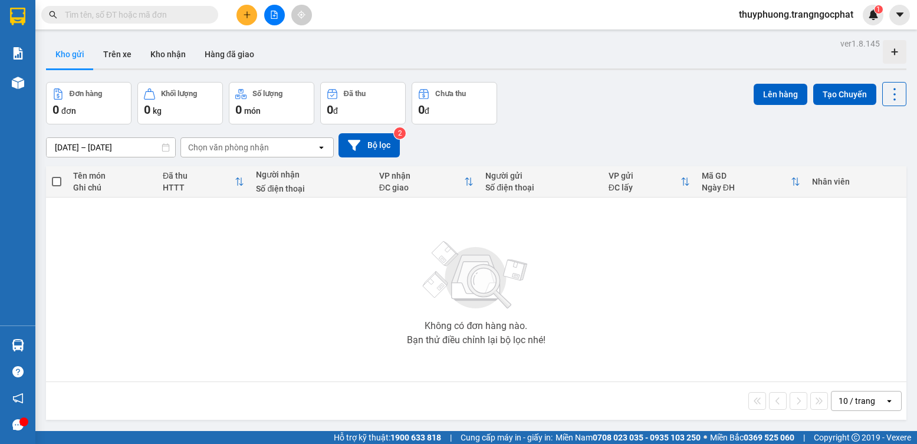
click at [655, 134] on div "[DATE] – [DATE] Press the down arrow key to interact with the calendar and sele…" at bounding box center [476, 145] width 861 height 24
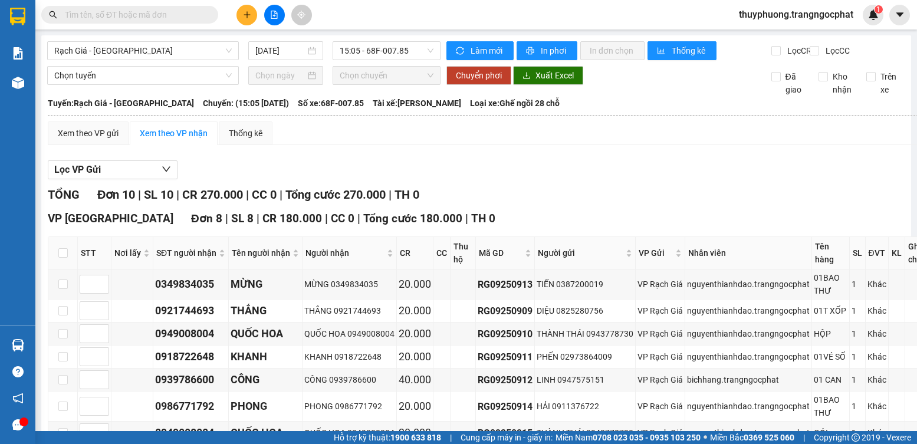
scroll to position [59, 0]
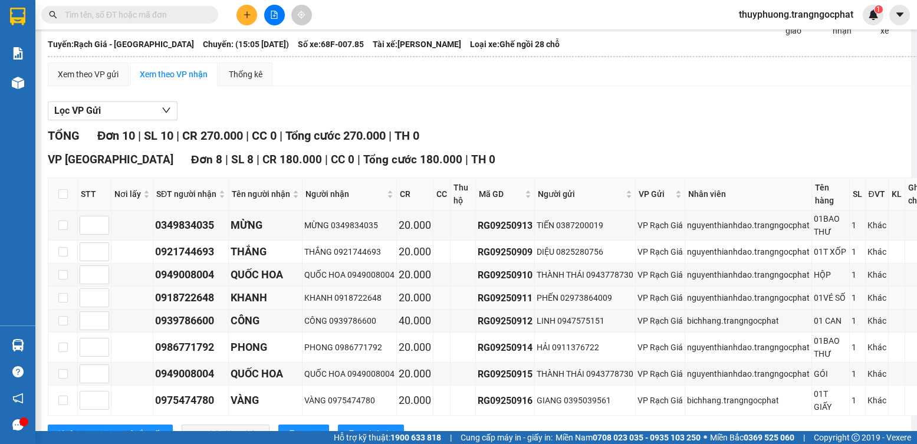
click at [177, 306] on div "0918722648" at bounding box center [190, 298] width 71 height 17
copy div "0918722648"
click at [187, 329] on div "0939786600" at bounding box center [190, 321] width 71 height 17
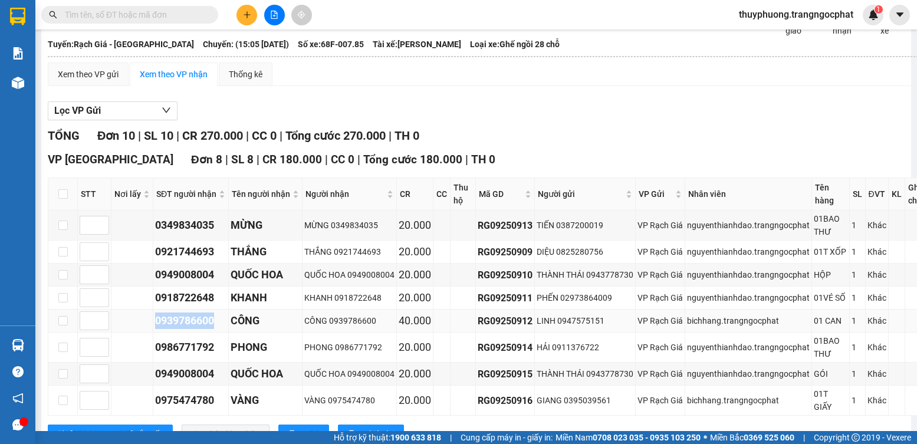
copy div "0939786600"
click at [204, 353] on div "0986771792" at bounding box center [190, 347] width 71 height 17
copy div "0986771792"
click at [181, 382] on div "0949008004" at bounding box center [190, 374] width 71 height 17
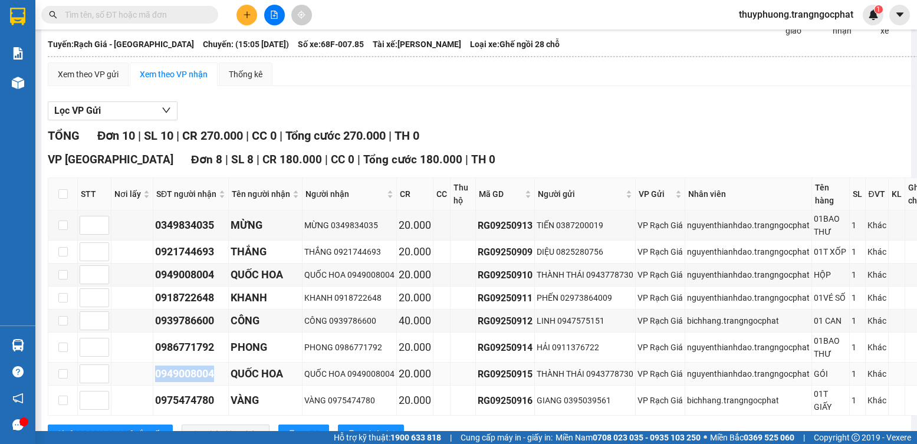
click at [181, 382] on div "0949008004" at bounding box center [190, 374] width 71 height 17
copy div "0949008004"
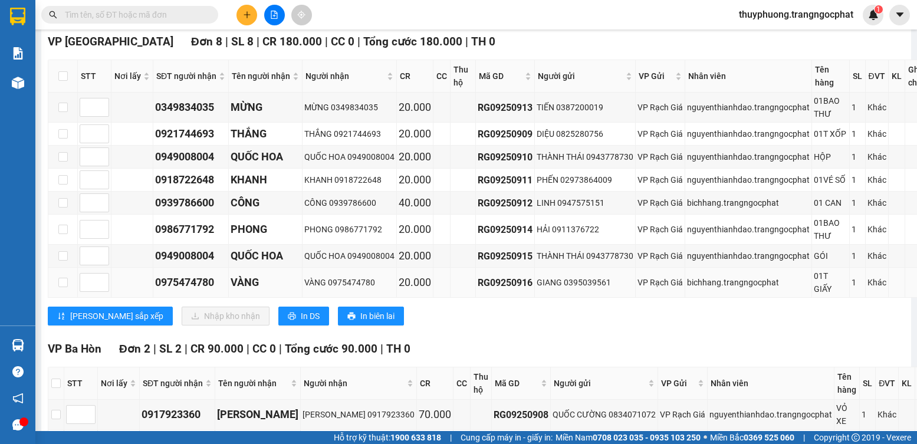
click at [208, 291] on div "0975474780" at bounding box center [190, 282] width 71 height 17
copy div "0975474780"
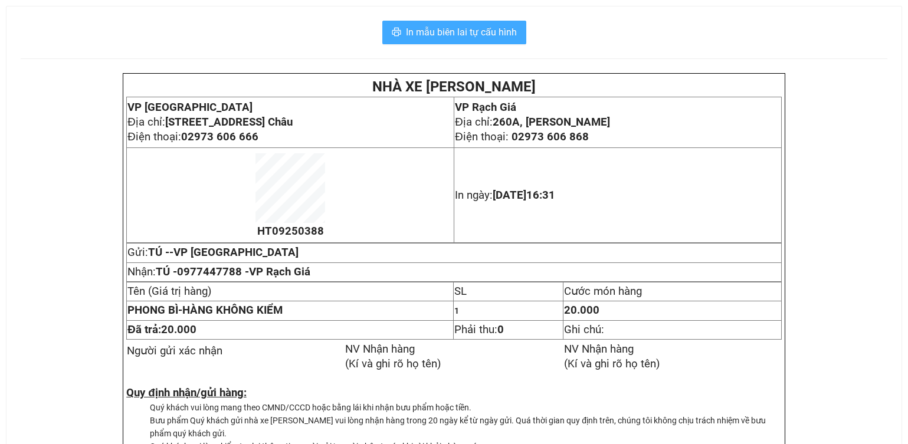
click at [460, 36] on span "In mẫu biên lai tự cấu hình" at bounding box center [461, 32] width 111 height 15
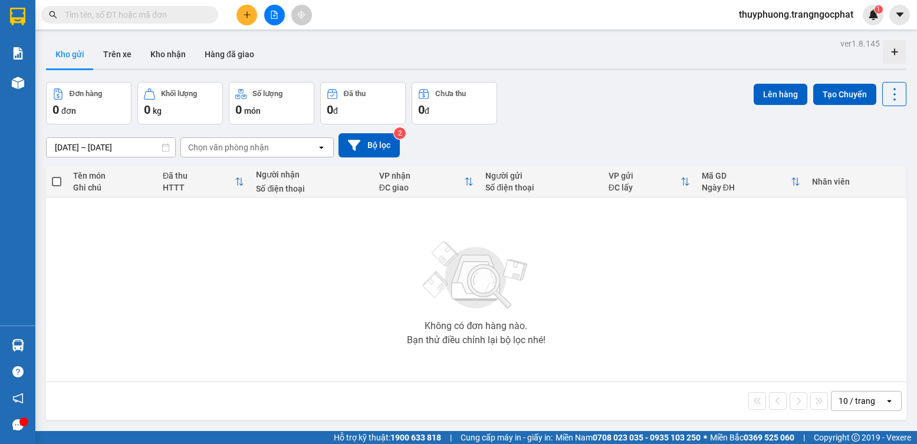
click at [667, 254] on div "Không có đơn hàng nào. Bạn thử điều chỉnh lại bộ lọc nhé!" at bounding box center [476, 289] width 849 height 177
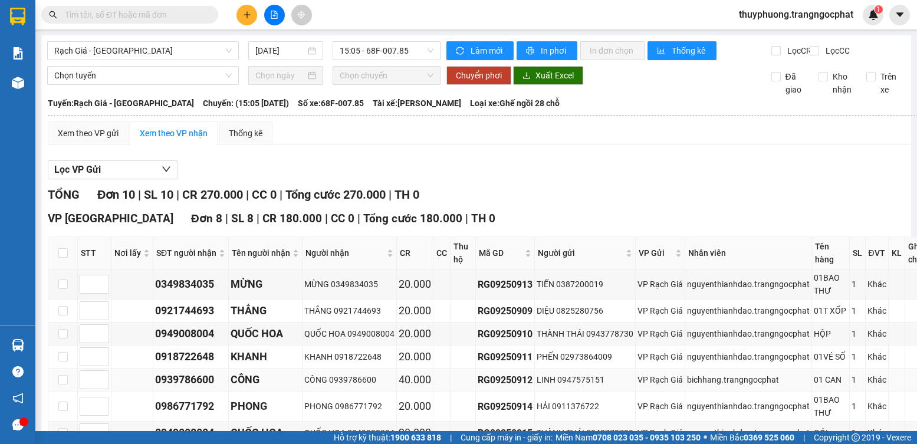
scroll to position [177, 0]
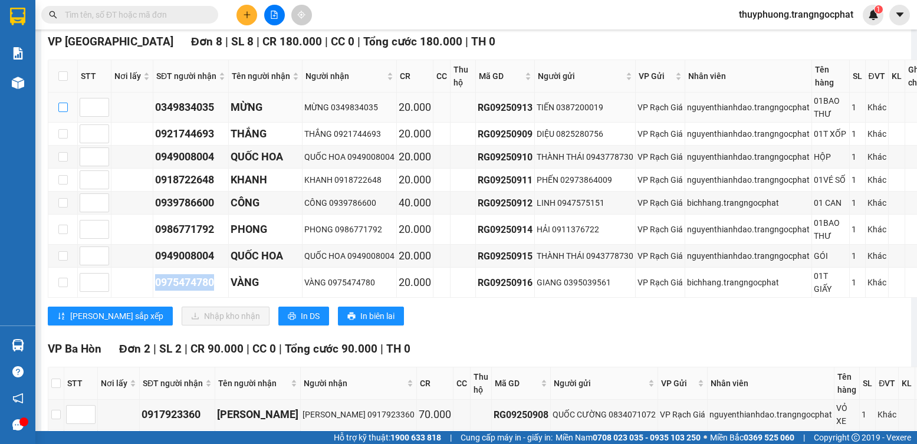
click at [60, 112] on input "checkbox" at bounding box center [62, 107] width 9 height 9
checkbox input "true"
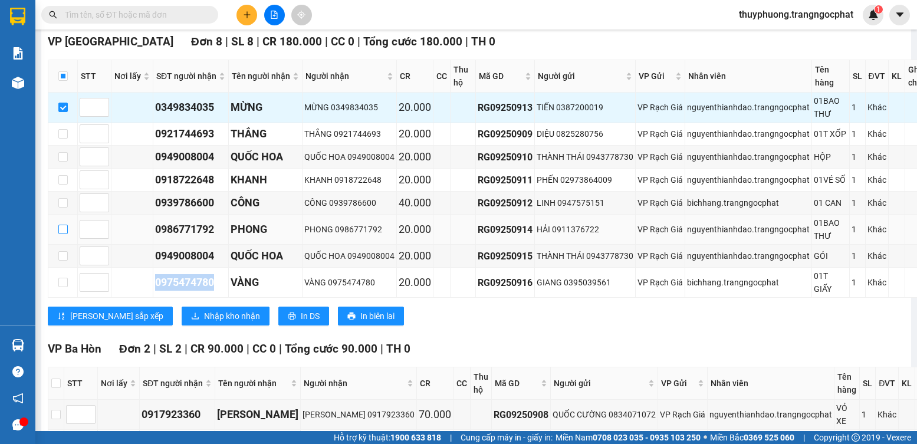
click at [63, 234] on input "checkbox" at bounding box center [62, 229] width 9 height 9
checkbox input "true"
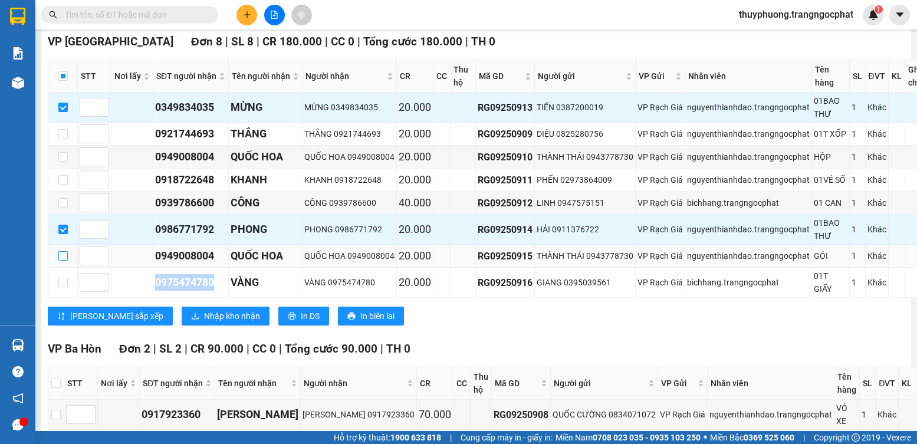
click at [65, 261] on input "checkbox" at bounding box center [62, 255] width 9 height 9
checkbox input "true"
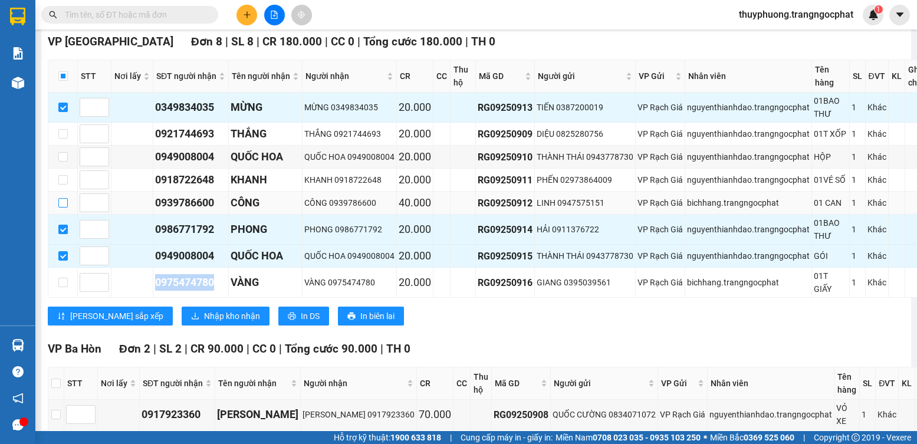
click at [64, 208] on input "checkbox" at bounding box center [62, 202] width 9 height 9
checkbox input "true"
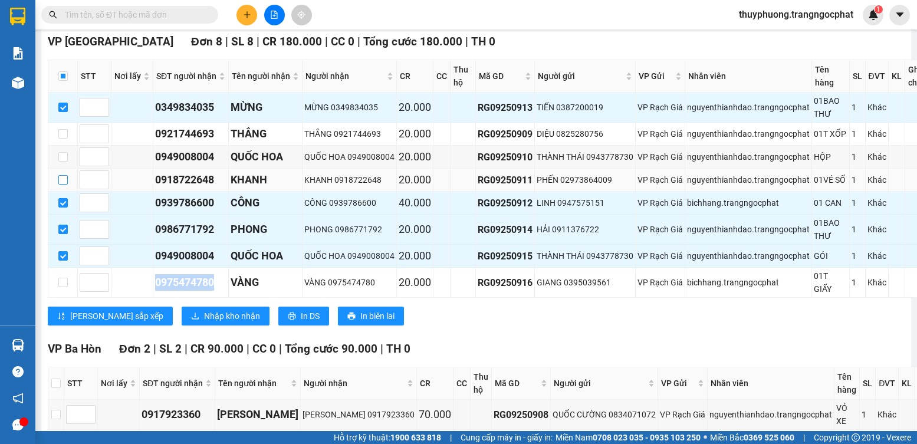
drag, startPoint x: 65, startPoint y: 191, endPoint x: 61, endPoint y: 179, distance: 12.5
click at [65, 185] on input "checkbox" at bounding box center [62, 179] width 9 height 9
checkbox input "true"
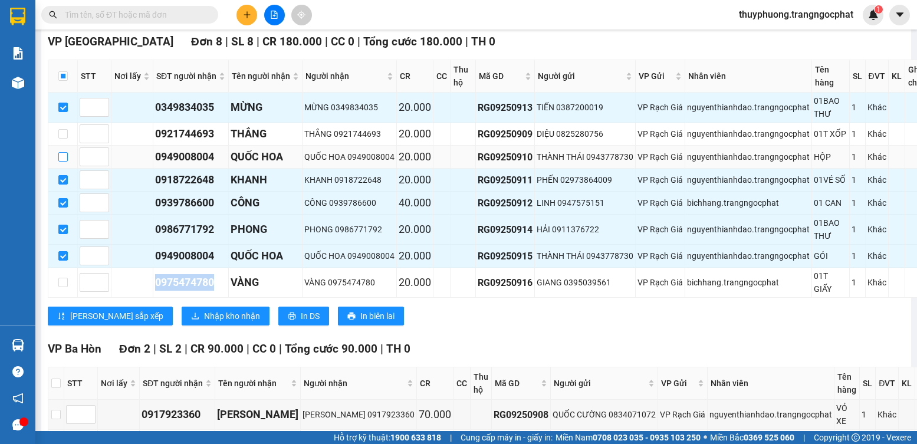
click at [64, 162] on input "checkbox" at bounding box center [62, 156] width 9 height 9
checkbox input "true"
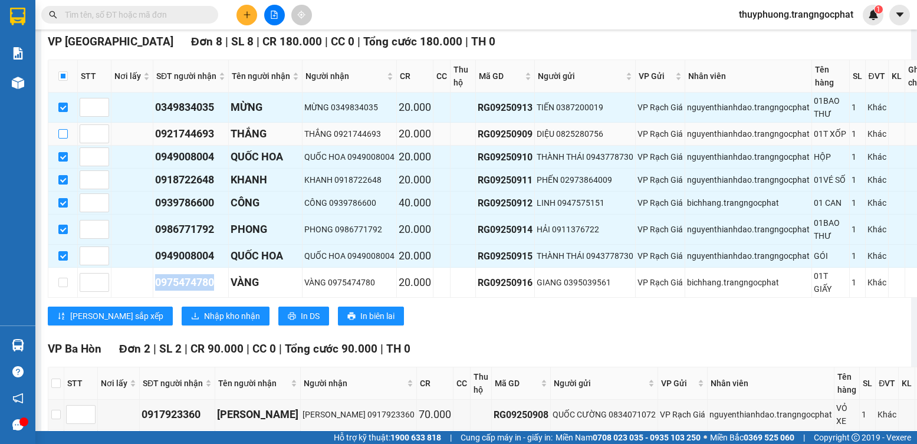
click at [65, 139] on input "checkbox" at bounding box center [62, 133] width 9 height 9
checkbox input "true"
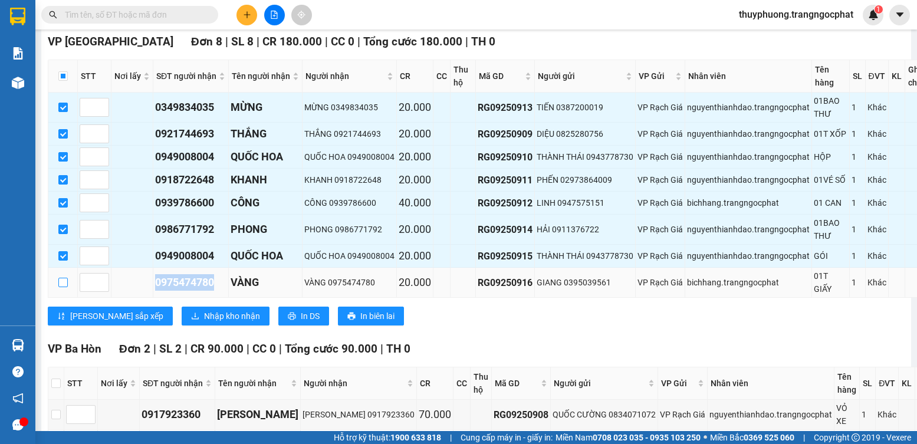
click at [61, 287] on input "checkbox" at bounding box center [62, 282] width 9 height 9
checkbox input "true"
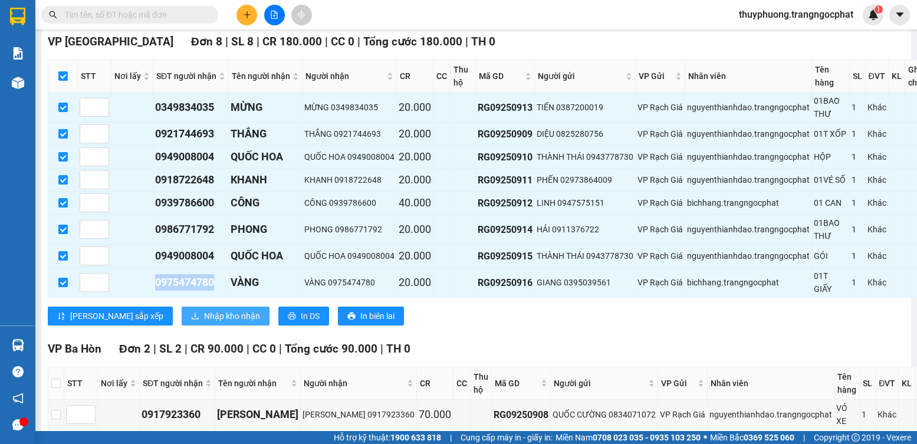
click at [204, 323] on span "Nhập kho nhận" at bounding box center [232, 316] width 56 height 13
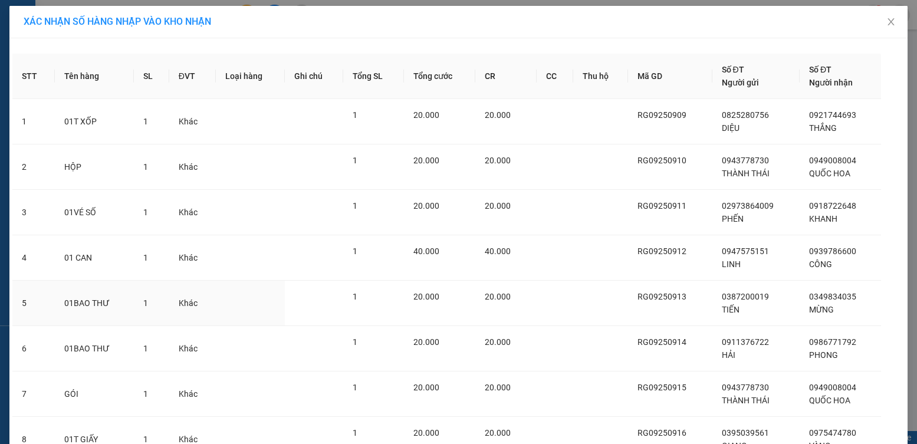
scroll to position [104, 0]
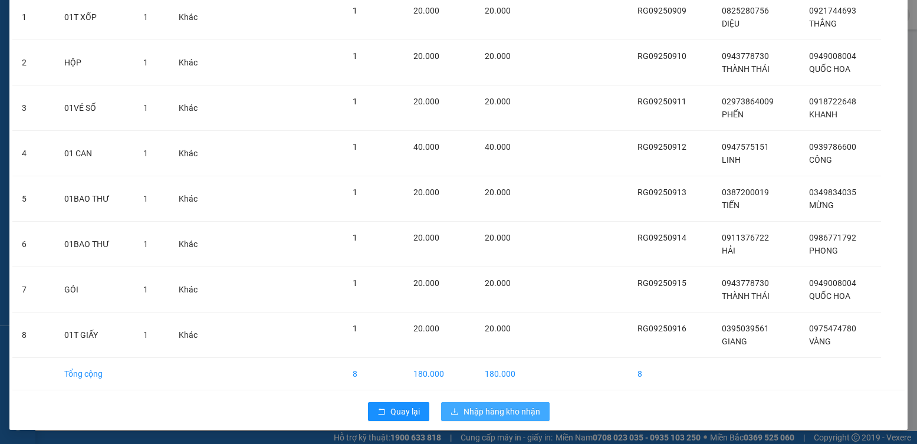
click at [511, 409] on span "Nhập hàng kho nhận" at bounding box center [502, 411] width 77 height 13
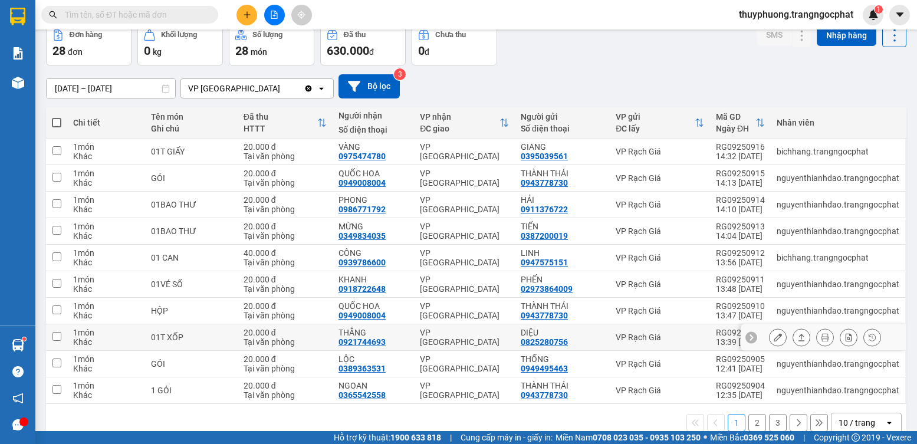
scroll to position [80, 0]
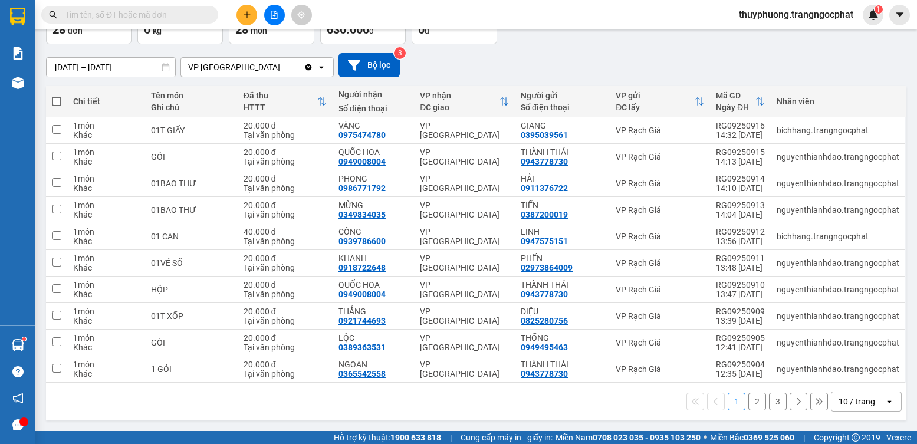
click at [749, 403] on button "2" at bounding box center [758, 402] width 18 height 18
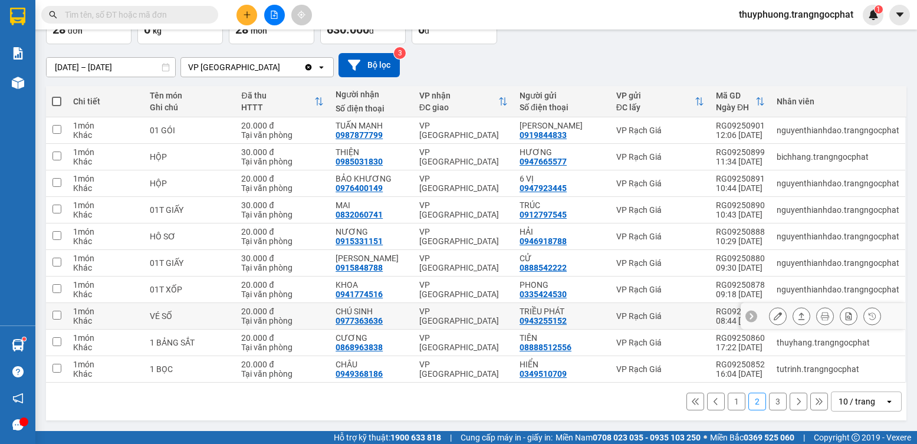
click at [798, 319] on icon at bounding box center [802, 316] width 8 height 8
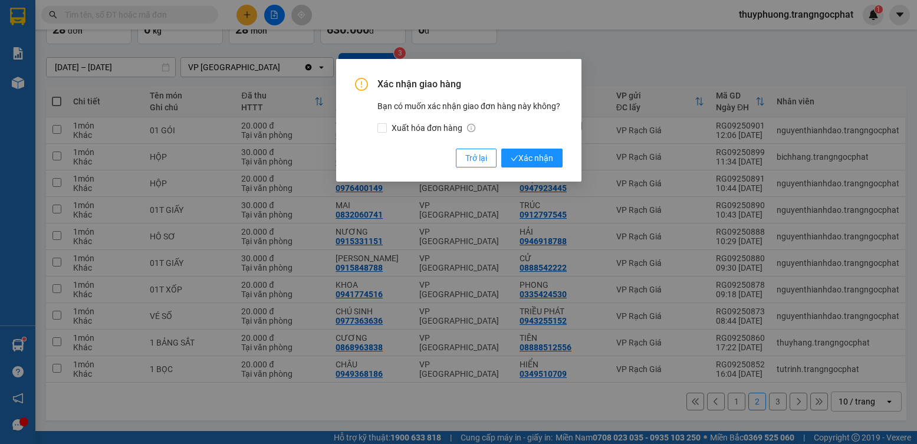
click at [501, 149] on button "Xác nhận" at bounding box center [531, 158] width 61 height 19
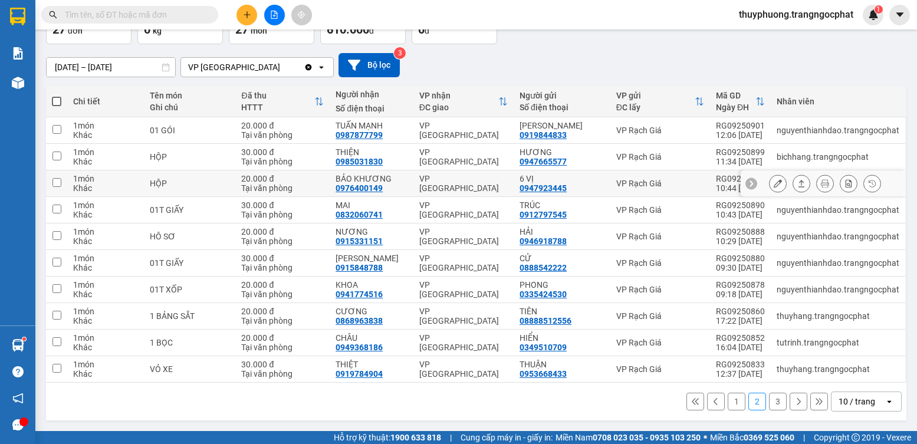
click at [798, 185] on icon at bounding box center [802, 183] width 8 height 8
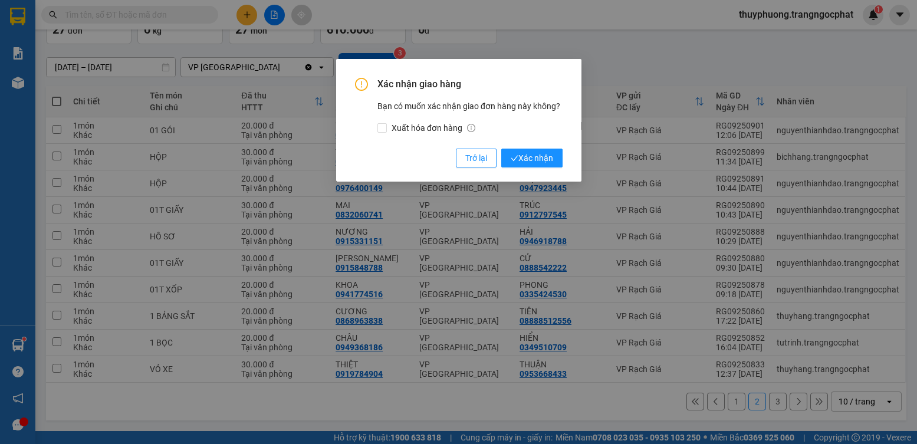
click at [501, 149] on button "Xác nhận" at bounding box center [531, 158] width 61 height 19
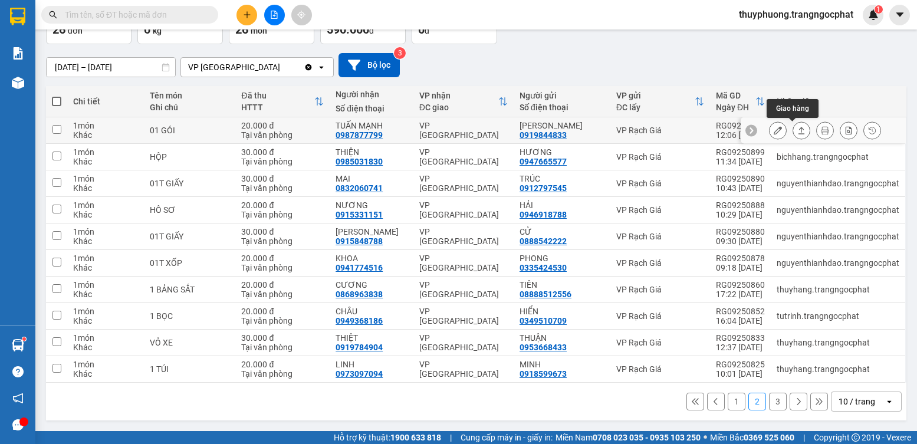
click at [798, 129] on icon at bounding box center [802, 130] width 8 height 8
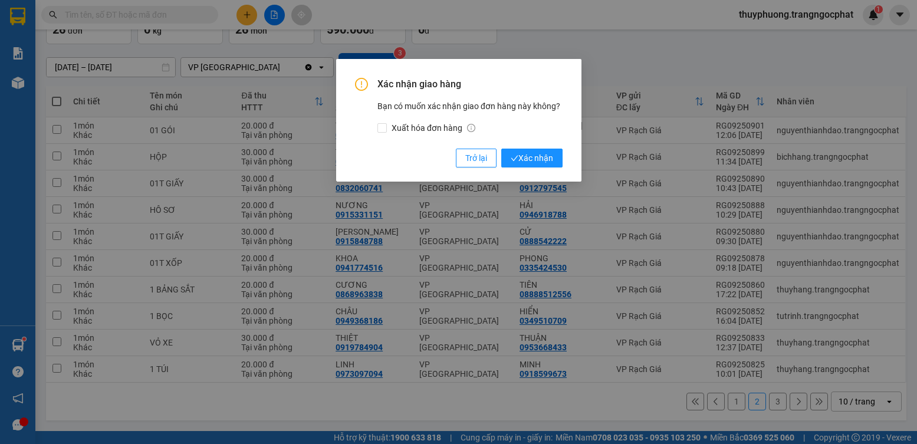
click at [501, 149] on button "Xác nhận" at bounding box center [531, 158] width 61 height 19
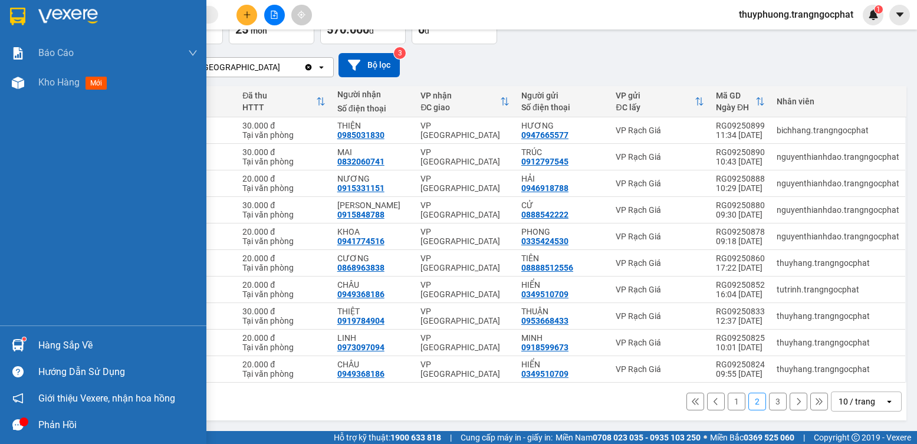
click at [57, 346] on div "Hàng sắp về" at bounding box center [117, 346] width 159 height 18
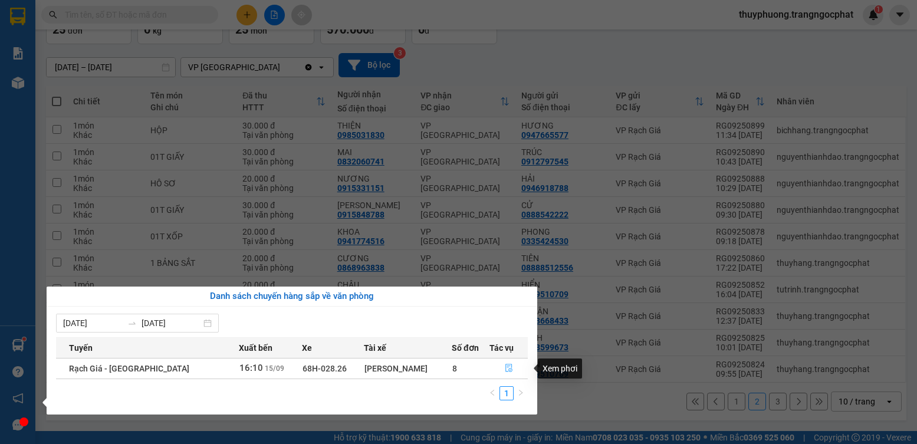
click at [504, 363] on button "button" at bounding box center [509, 368] width 38 height 19
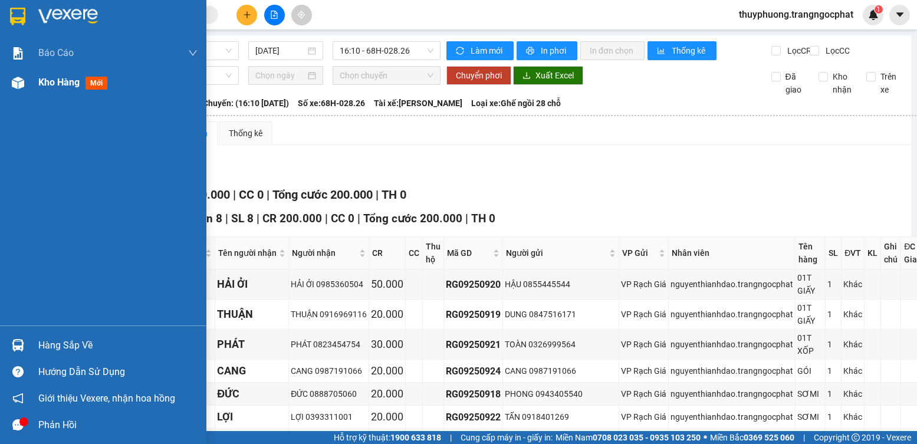
click at [74, 83] on span "Kho hàng" at bounding box center [58, 82] width 41 height 11
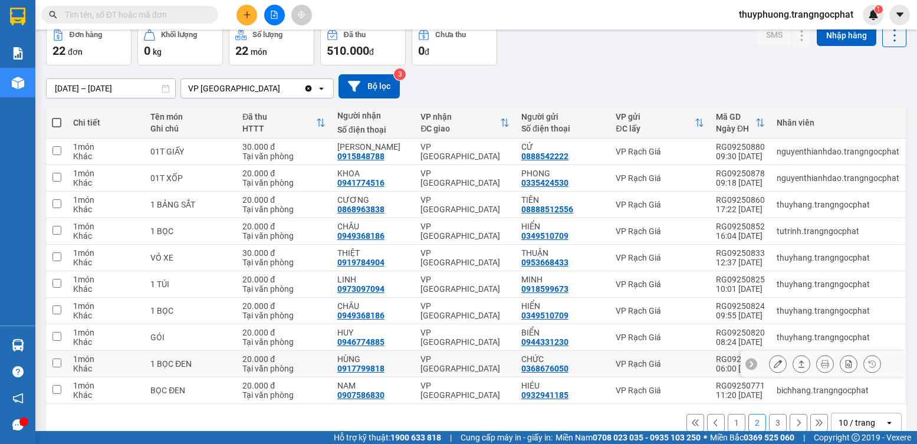
scroll to position [80, 0]
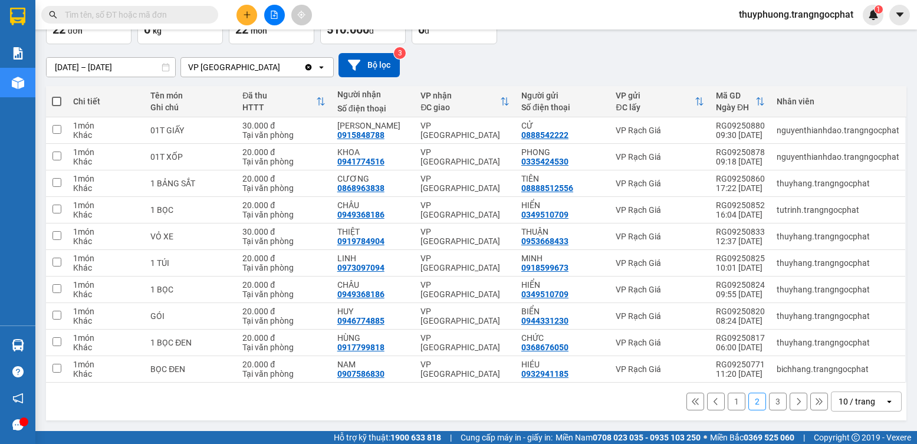
click at [728, 400] on button "1" at bounding box center [737, 402] width 18 height 18
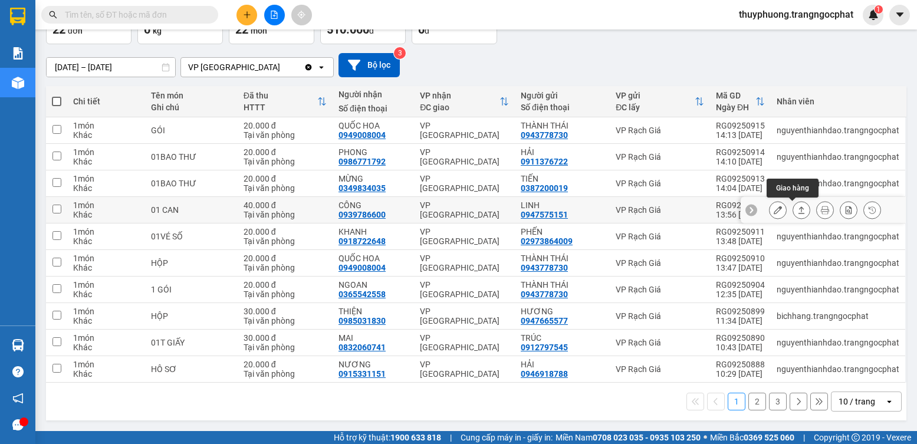
click at [798, 211] on icon at bounding box center [802, 210] width 8 height 8
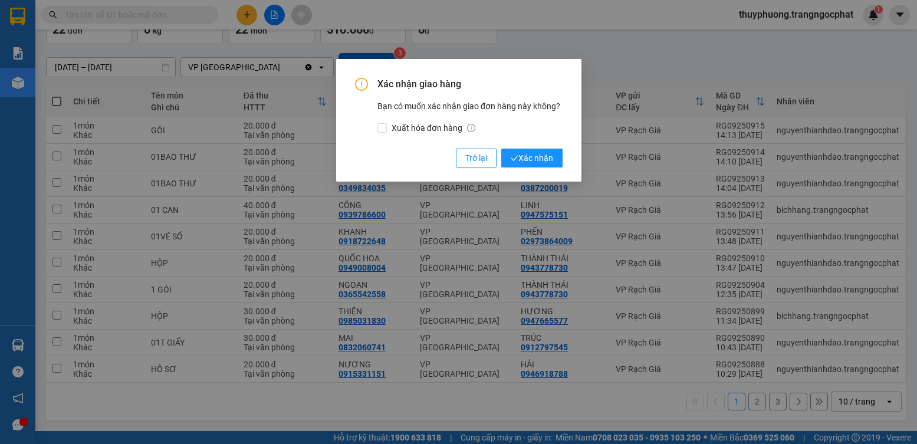
click at [501, 149] on button "Xác nhận" at bounding box center [531, 158] width 61 height 19
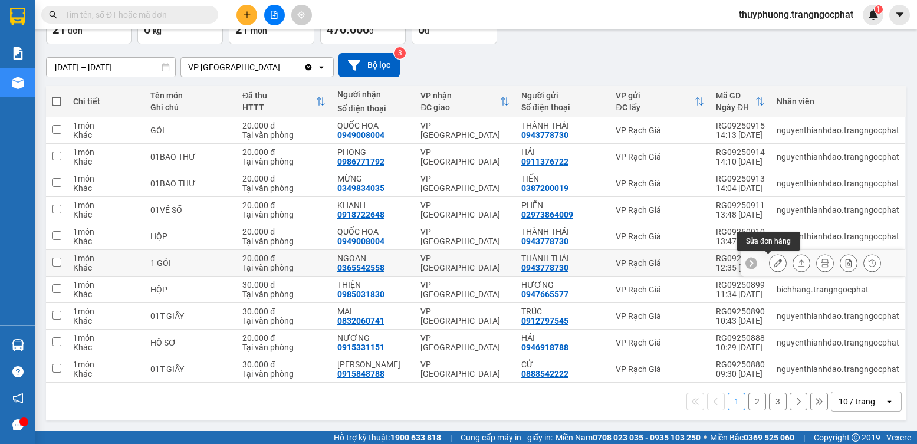
click at [798, 264] on icon at bounding box center [802, 263] width 8 height 8
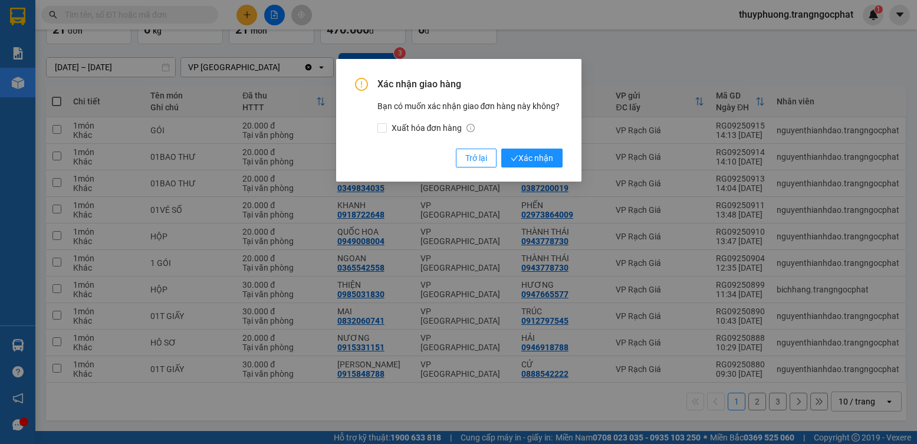
click at [501, 149] on button "Xác nhận" at bounding box center [531, 158] width 61 height 19
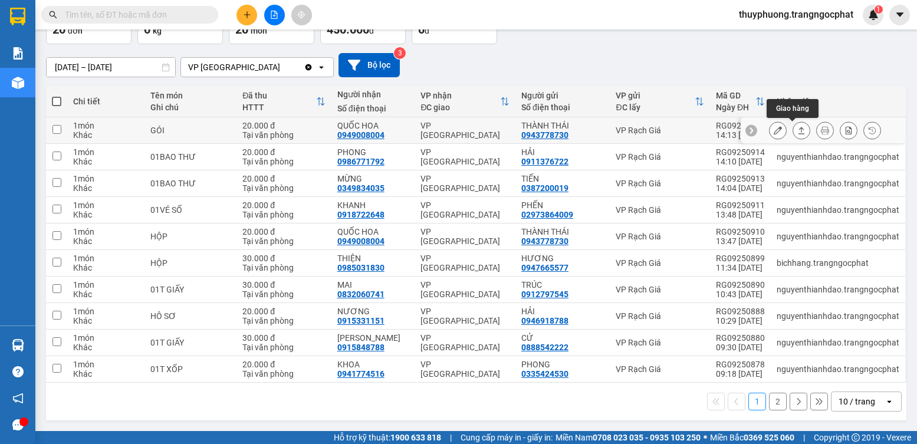
click at [798, 127] on icon at bounding box center [802, 130] width 8 height 8
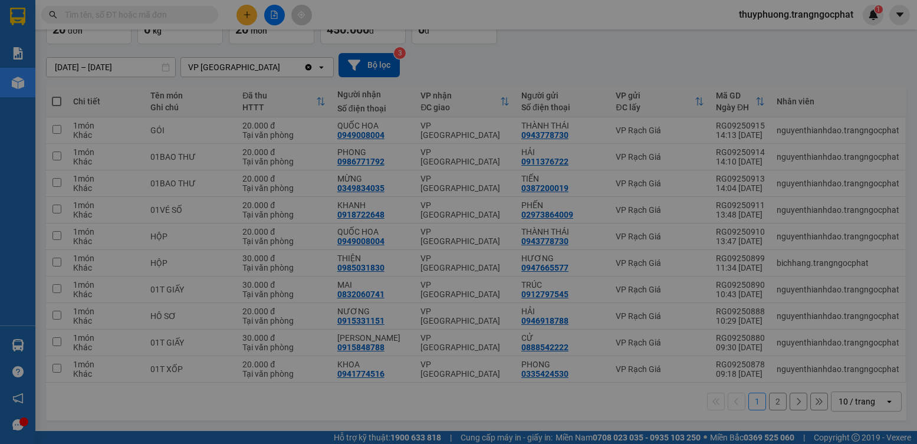
click at [501, 149] on button "Xác nhận" at bounding box center [531, 158] width 61 height 19
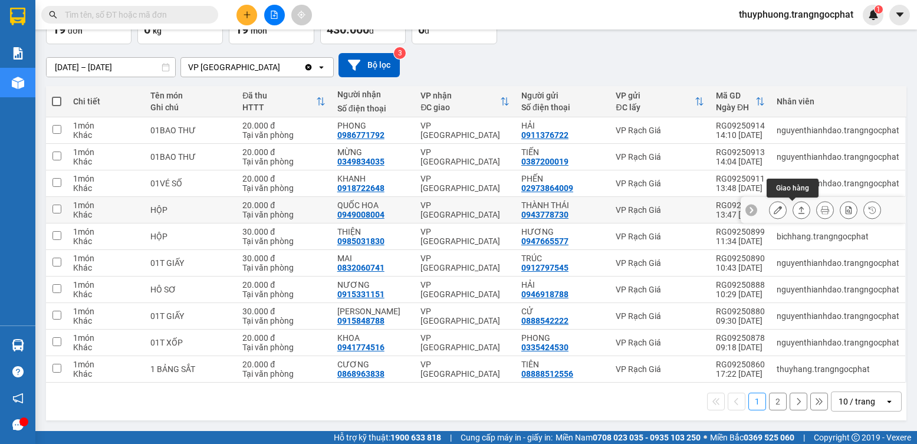
click at [793, 211] on button at bounding box center [801, 210] width 17 height 21
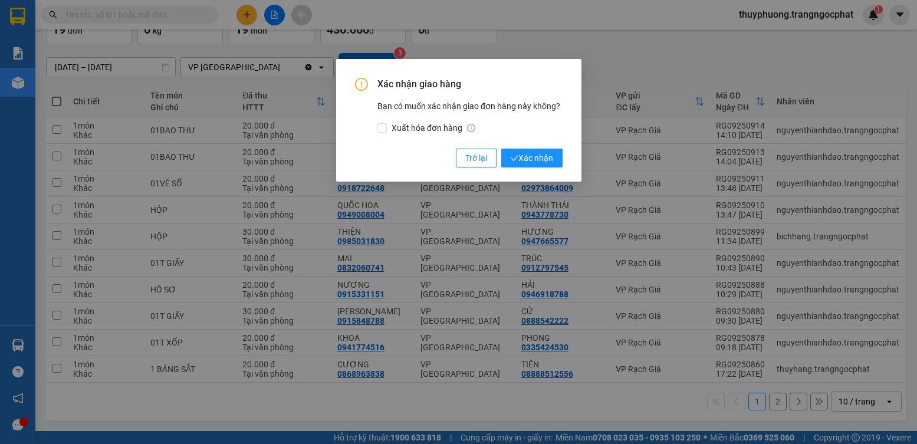
click at [501, 149] on button "Xác nhận" at bounding box center [531, 158] width 61 height 19
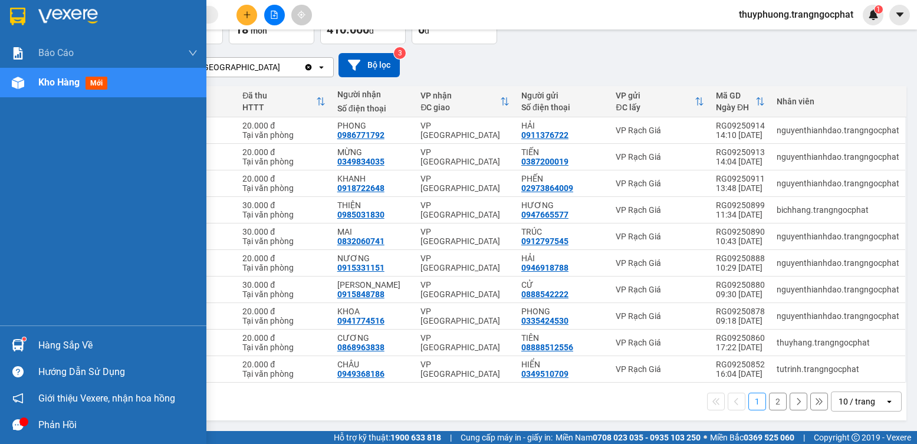
click at [54, 345] on div "Hàng sắp về" at bounding box center [117, 346] width 159 height 18
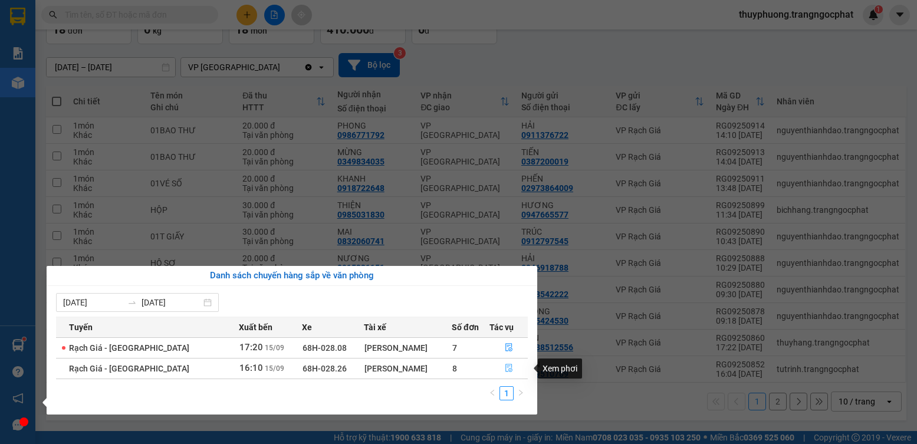
click at [506, 371] on icon "file-done" at bounding box center [509, 368] width 8 height 8
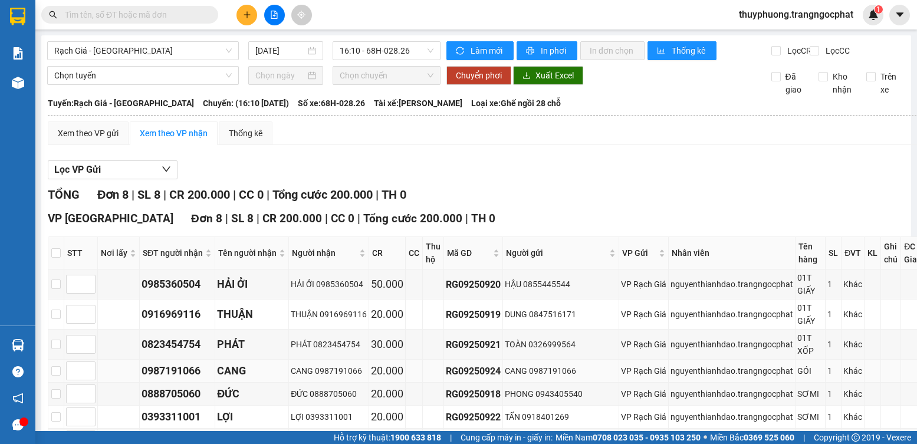
scroll to position [131, 0]
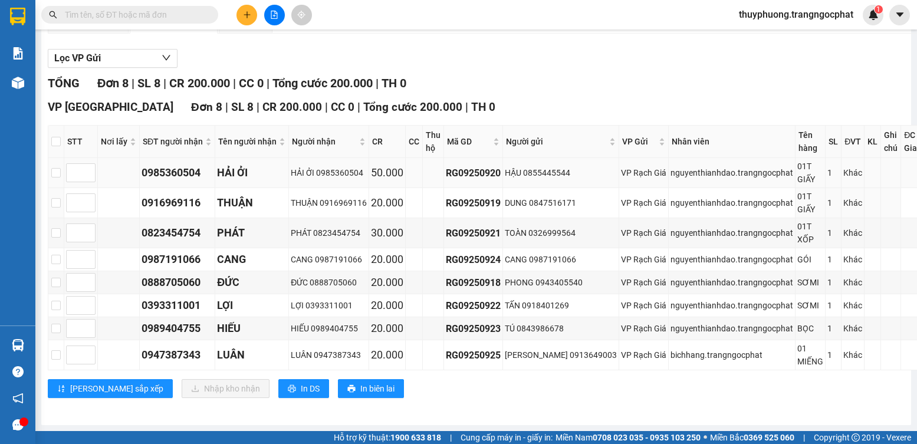
click at [168, 165] on div "0985360504" at bounding box center [177, 173] width 71 height 17
copy div "0985360504"
click at [163, 200] on div "0916969116" at bounding box center [177, 203] width 71 height 17
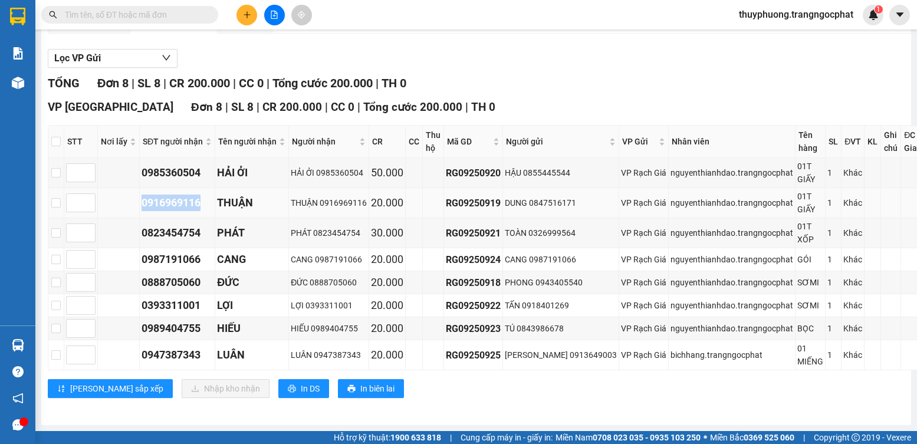
copy div "0916969116"
click at [178, 231] on div "0823454754" at bounding box center [177, 233] width 71 height 17
copy div "0823454754"
click at [181, 251] on div "0987191066" at bounding box center [177, 259] width 71 height 17
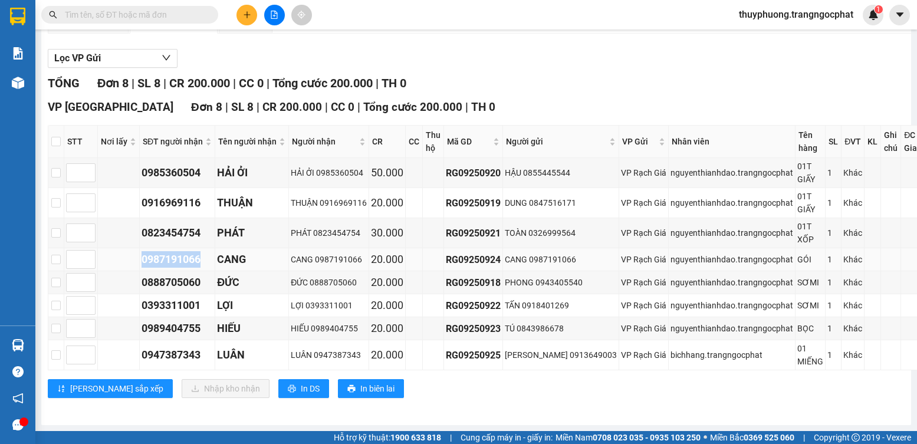
click at [181, 251] on div "0987191066" at bounding box center [177, 259] width 71 height 17
copy div "0987191066"
click at [182, 274] on div "0888705060" at bounding box center [177, 282] width 71 height 17
copy div "0888705060"
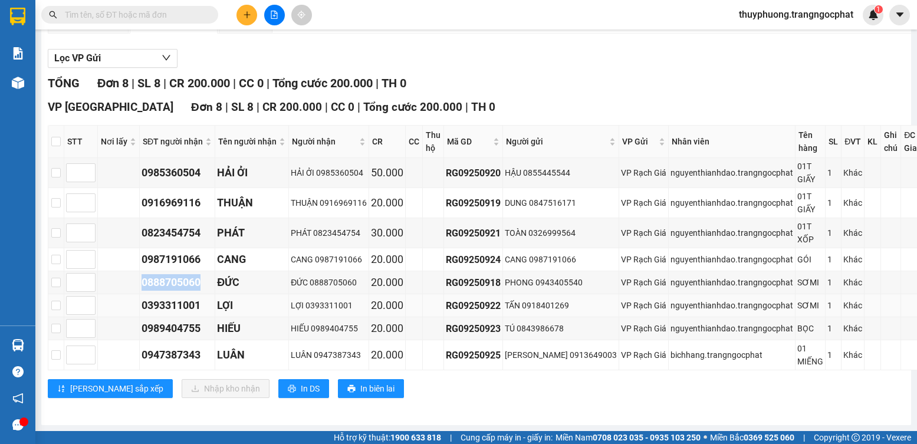
click at [198, 303] on div "0393311001" at bounding box center [177, 305] width 71 height 17
copy div "0393311001"
click at [189, 320] on div "0989404755" at bounding box center [177, 328] width 71 height 17
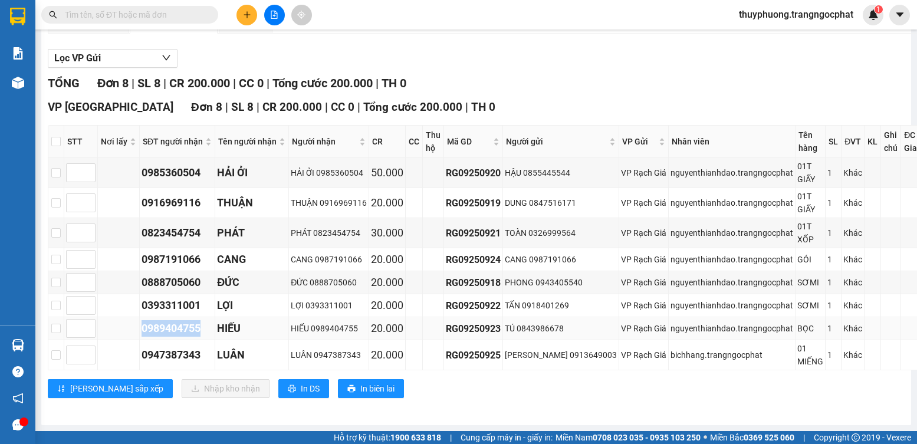
copy div "0989404755"
click at [179, 340] on td "0947387343" at bounding box center [178, 355] width 76 height 30
copy div "0947387343"
click at [63, 250] on td at bounding box center [56, 259] width 16 height 23
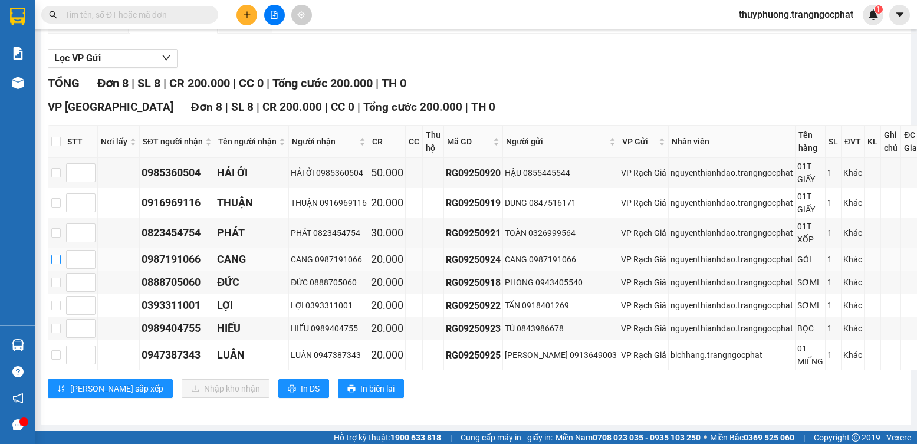
click at [55, 255] on input "checkbox" at bounding box center [55, 259] width 9 height 9
checkbox input "true"
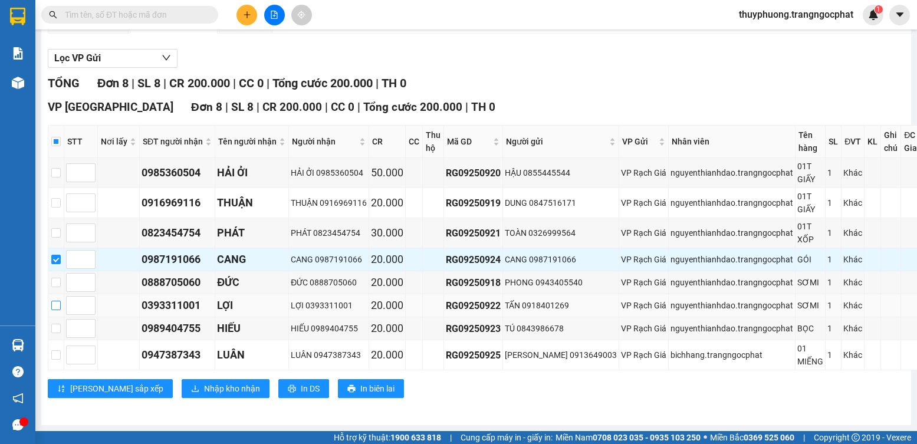
click at [55, 300] on label at bounding box center [55, 305] width 9 height 13
click at [54, 301] on input "checkbox" at bounding box center [55, 305] width 9 height 9
checkbox input "true"
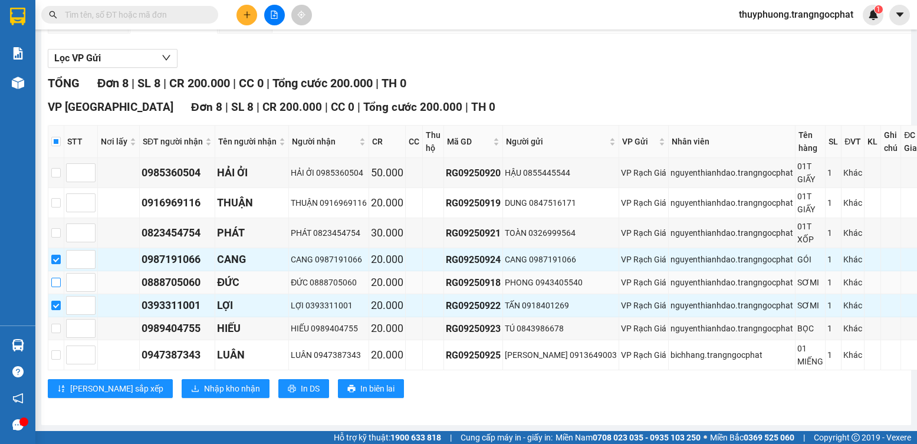
click at [57, 278] on input "checkbox" at bounding box center [55, 282] width 9 height 9
checkbox input "true"
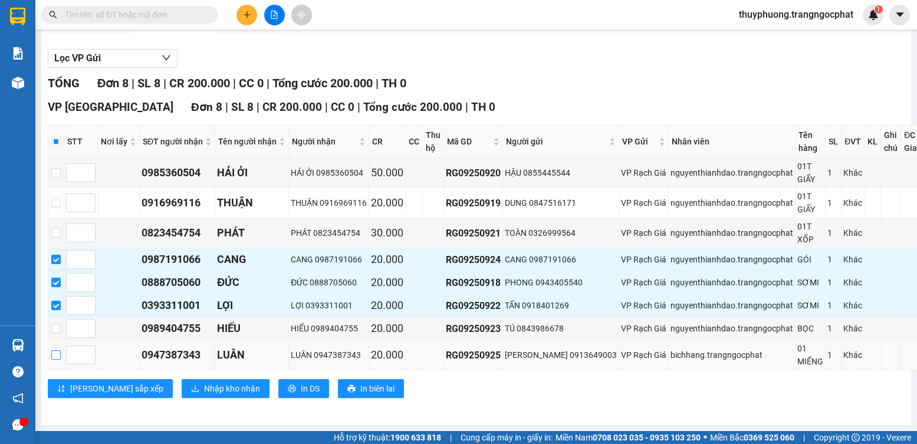
click at [57, 350] on input "checkbox" at bounding box center [55, 354] width 9 height 9
checkbox input "true"
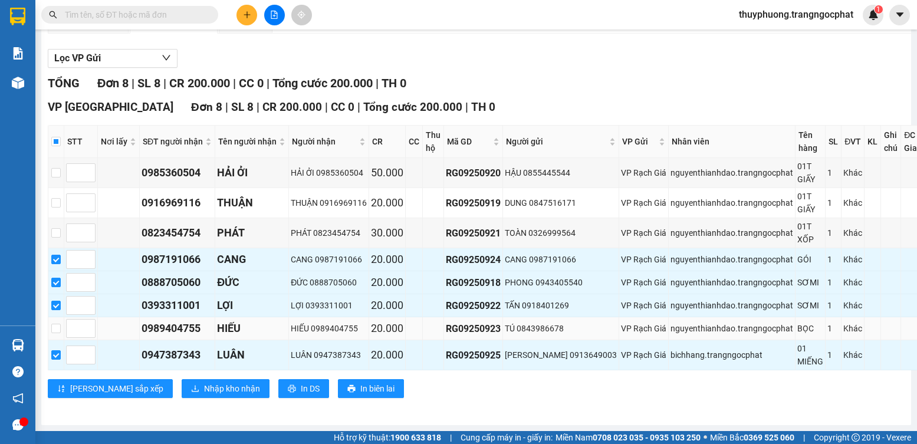
click at [60, 326] on td at bounding box center [56, 328] width 16 height 23
click at [60, 324] on input "checkbox" at bounding box center [55, 328] width 9 height 9
checkbox input "true"
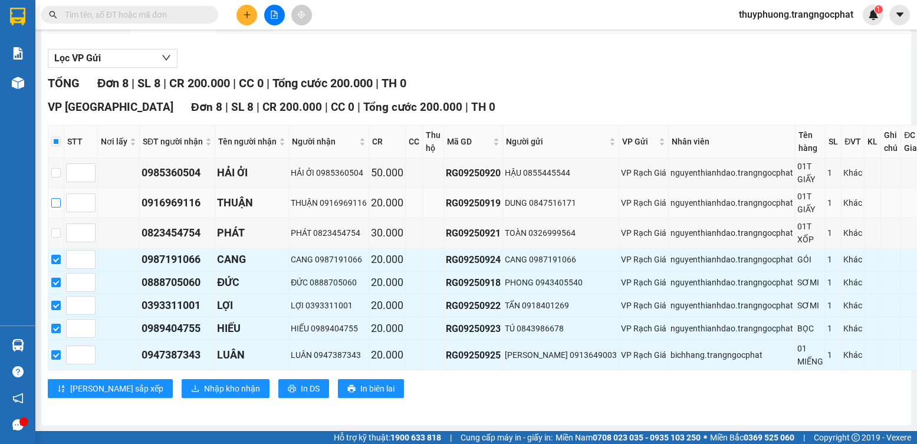
click at [60, 193] on td at bounding box center [56, 203] width 16 height 30
click at [56, 198] on input "checkbox" at bounding box center [55, 202] width 9 height 9
checkbox input "true"
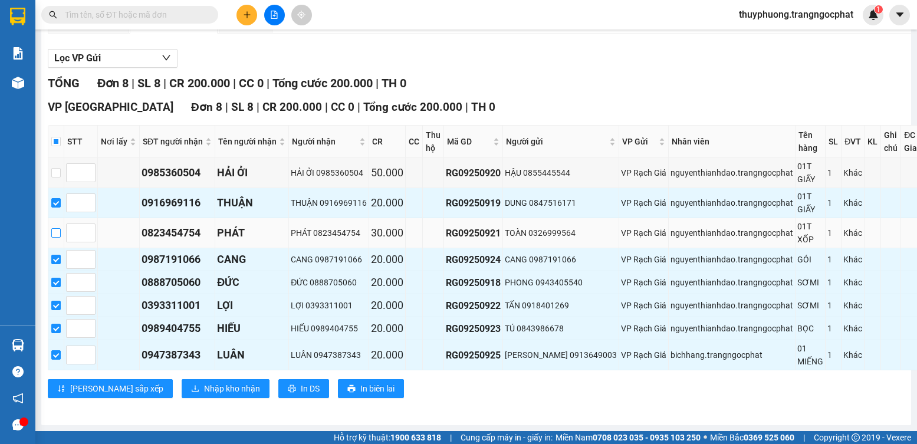
click at [53, 228] on input "checkbox" at bounding box center [55, 232] width 9 height 9
checkbox input "true"
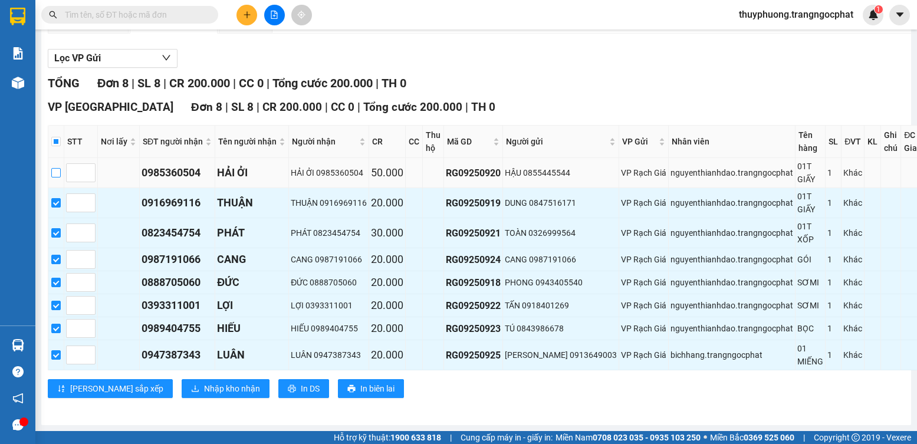
click at [53, 168] on input "checkbox" at bounding box center [55, 172] width 9 height 9
checkbox input "true"
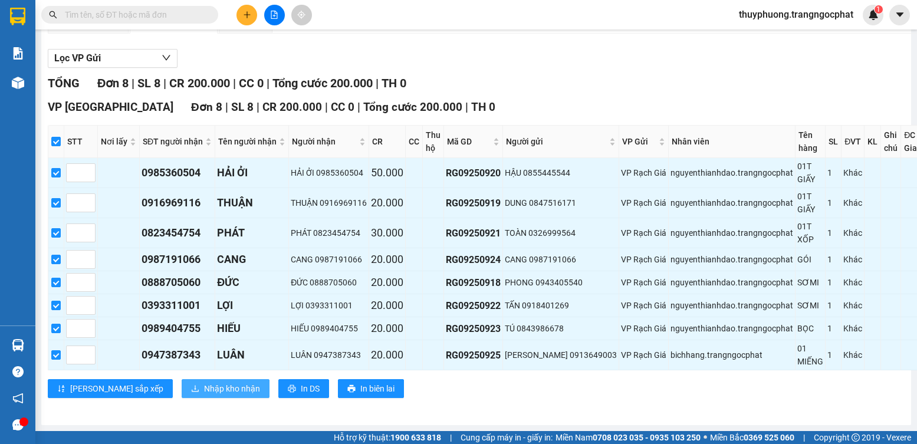
click at [204, 382] on span "Nhập kho nhận" at bounding box center [232, 388] width 56 height 13
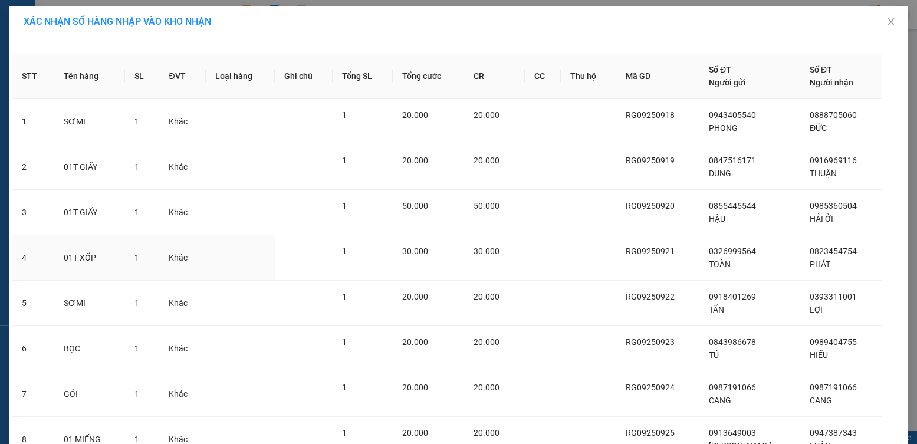
scroll to position [104, 0]
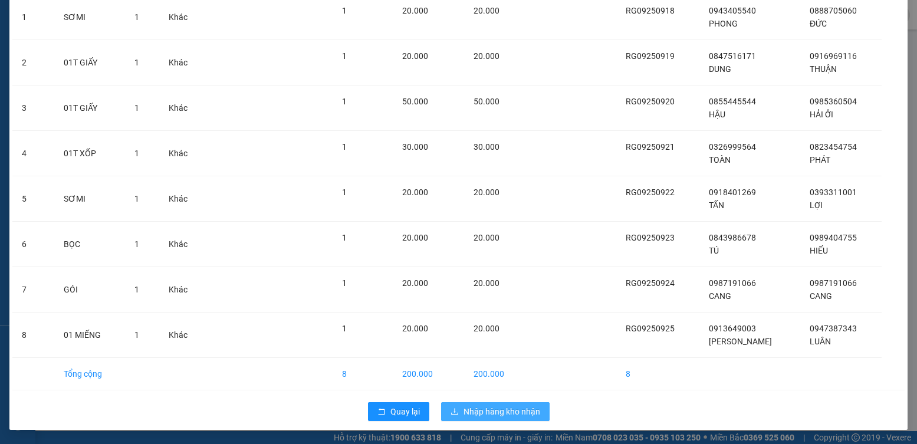
click at [512, 415] on span "Nhập hàng kho nhận" at bounding box center [502, 411] width 77 height 13
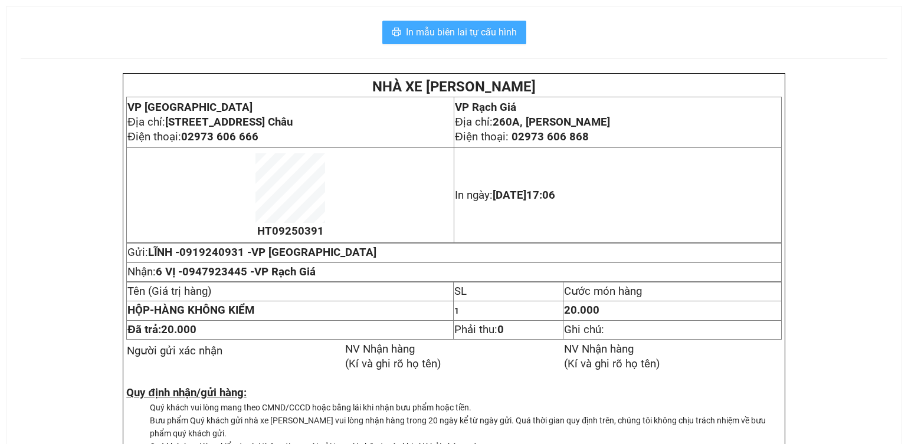
click at [460, 31] on span "In mẫu biên lai tự cấu hình" at bounding box center [461, 32] width 111 height 15
click at [475, 38] on span "In mẫu biên lai tự cấu hình" at bounding box center [461, 32] width 111 height 15
click at [461, 31] on span "In mẫu biên lai tự cấu hình" at bounding box center [461, 32] width 111 height 15
click at [477, 40] on button "In mẫu biên lai tự cấu hình" at bounding box center [454, 33] width 144 height 24
click at [448, 37] on span "In mẫu biên lai tự cấu hình" at bounding box center [461, 32] width 111 height 15
